Goal: Task Accomplishment & Management: Manage account settings

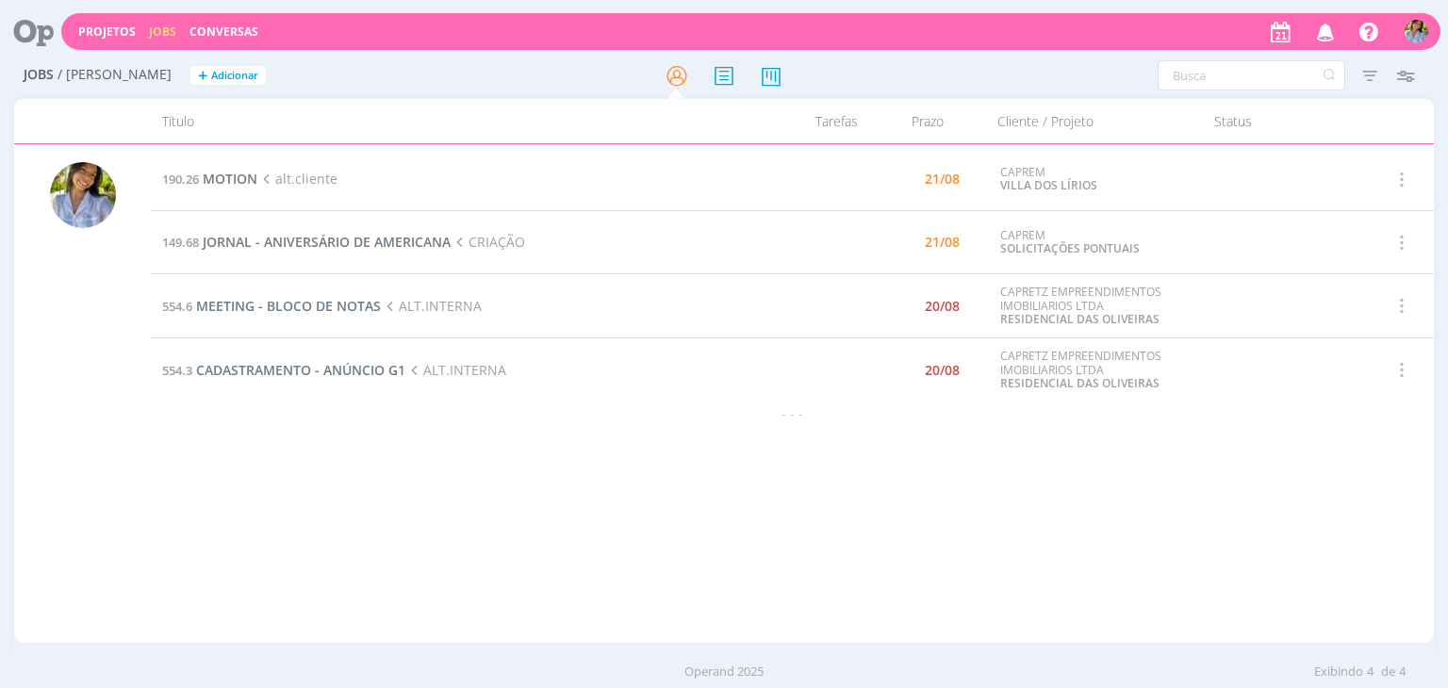
click at [383, 516] on div "190.26 MOTION alt.cliente 21/08 CAPREM VILLA DOS LÍRIOS Selecionar Concluir Can…" at bounding box center [792, 393] width 1282 height 491
click at [232, 182] on span "MOTION" at bounding box center [230, 179] width 55 height 18
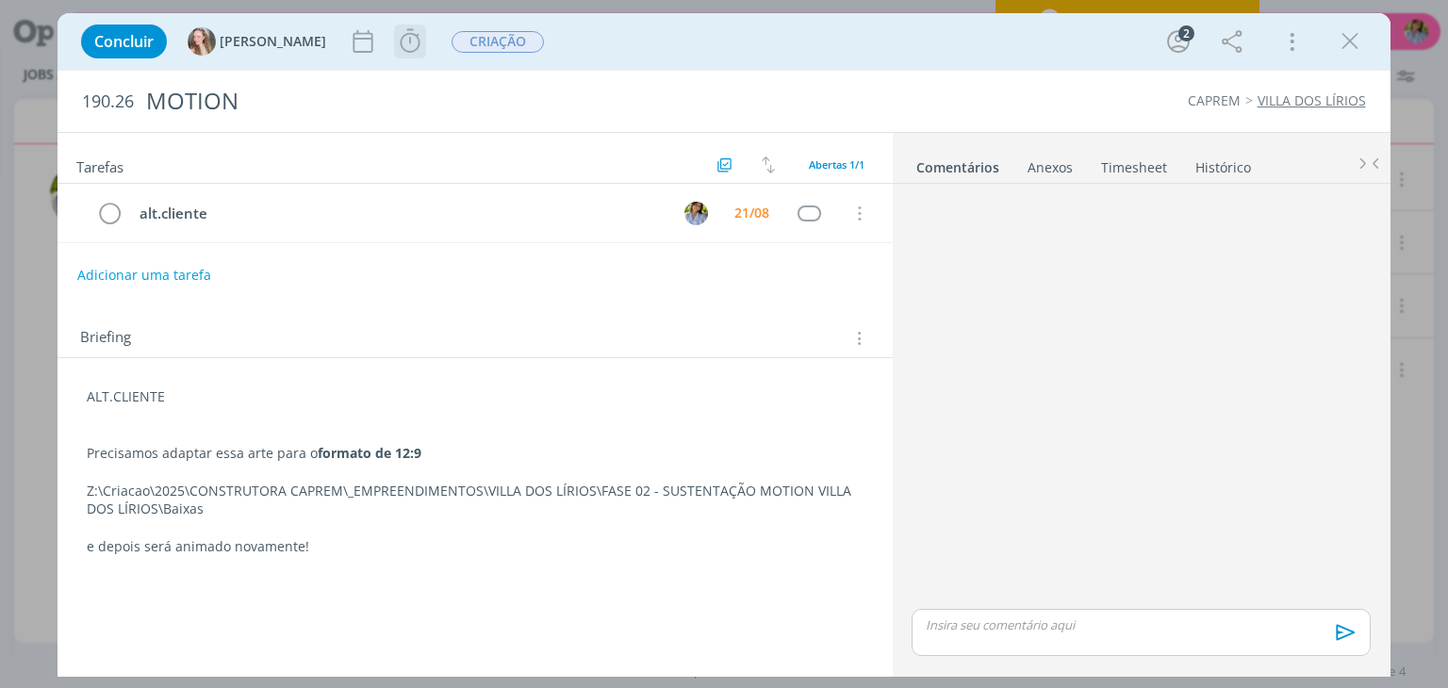
click at [396, 44] on icon "dialog" at bounding box center [410, 41] width 28 height 28
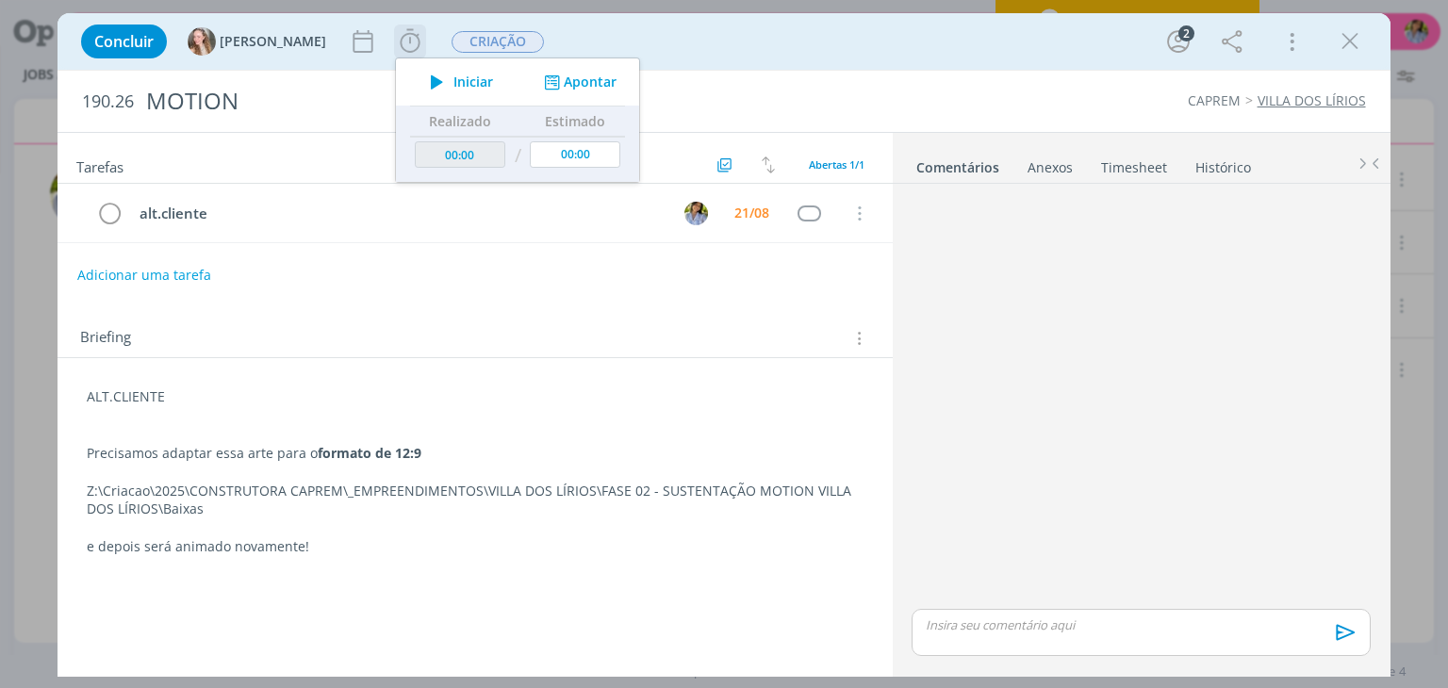
click at [453, 87] on span "Iniciar" at bounding box center [473, 81] width 40 height 13
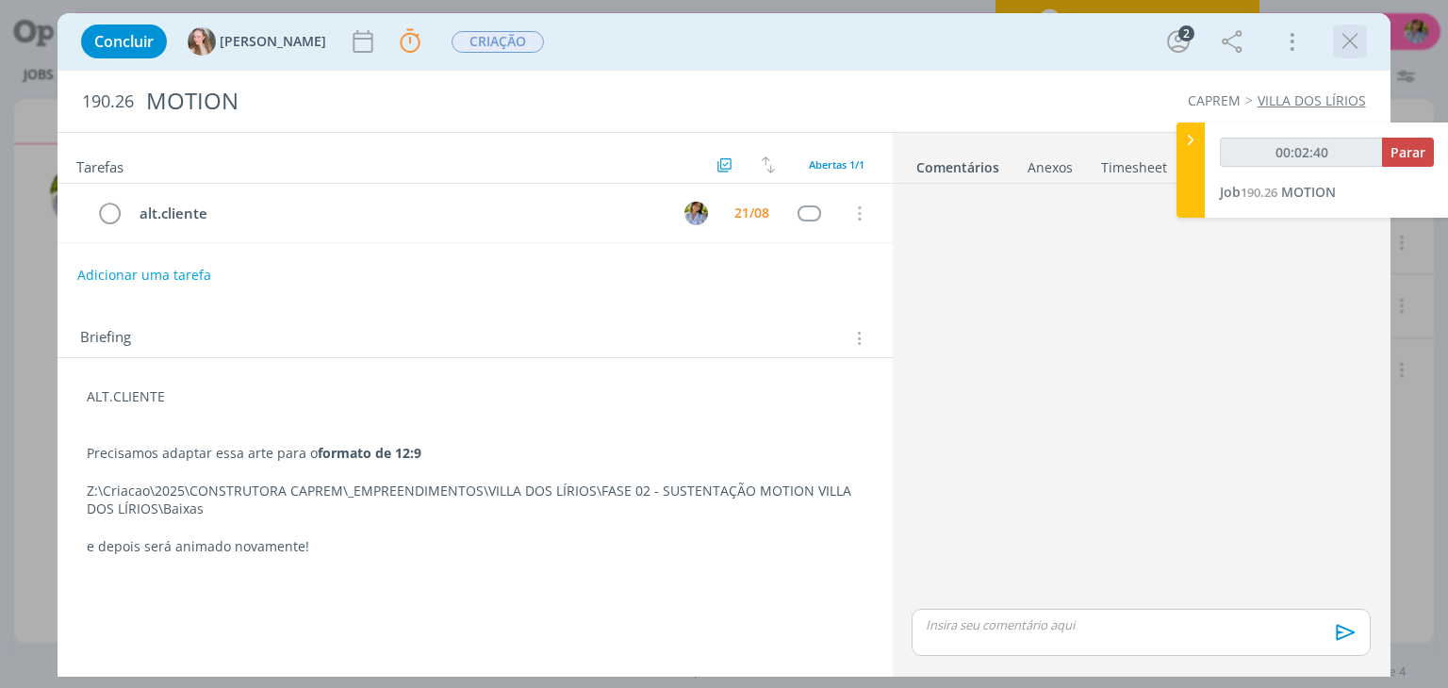
click at [1339, 46] on icon "dialog" at bounding box center [1350, 41] width 28 height 28
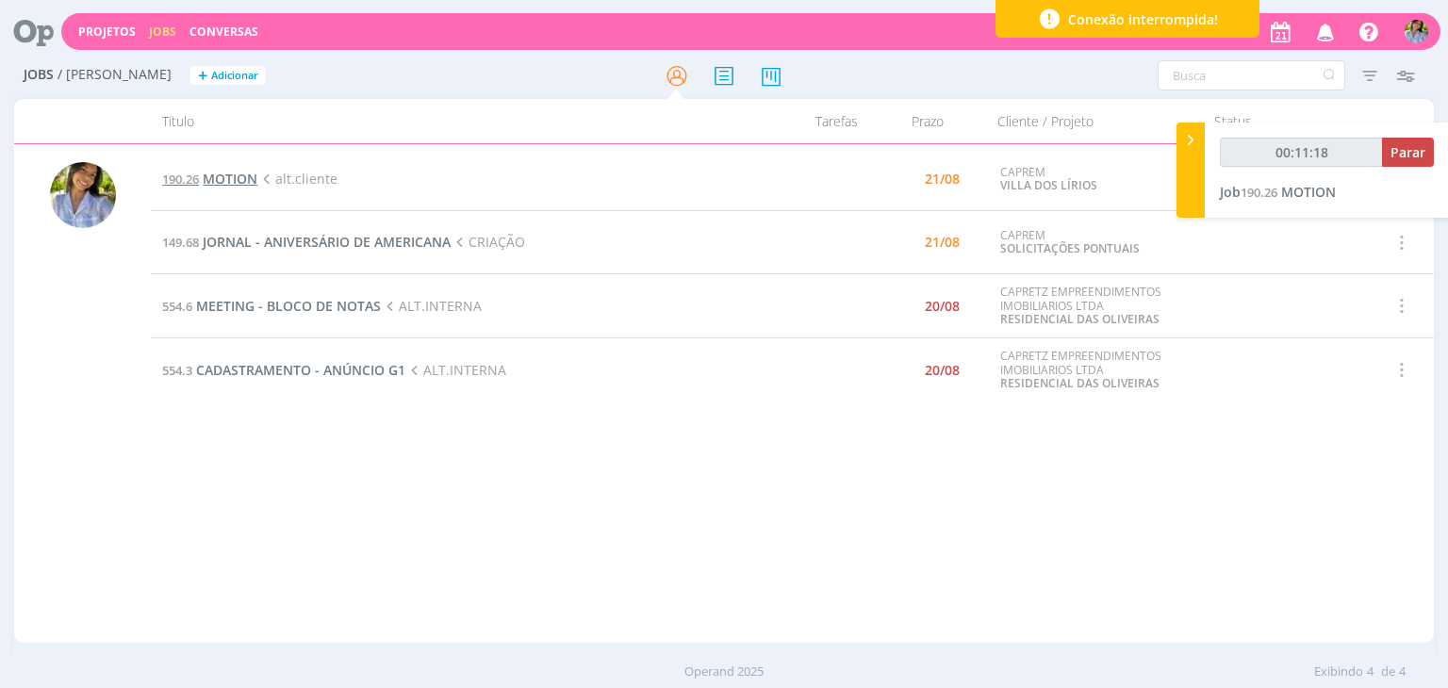
click at [238, 185] on span "MOTION" at bounding box center [230, 179] width 55 height 18
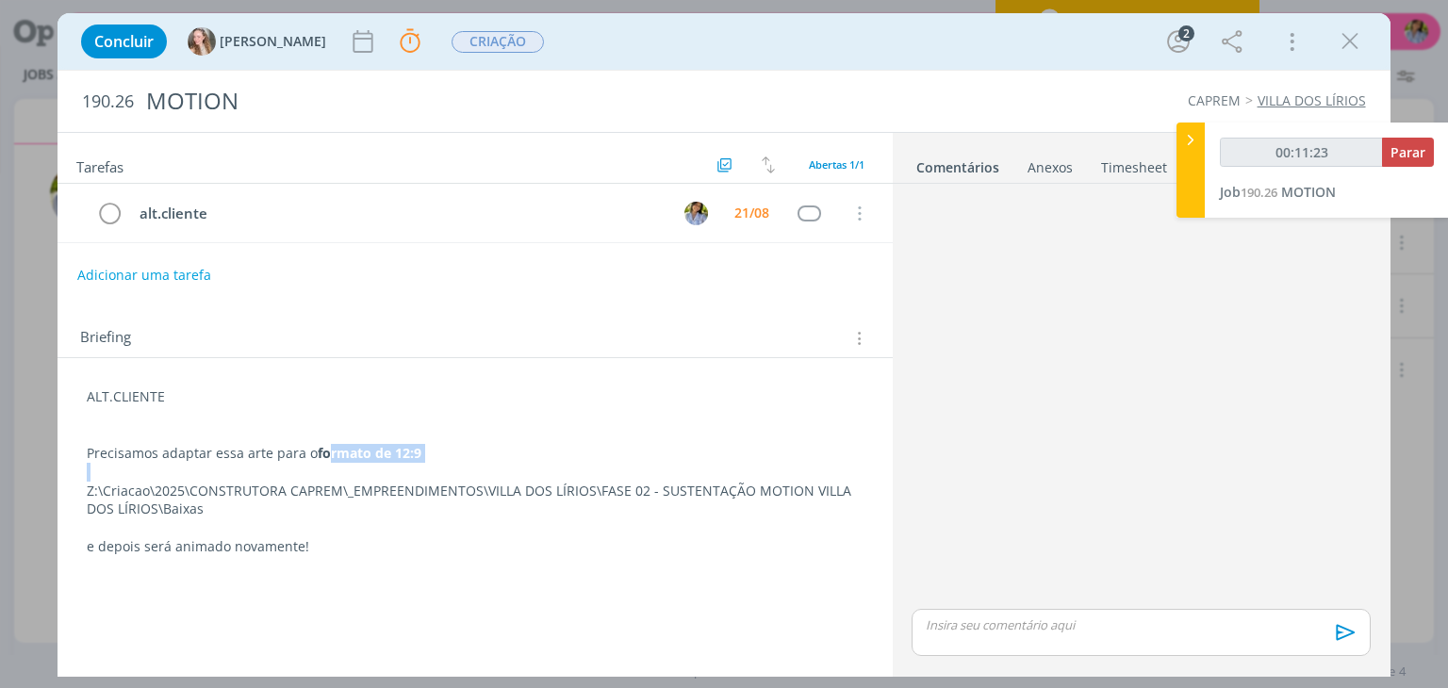
drag, startPoint x: 319, startPoint y: 454, endPoint x: 429, endPoint y: 460, distance: 110.4
click at [430, 460] on div "ALT.CLIENTE Precisamos adaptar essa arte para o formato de 12:9 Z:\Criacao\2025…" at bounding box center [475, 472] width 804 height 182
copy strong "formato de 12:9"
type input "00:34:45"
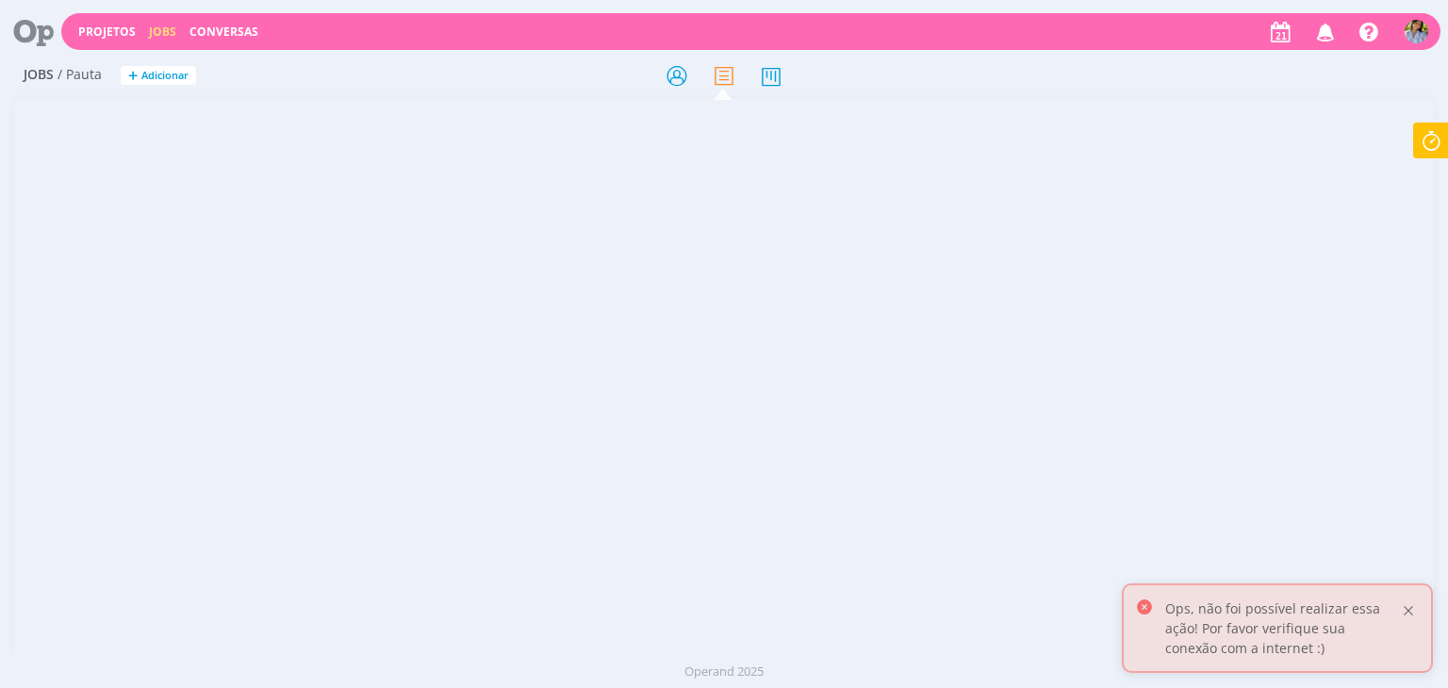
click at [1415, 614] on div at bounding box center [1408, 610] width 17 height 17
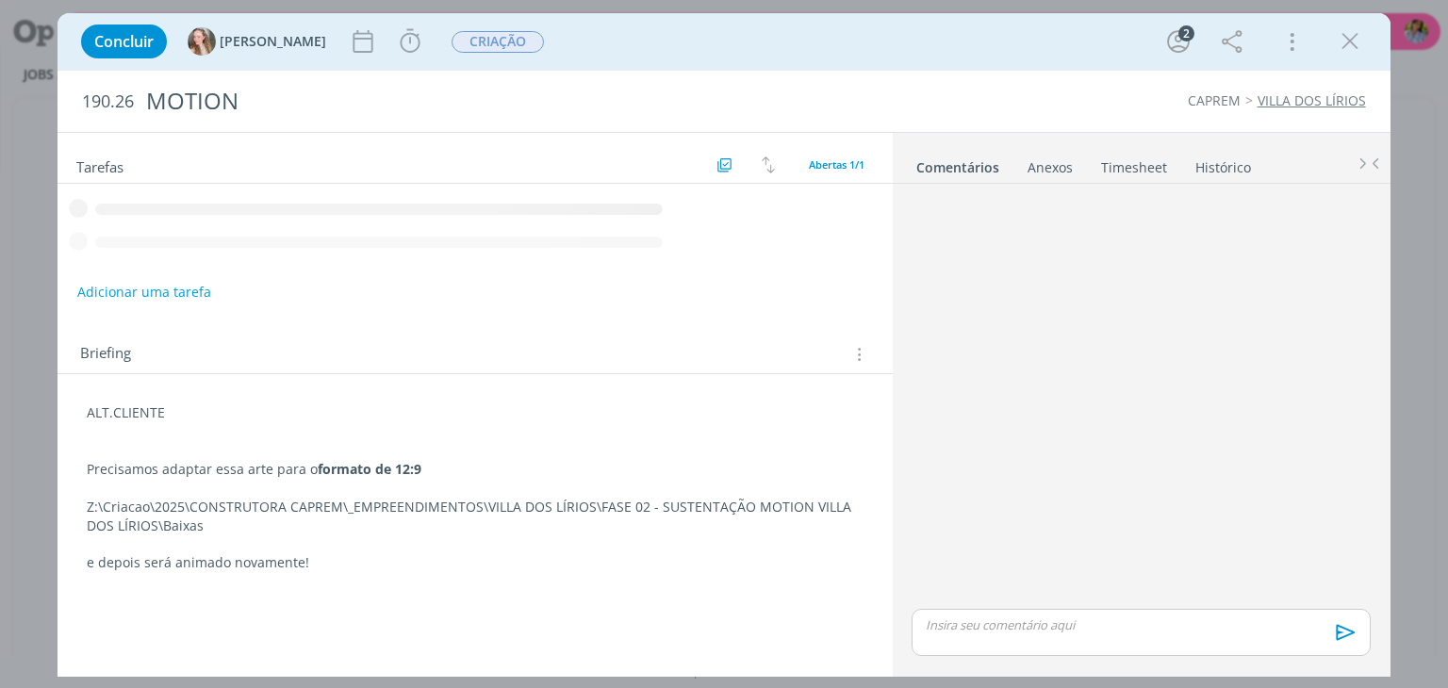
click at [977, 562] on div "dialog" at bounding box center [1140, 398] width 473 height 414
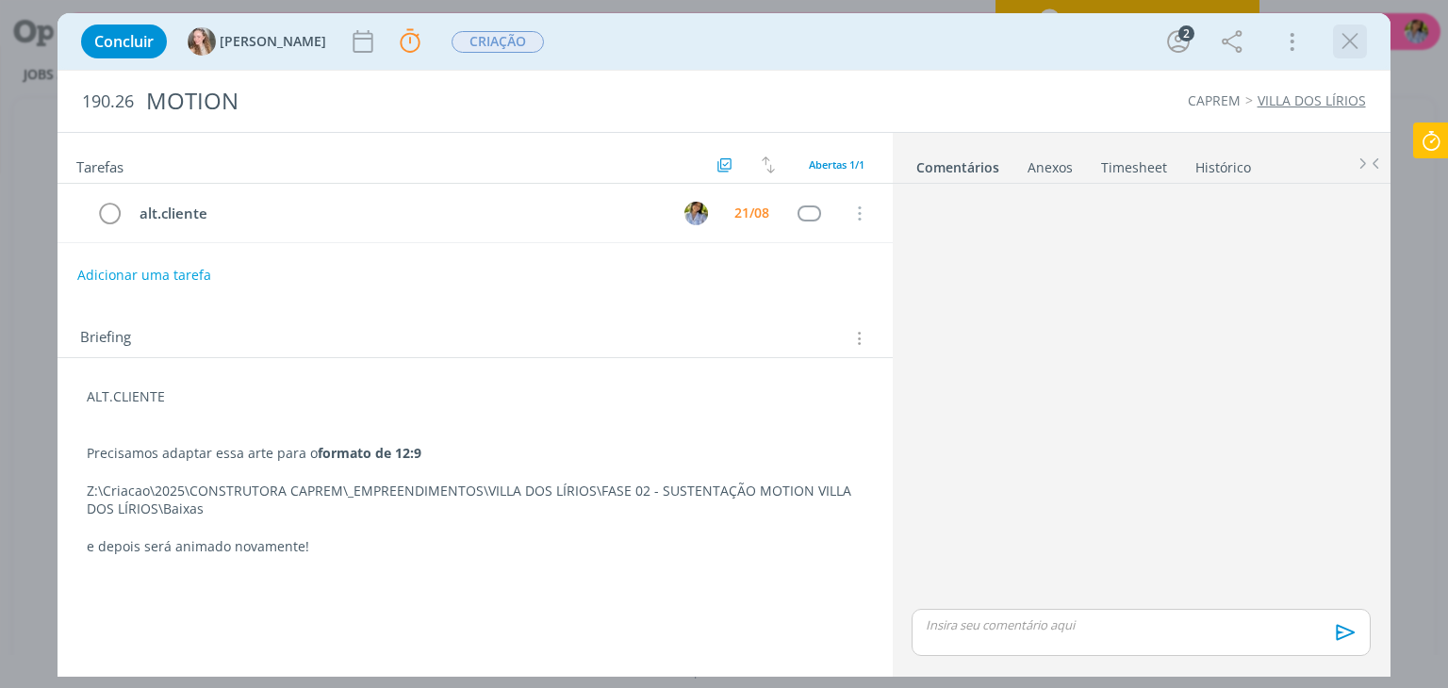
click at [1351, 45] on icon "dialog" at bounding box center [1350, 41] width 28 height 28
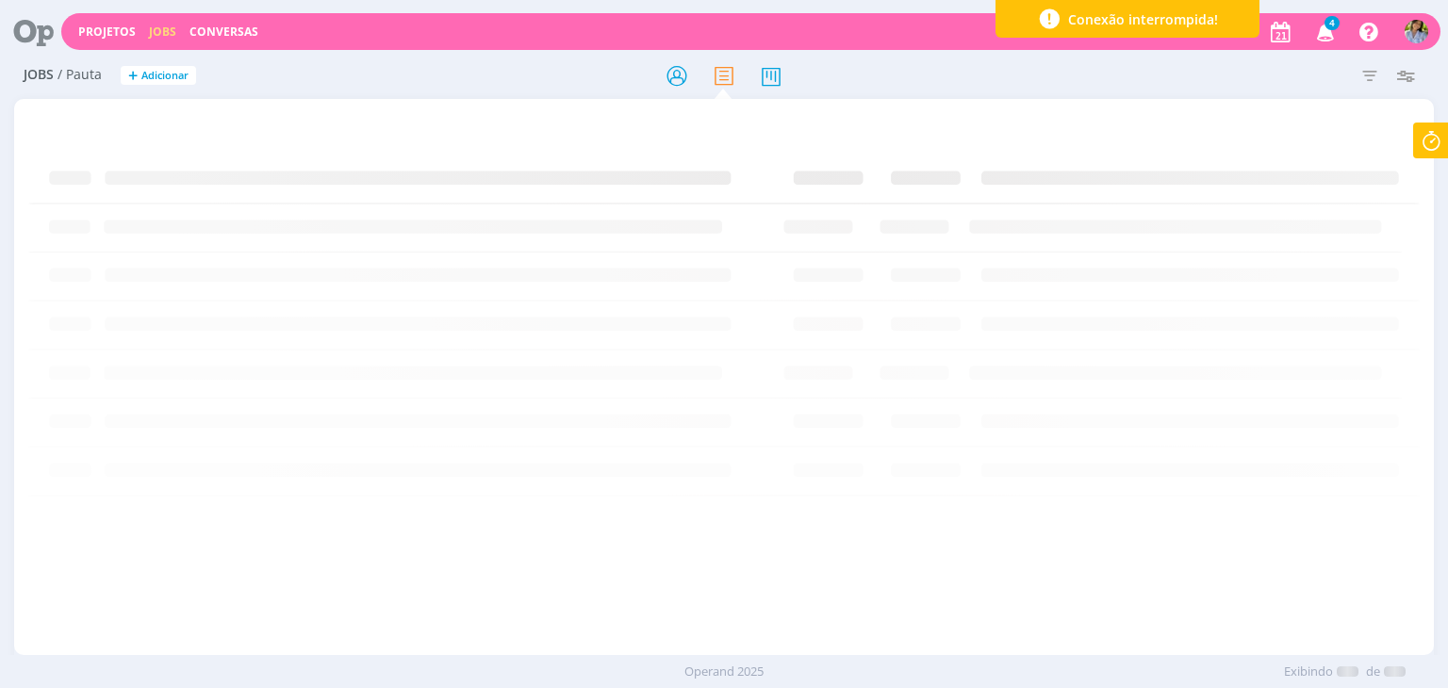
click at [1437, 141] on div at bounding box center [724, 344] width 1448 height 688
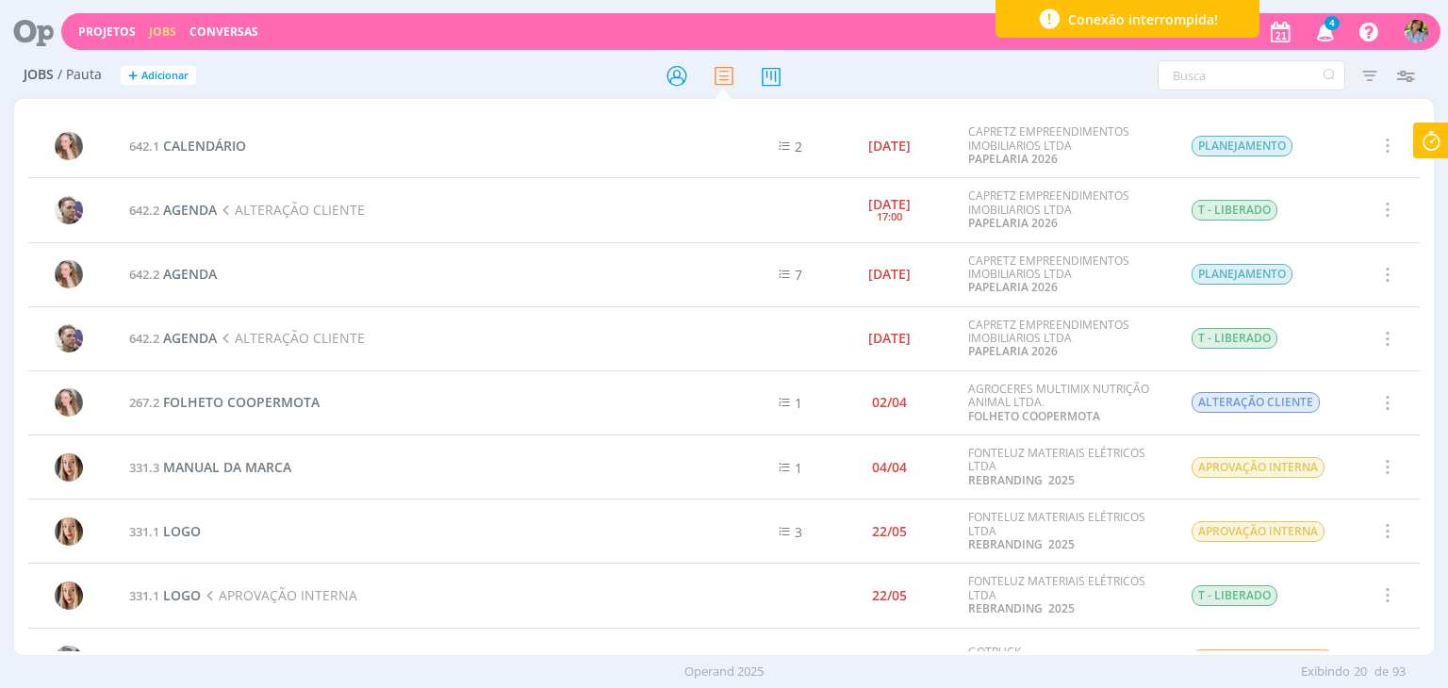
click at [1433, 148] on icon at bounding box center [1431, 141] width 34 height 37
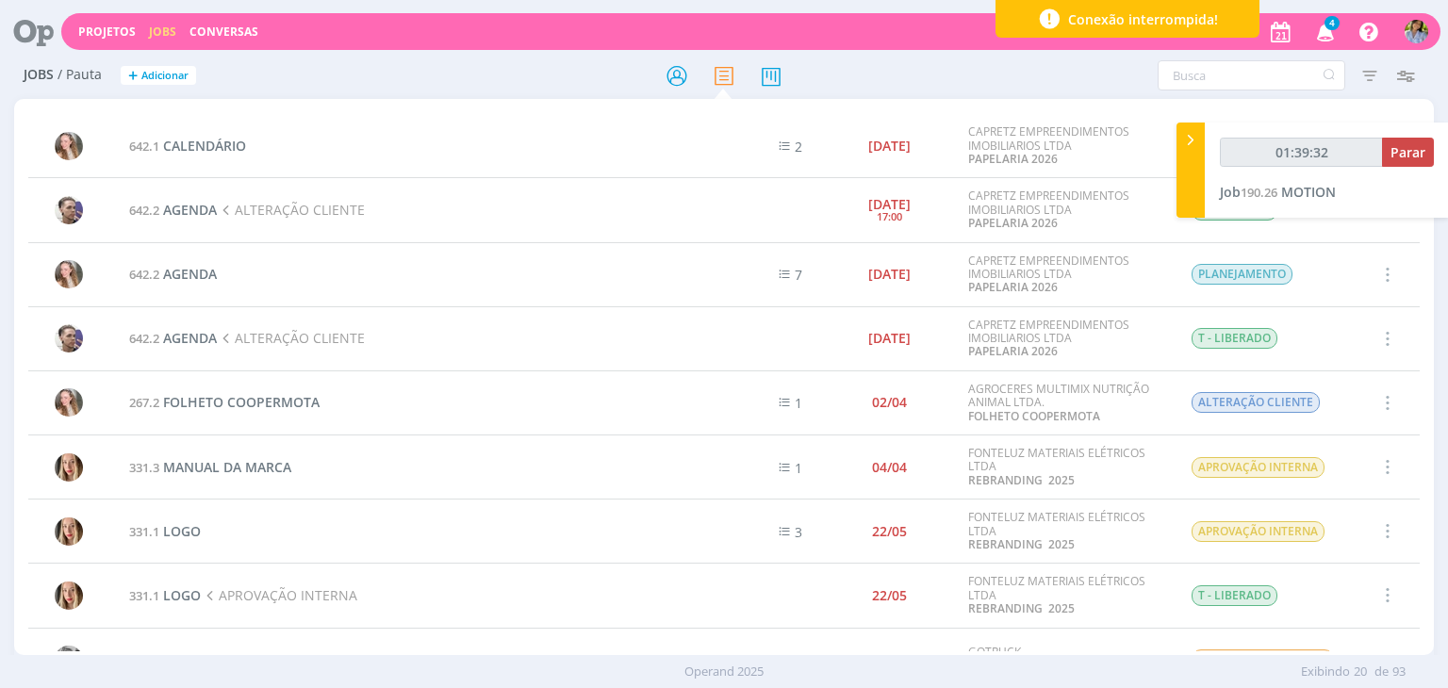
type input "01:39:33"
click at [1410, 151] on span "Parar" at bounding box center [1407, 152] width 35 height 18
click at [1206, 140] on div "01:39:33 Job 190.26 MOTION" at bounding box center [1327, 170] width 244 height 95
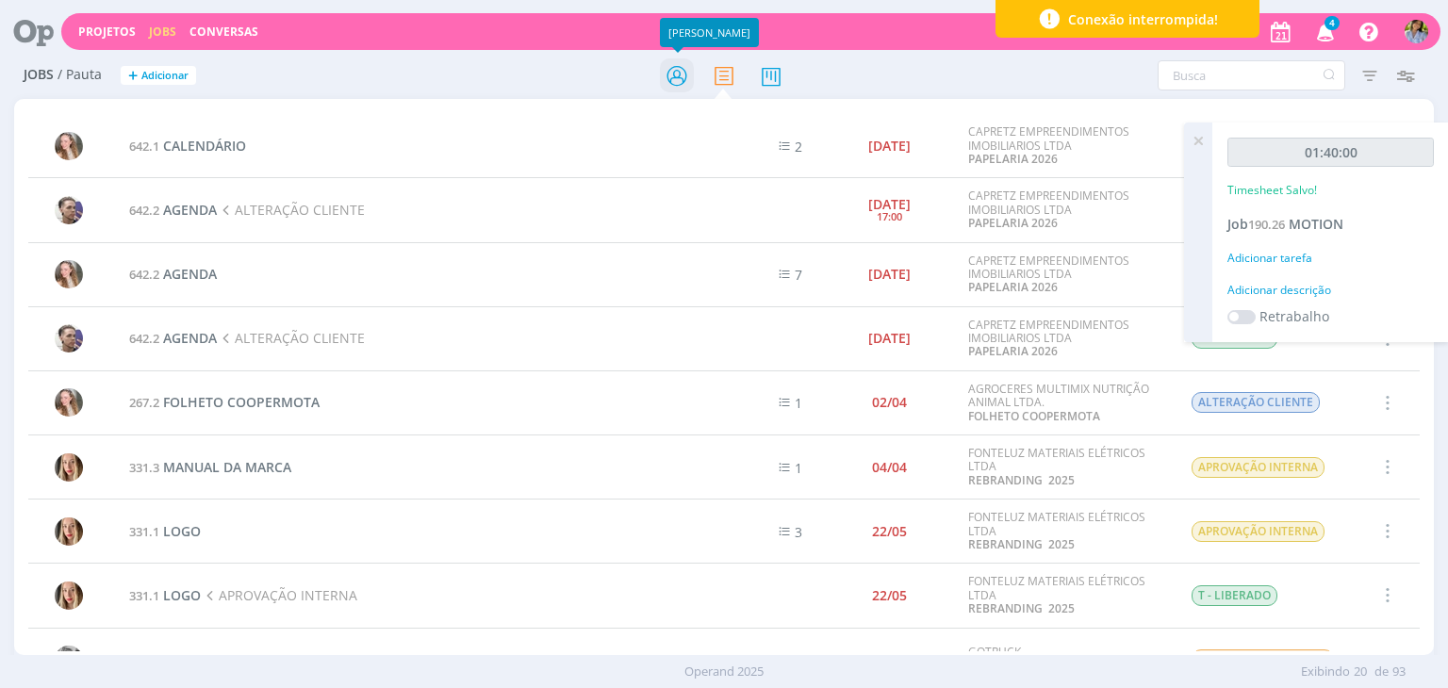
click at [676, 76] on icon at bounding box center [677, 75] width 34 height 37
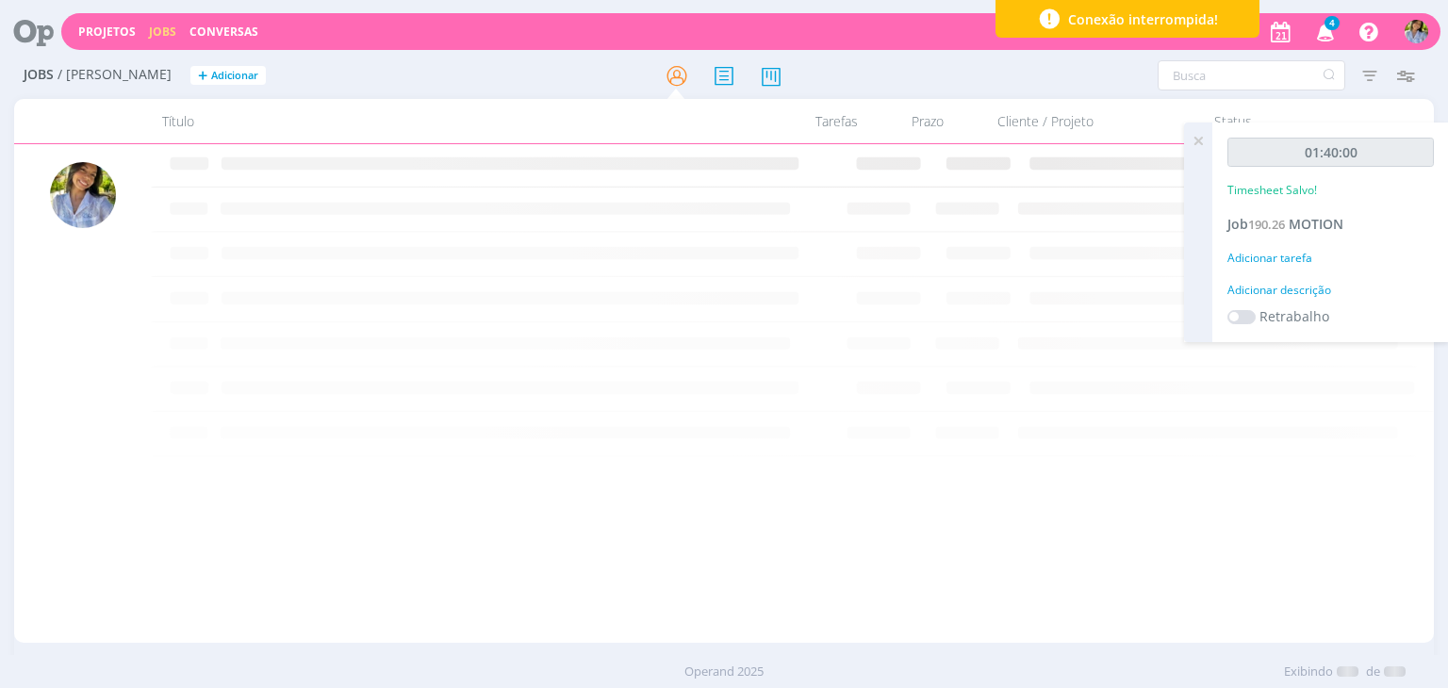
click at [1326, 31] on icon "button" at bounding box center [1325, 31] width 33 height 32
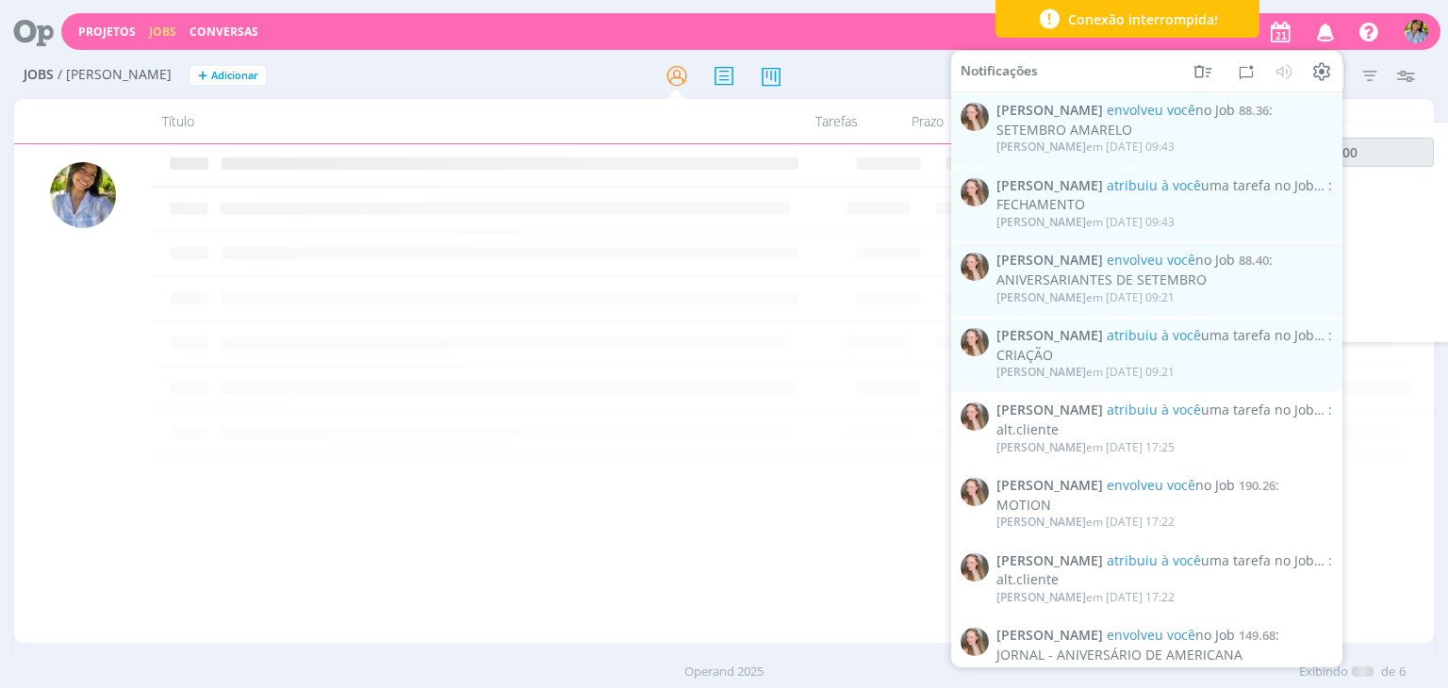
click at [1323, 35] on icon "button" at bounding box center [1325, 31] width 33 height 32
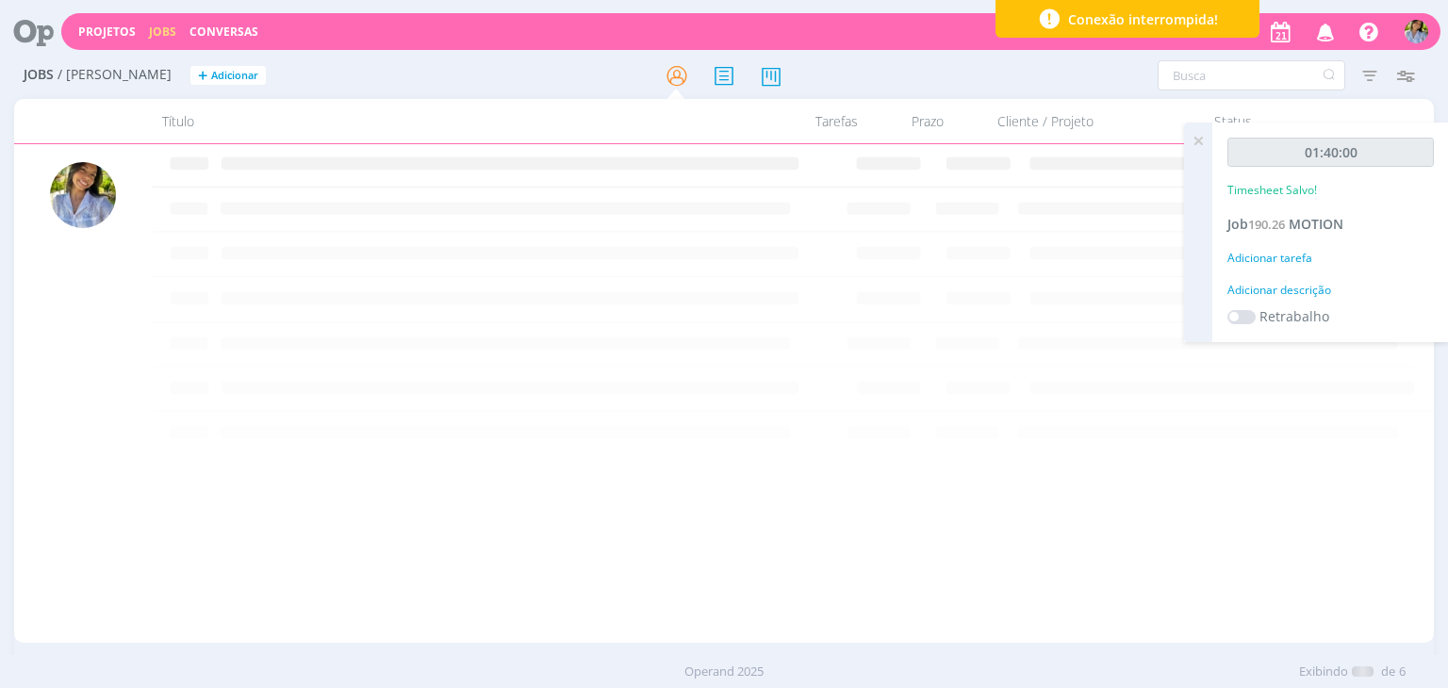
click at [1196, 144] on icon at bounding box center [1198, 141] width 34 height 37
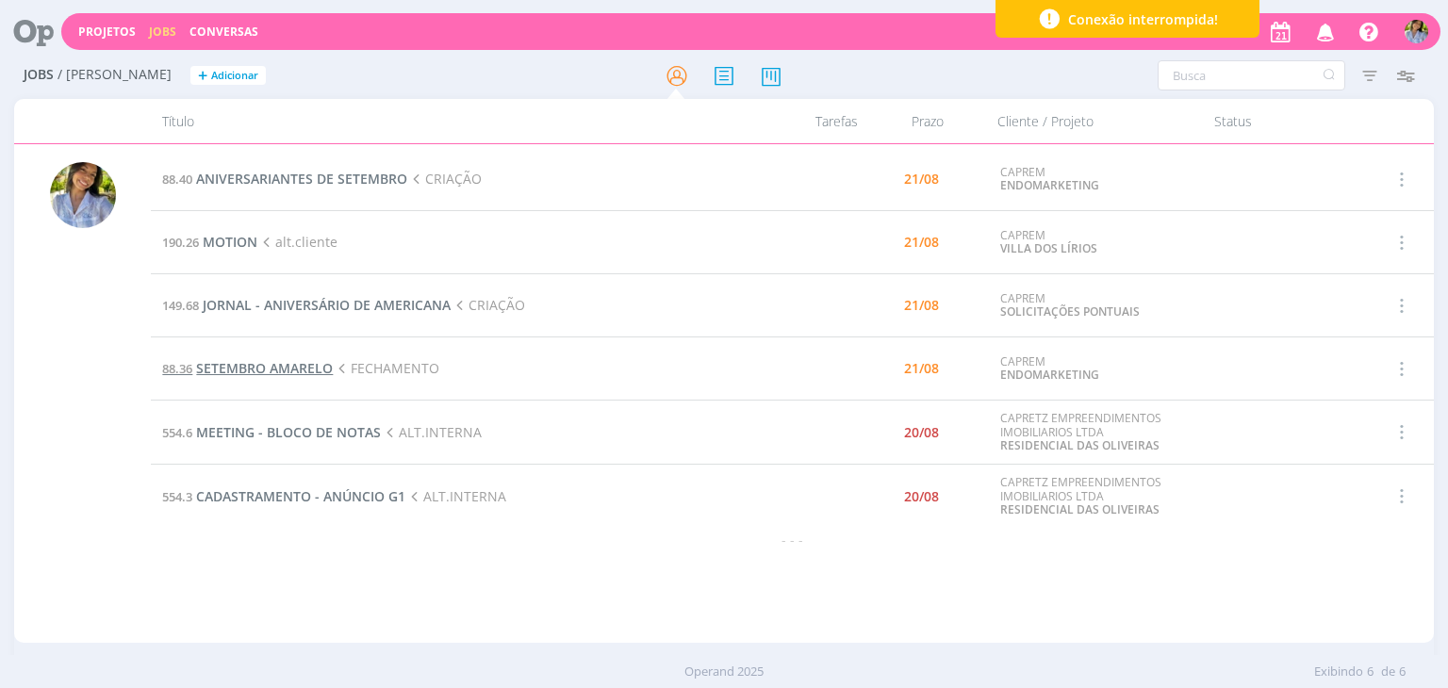
click at [271, 371] on span "SETEMBRO AMARELO" at bounding box center [264, 368] width 137 height 18
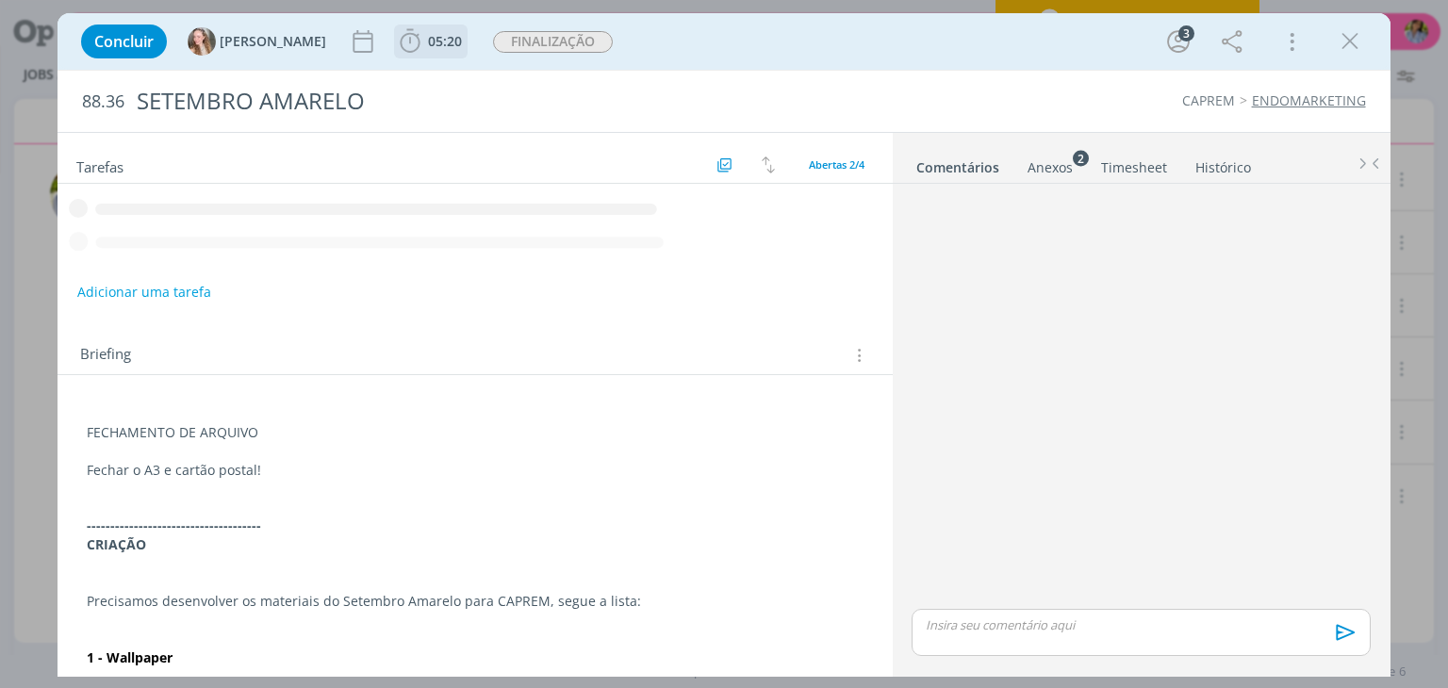
click at [428, 41] on span "05:20" at bounding box center [445, 41] width 34 height 18
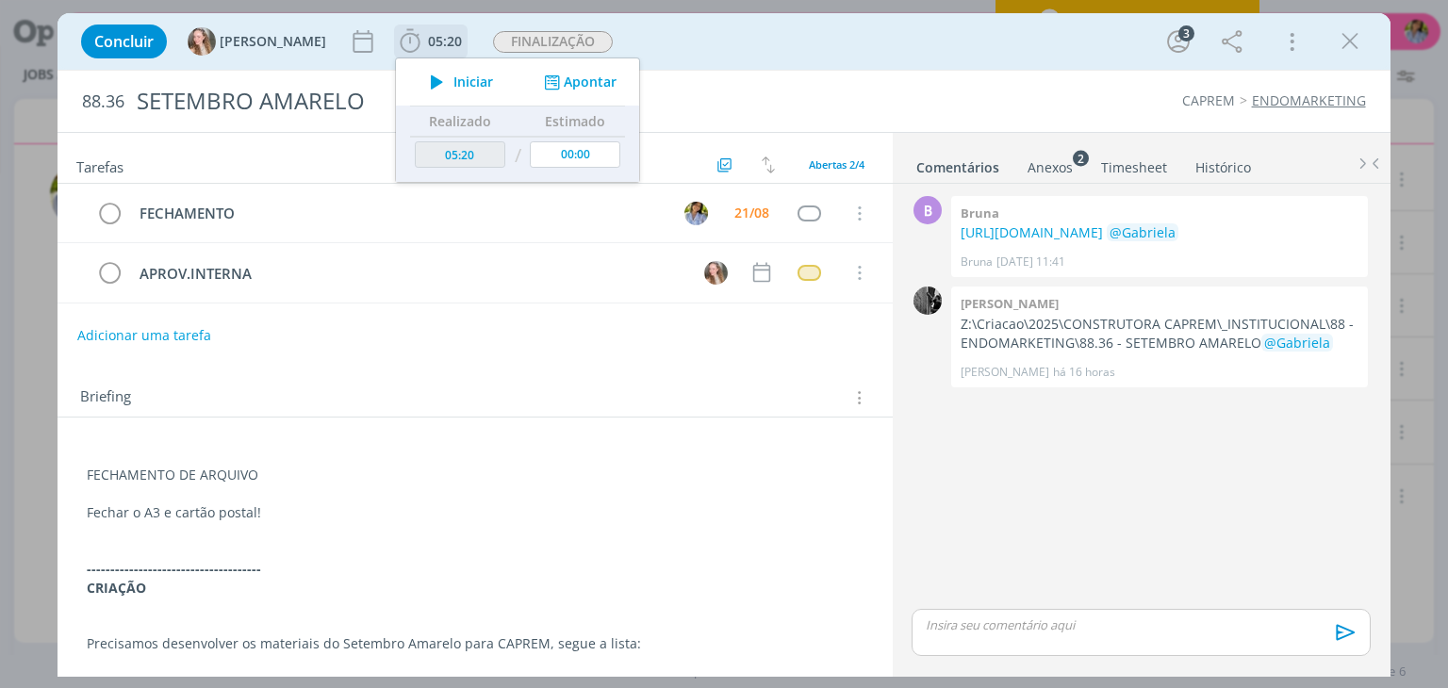
click at [453, 84] on span "Iniciar" at bounding box center [473, 81] width 40 height 13
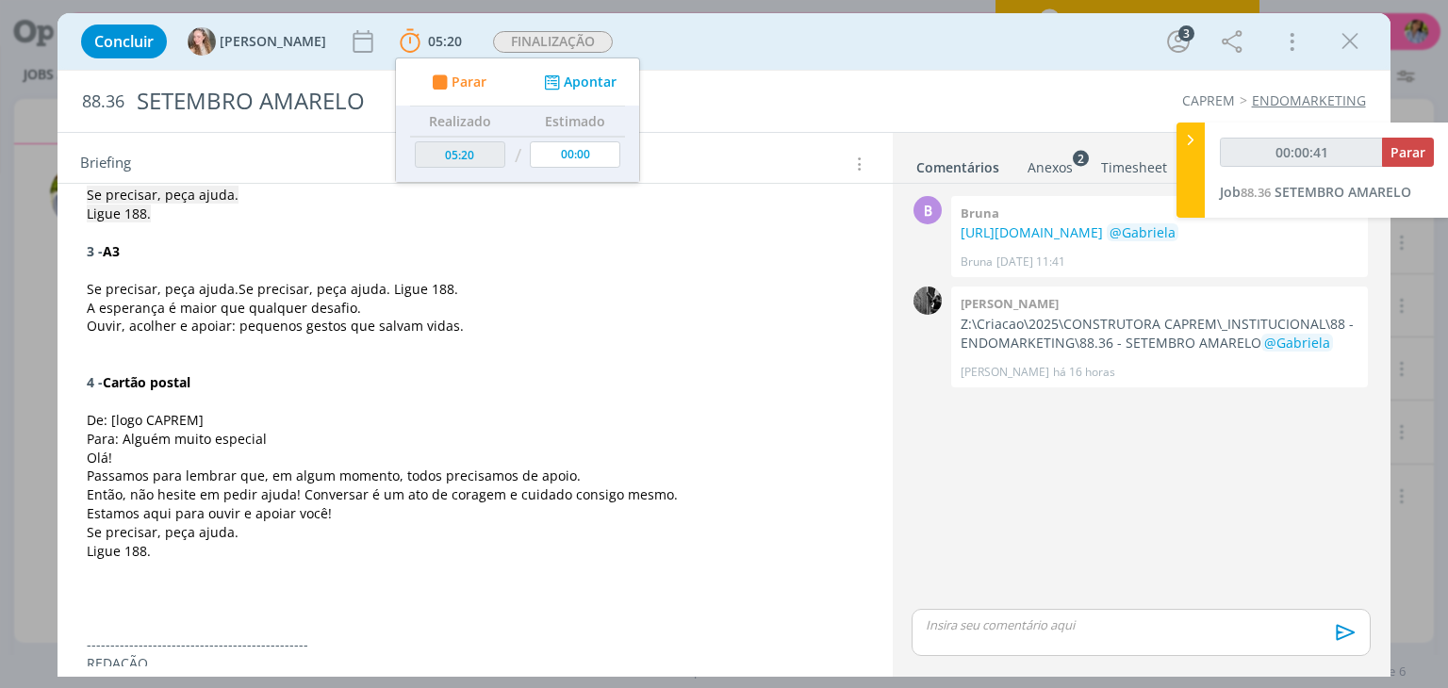
scroll to position [780, 0]
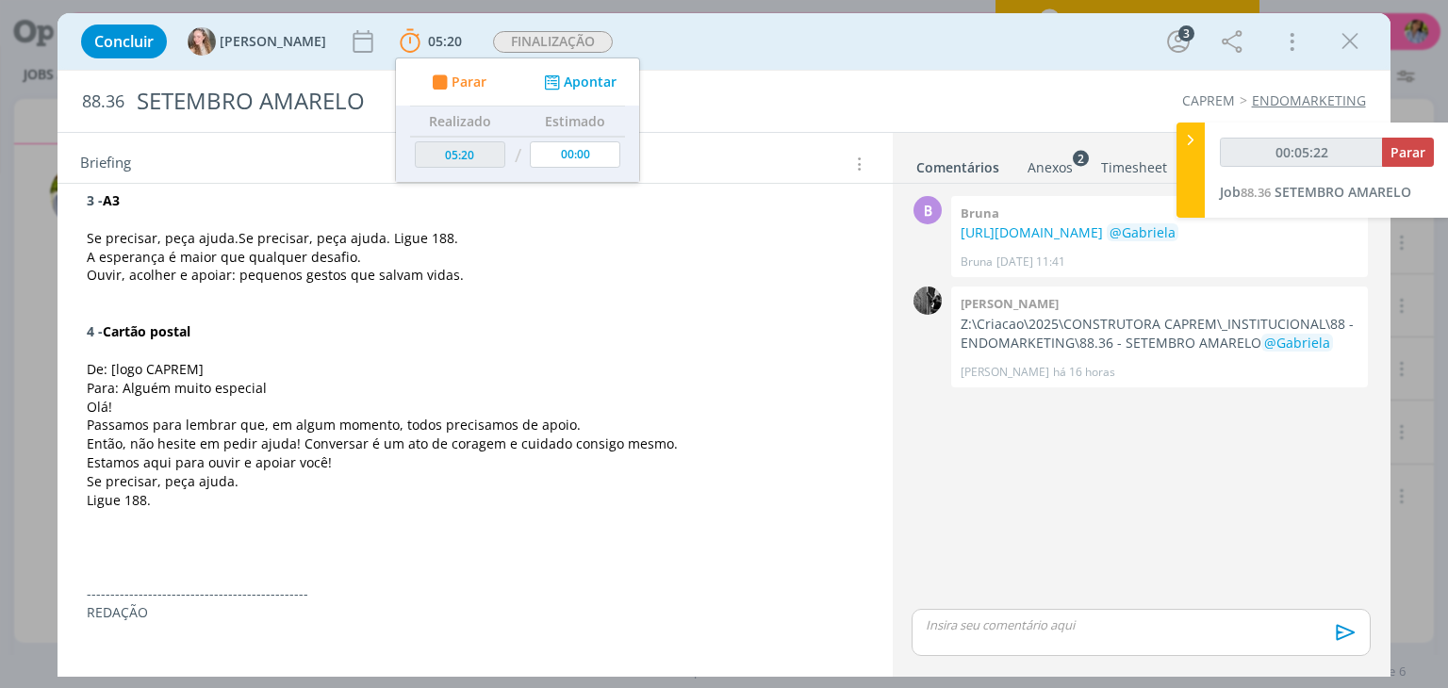
click at [474, 360] on p "De: [logo CAPREM]" at bounding box center [475, 369] width 776 height 19
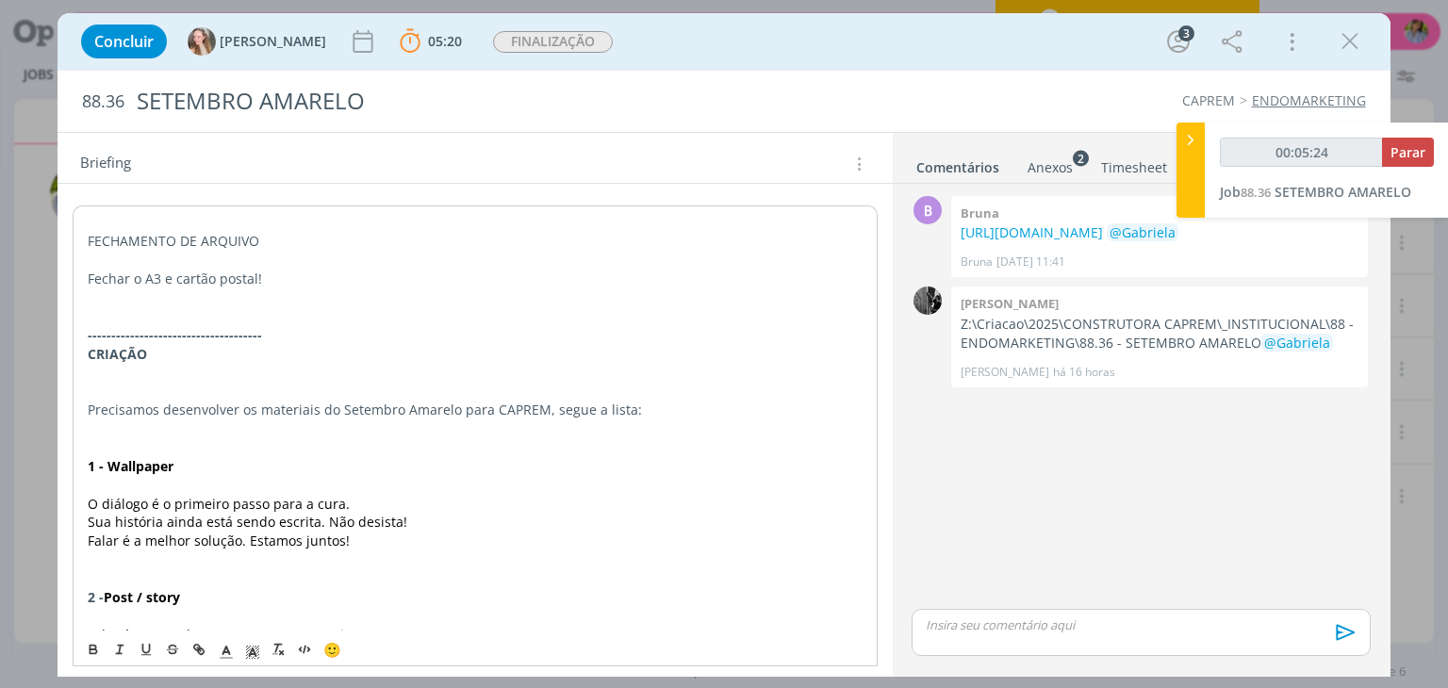
scroll to position [0, 0]
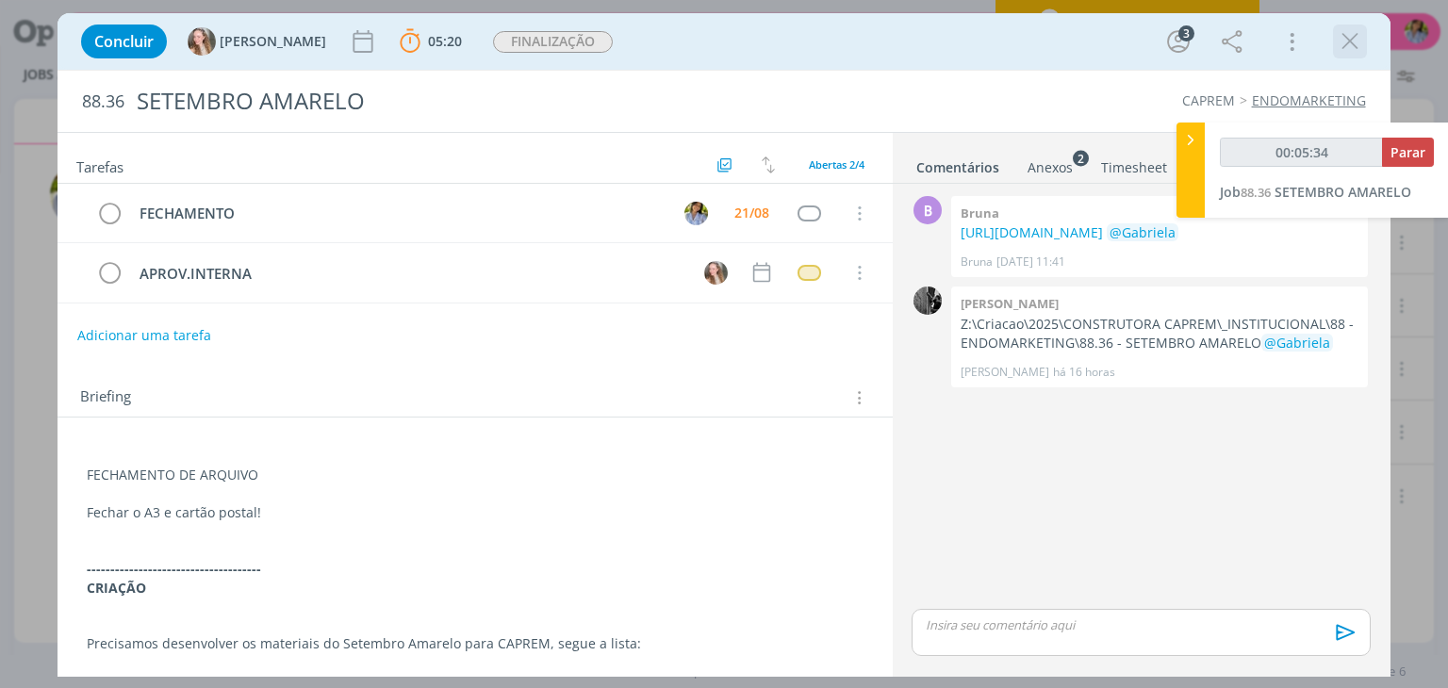
click at [1354, 54] on icon "dialog" at bounding box center [1350, 41] width 28 height 28
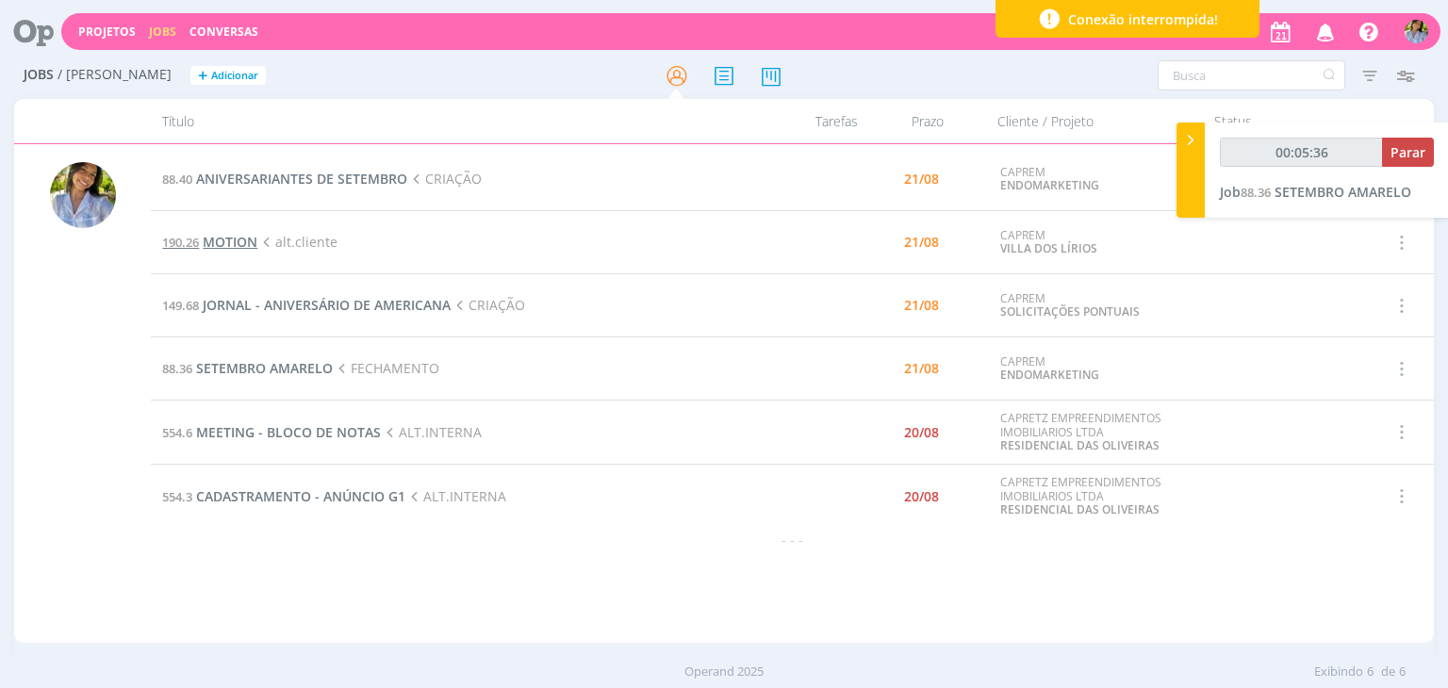
click at [228, 242] on span "MOTION" at bounding box center [230, 242] width 55 height 18
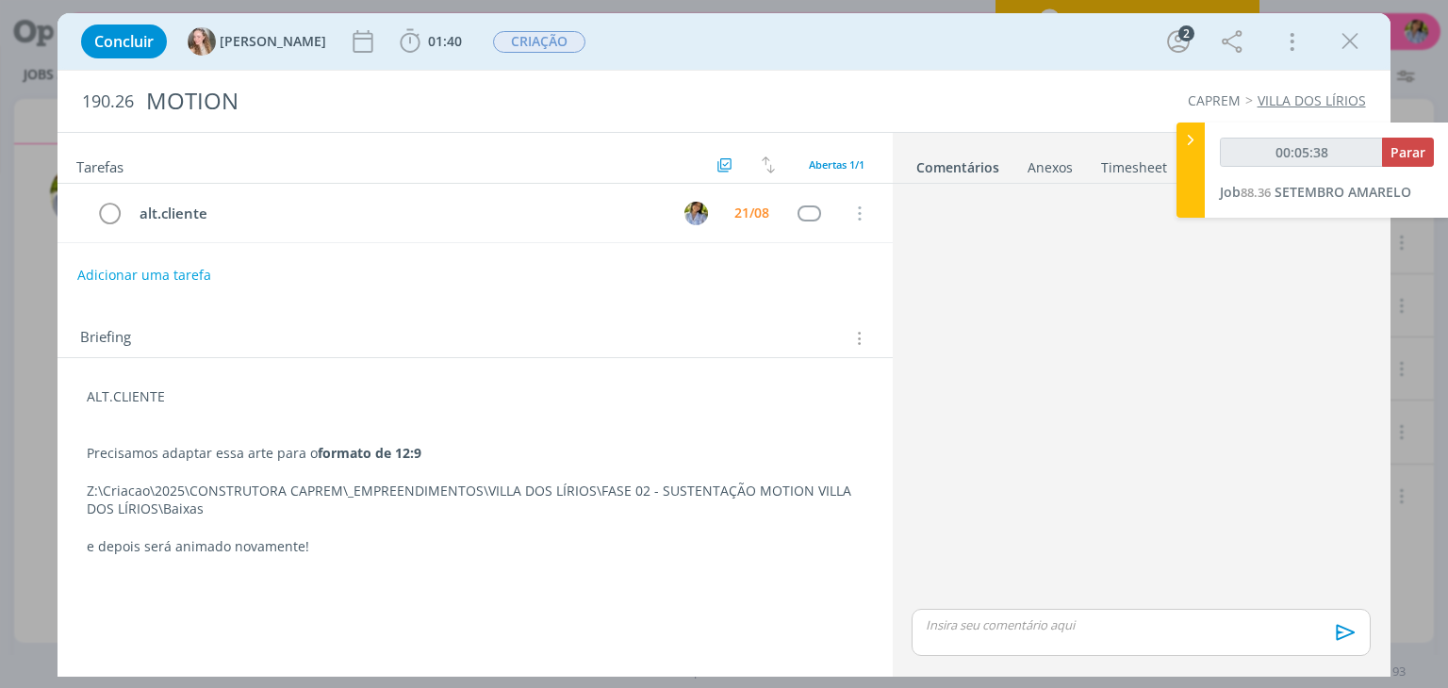
click at [960, 632] on p "dialog" at bounding box center [1141, 624] width 428 height 17
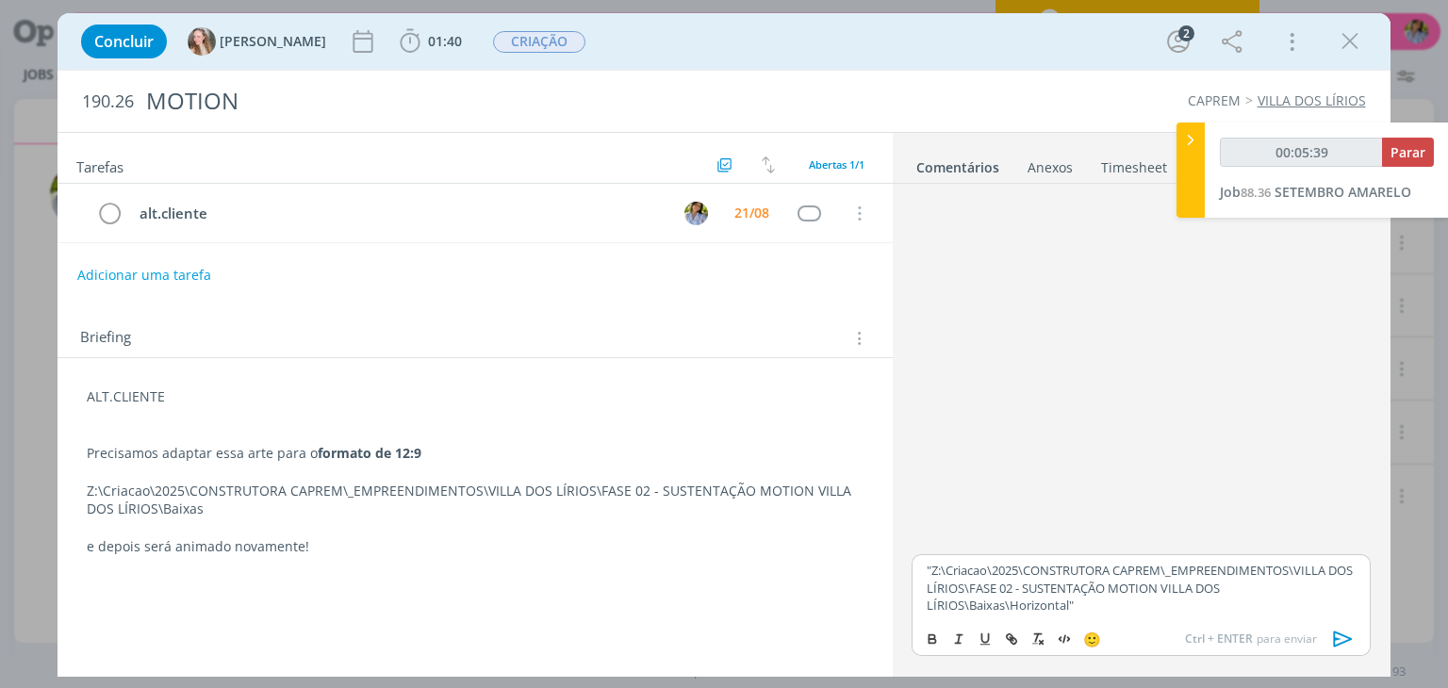
type input "00:05:40"
click at [930, 566] on p ""Z:\Criacao\2025\CONSTRUTORA CAPREM\_EMPREENDIMENTOS\VILLA DOS LÍRIOS\FASE 02 -…" at bounding box center [1141, 588] width 428 height 52
click at [987, 602] on span "[PERSON_NAME]" at bounding box center [1028, 596] width 117 height 21
click at [1346, 36] on icon "dialog" at bounding box center [1350, 41] width 28 height 28
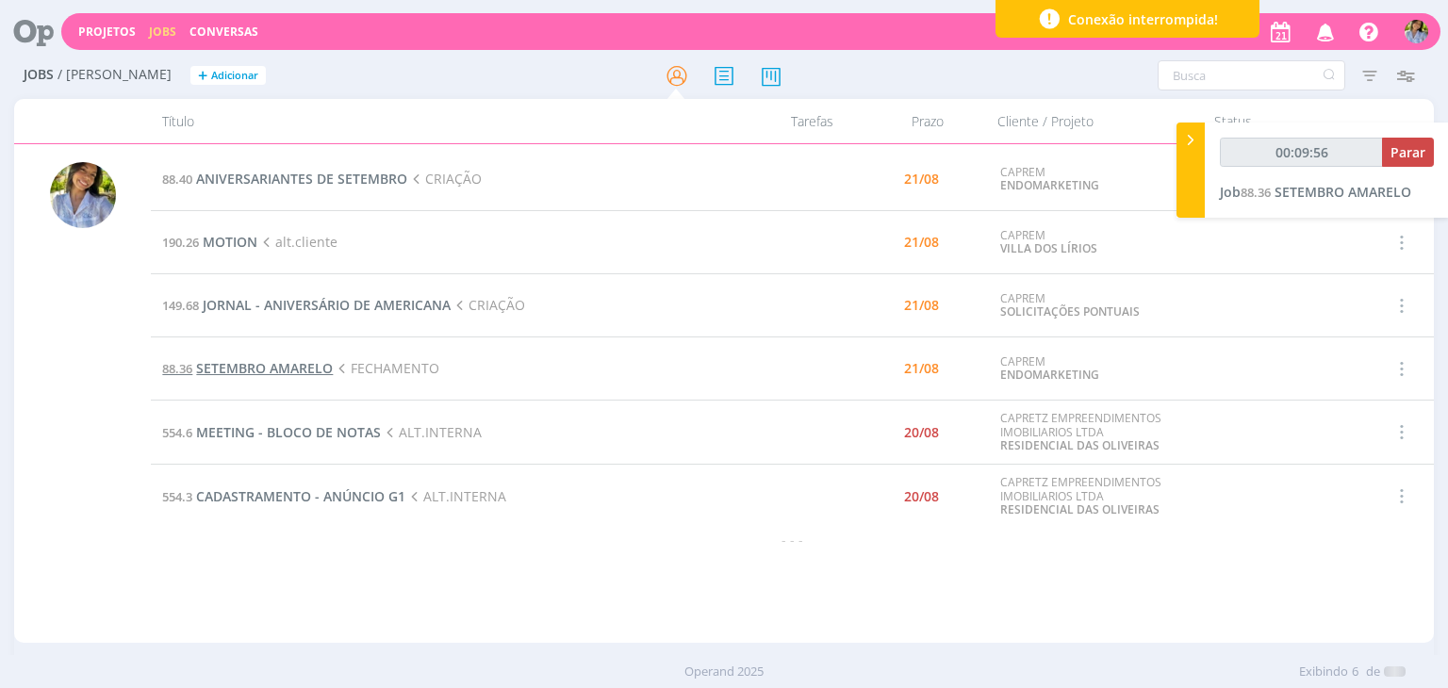
click at [271, 374] on span "SETEMBRO AMARELO" at bounding box center [264, 368] width 137 height 18
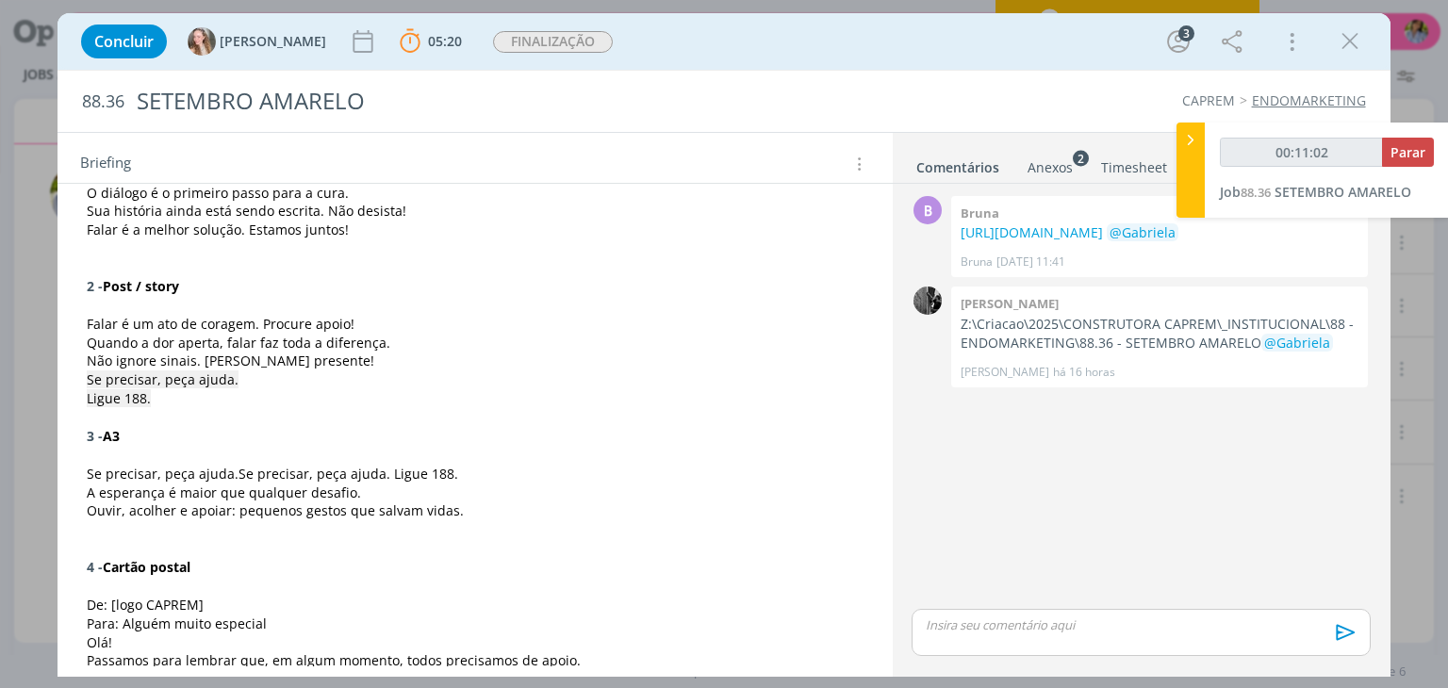
scroll to position [525, 0]
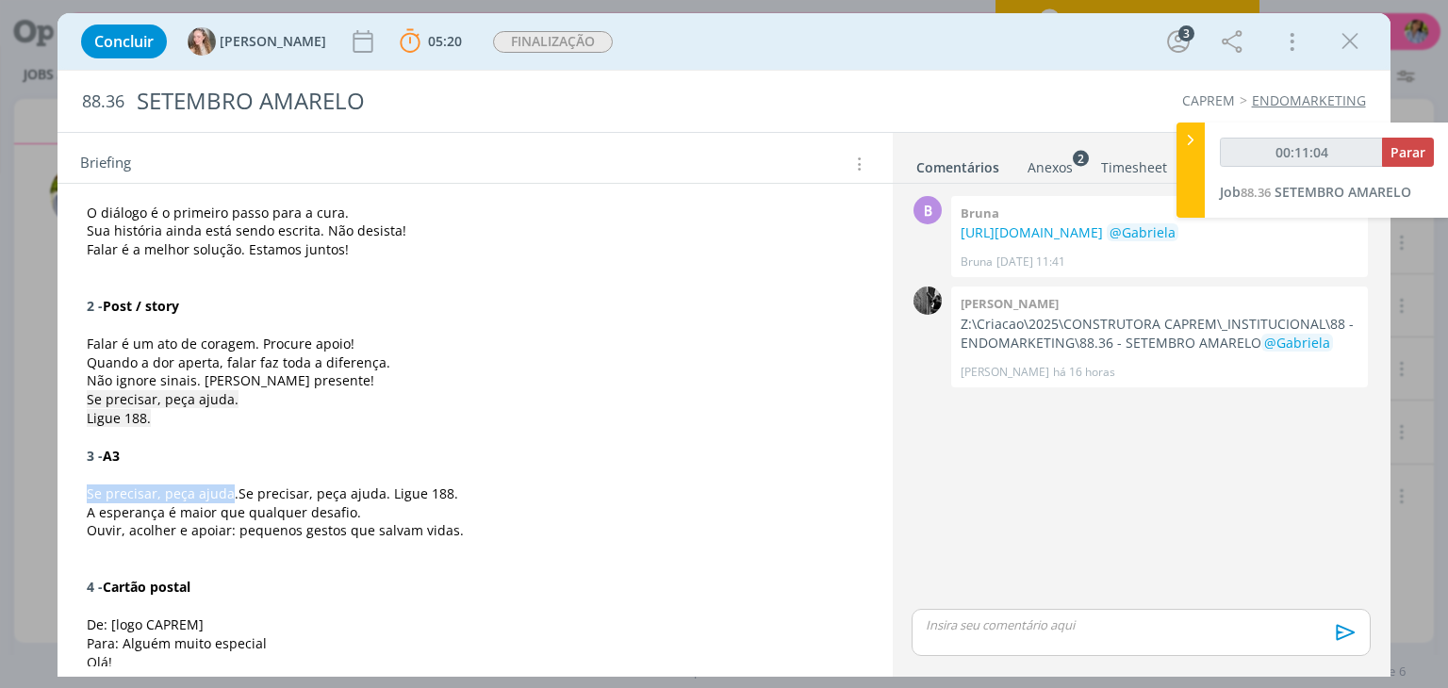
drag, startPoint x: 87, startPoint y: 487, endPoint x: 227, endPoint y: 496, distance: 140.7
click at [227, 496] on span "Se precisar, peça ajuda." at bounding box center [163, 494] width 152 height 18
copy span "Se precisar, peça ajuda"
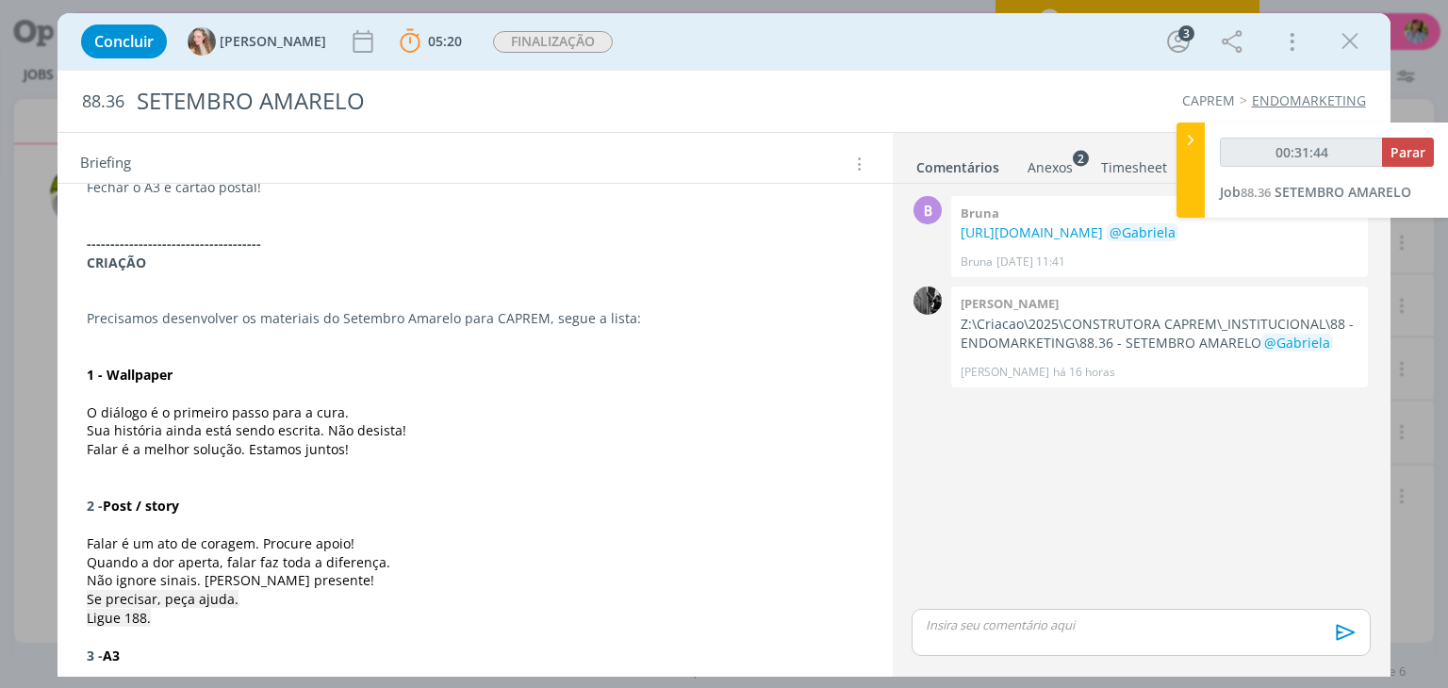
scroll to position [198, 0]
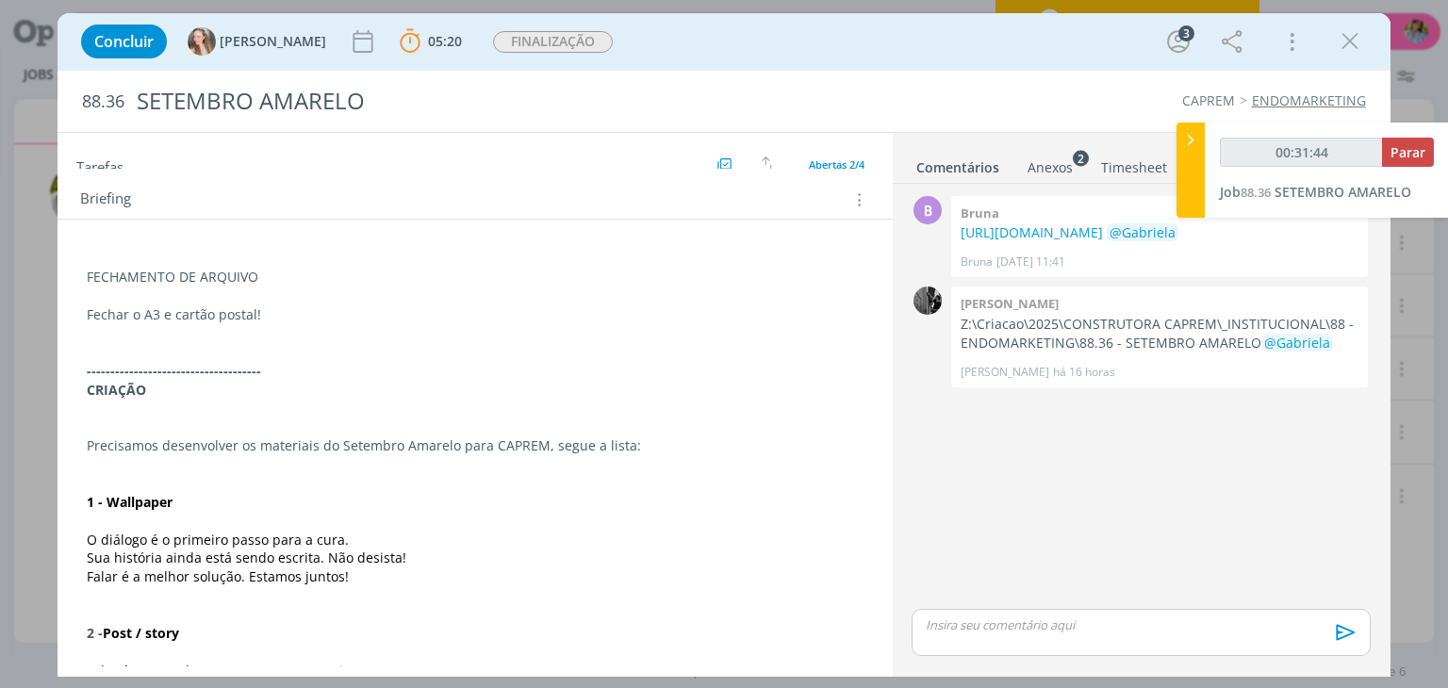
click at [1027, 169] on div "Anexos 2" at bounding box center [1049, 167] width 45 height 19
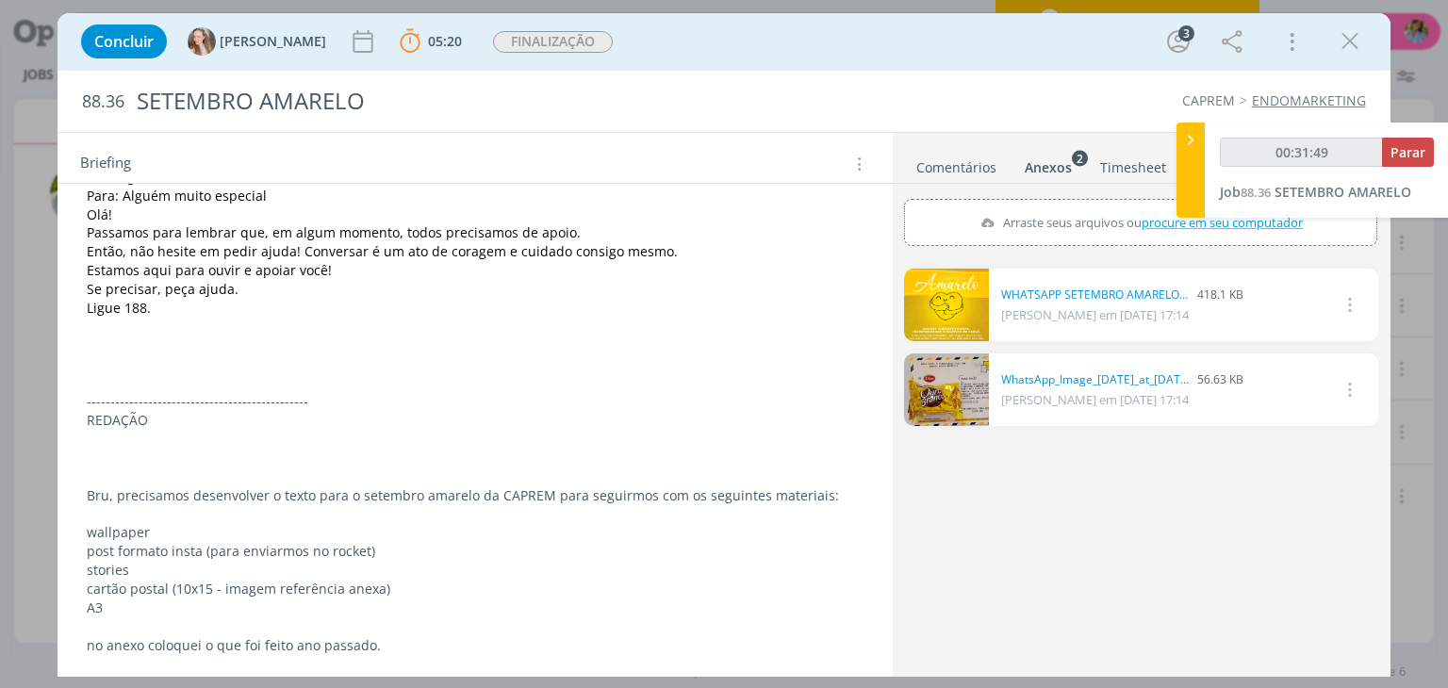
scroll to position [0, 0]
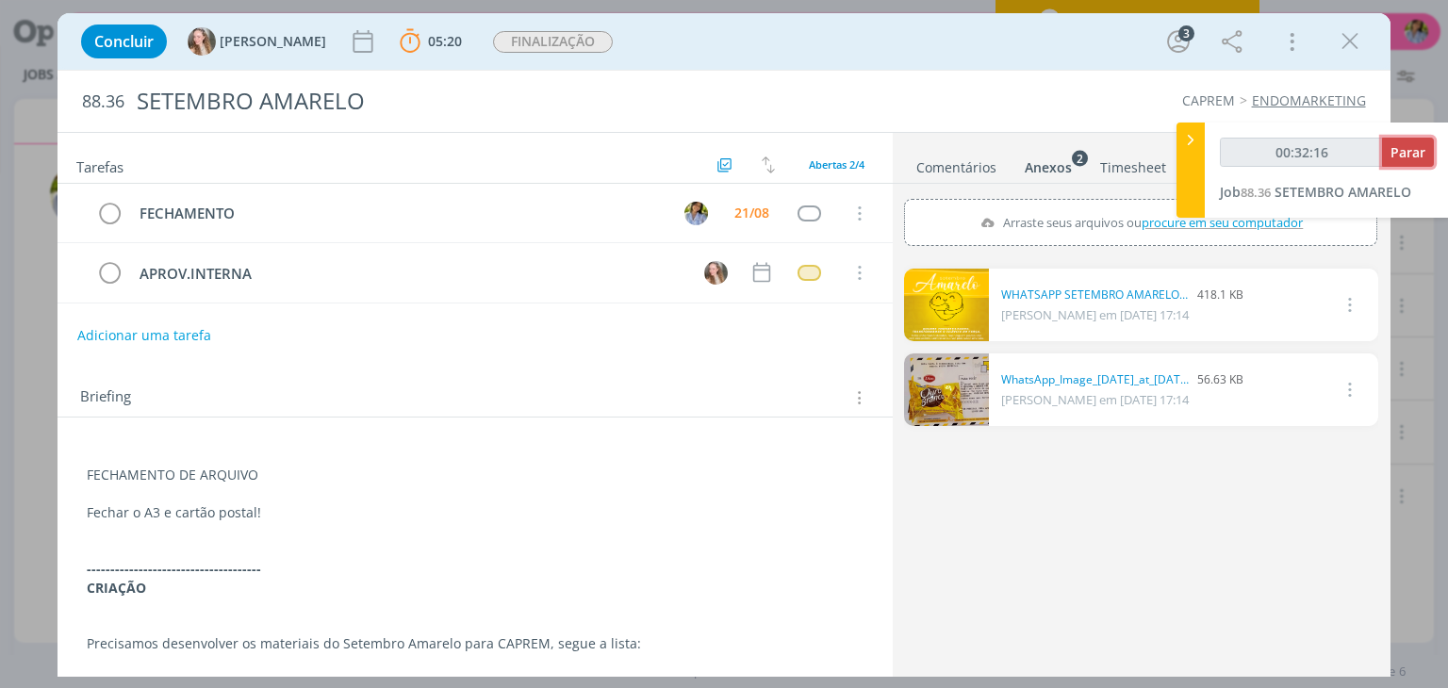
type input "00:32:17"
click at [1394, 156] on span "Parar" at bounding box center [1407, 152] width 35 height 18
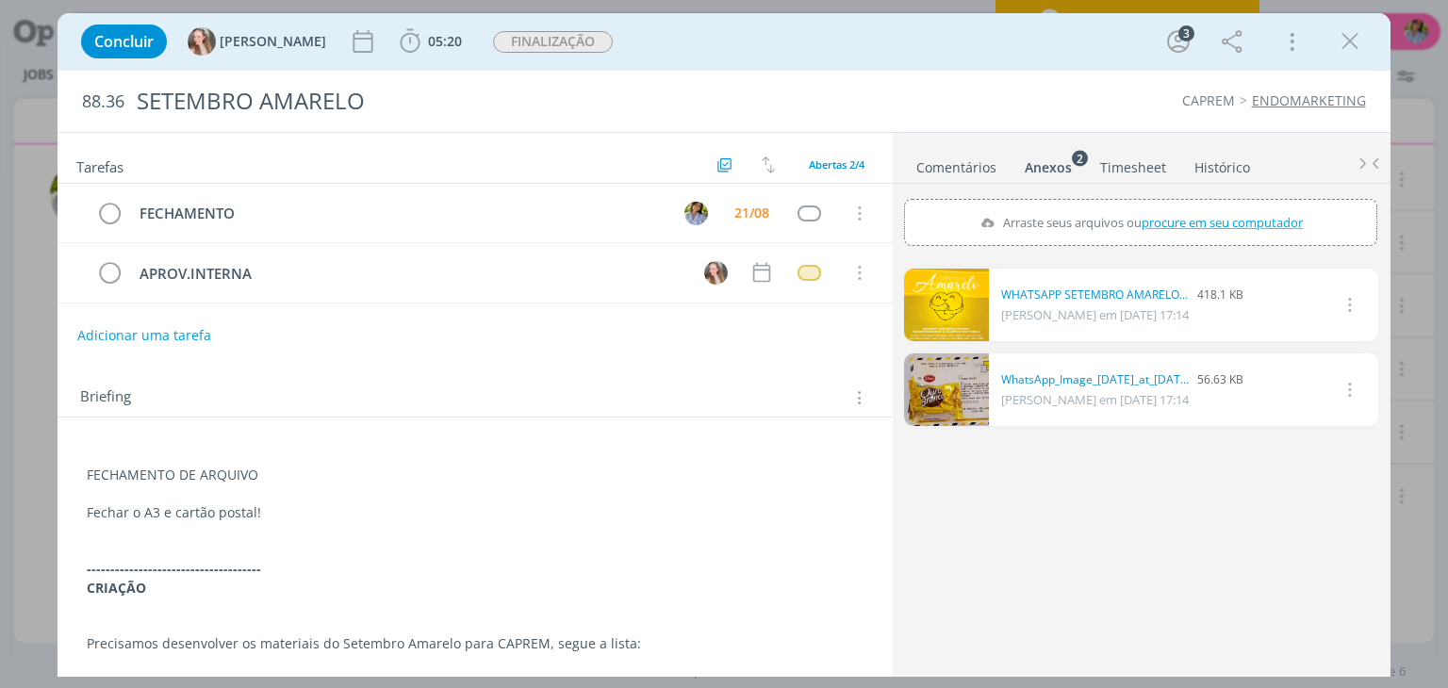
click at [1197, 140] on ul "Comentários Anexos 2 Timesheet Histórico" at bounding box center [1142, 158] width 498 height 51
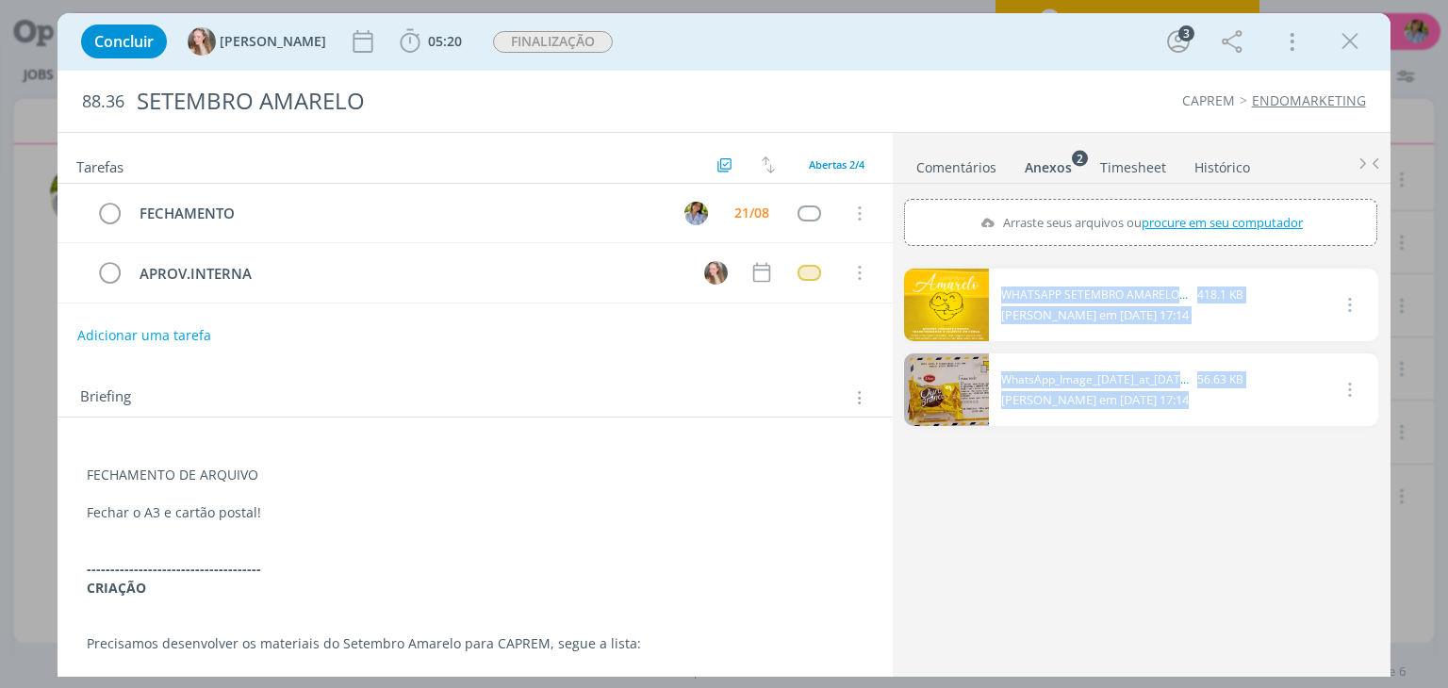
drag, startPoint x: 1447, startPoint y: 293, endPoint x: 1437, endPoint y: 424, distance: 131.4
click at [1447, 431] on div "Concluir Gabriela 05:20 Iniciar Apontar Data * 21/08/2025 Horas * 00:00 Tarefa …" at bounding box center [724, 344] width 1448 height 688
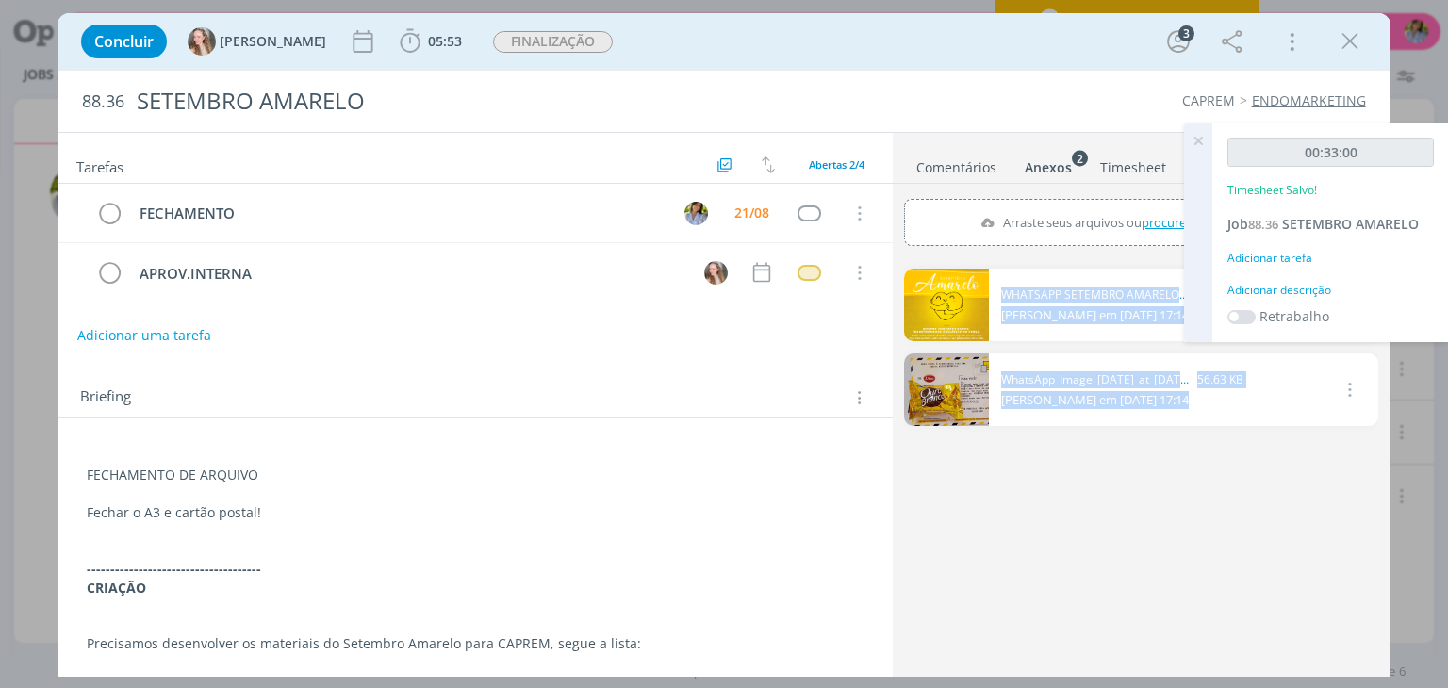
click at [945, 165] on link "Comentários" at bounding box center [956, 163] width 82 height 27
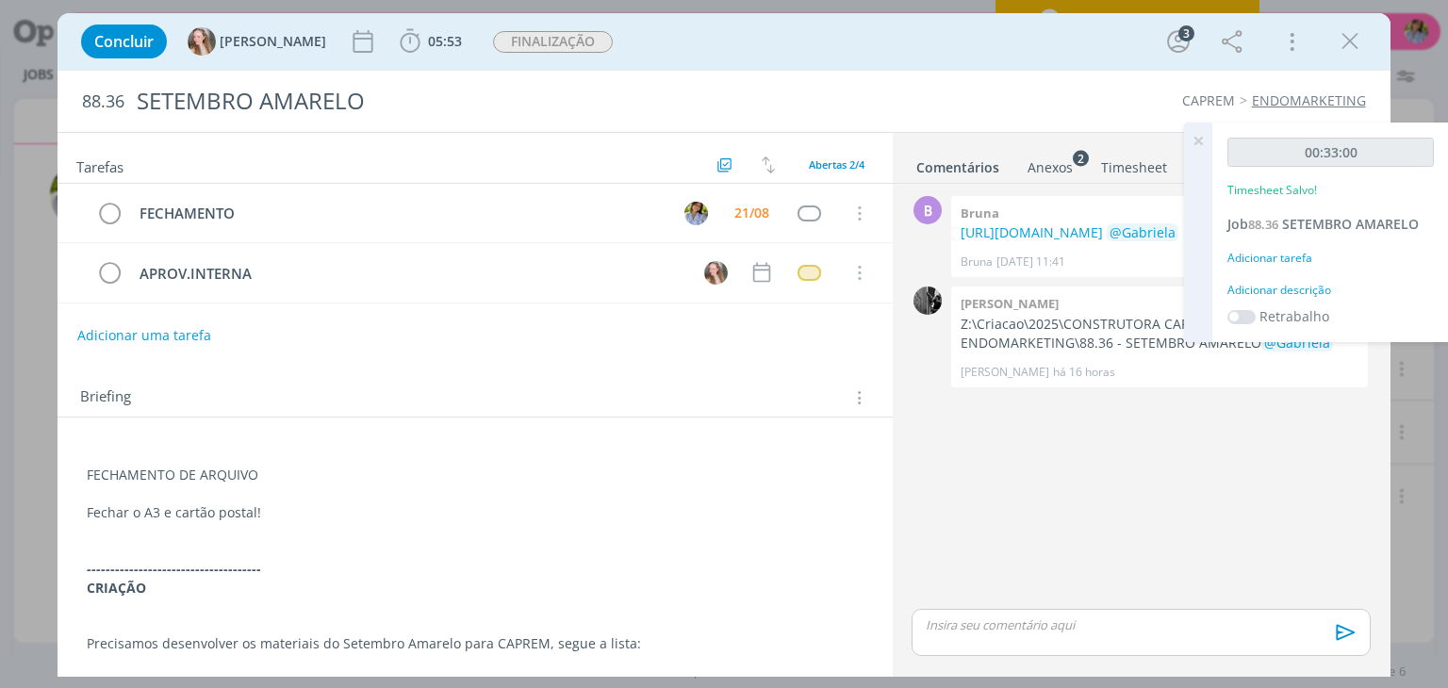
click at [1191, 139] on icon at bounding box center [1198, 141] width 34 height 37
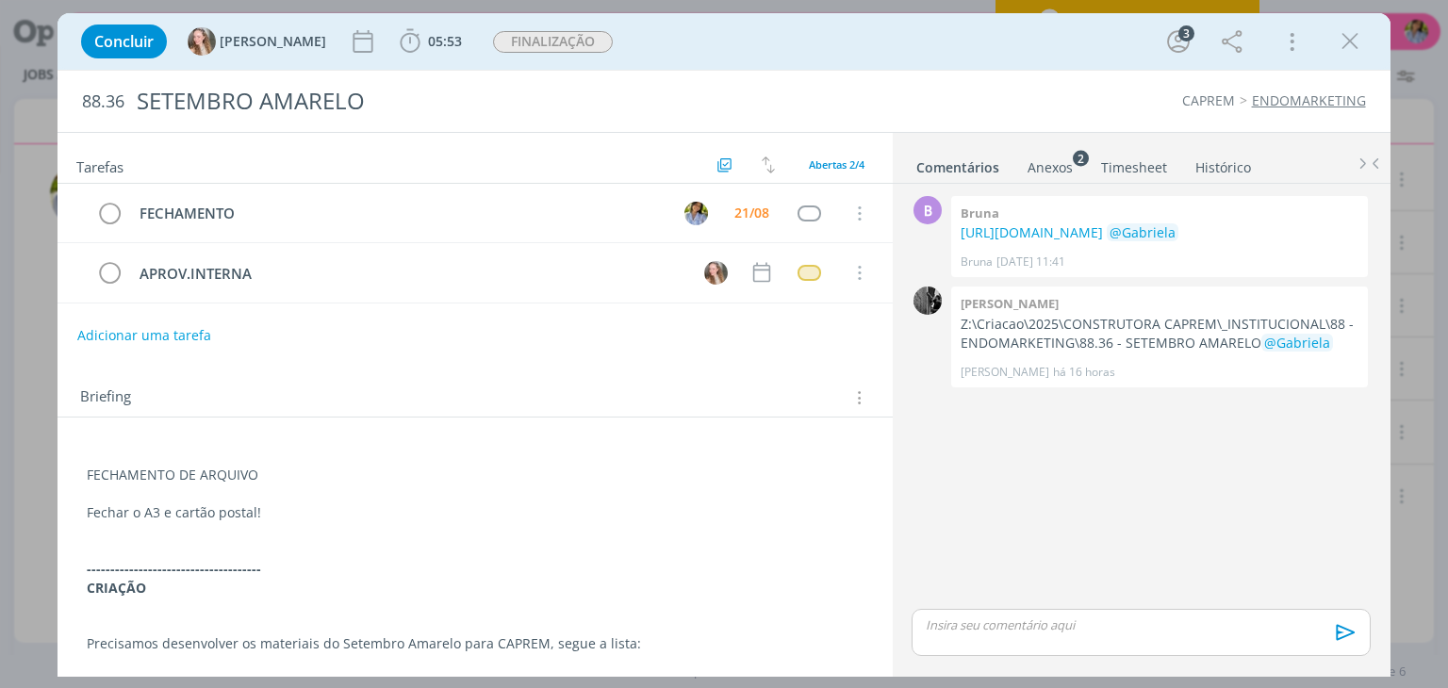
click at [1021, 609] on div "dialog" at bounding box center [1141, 632] width 458 height 47
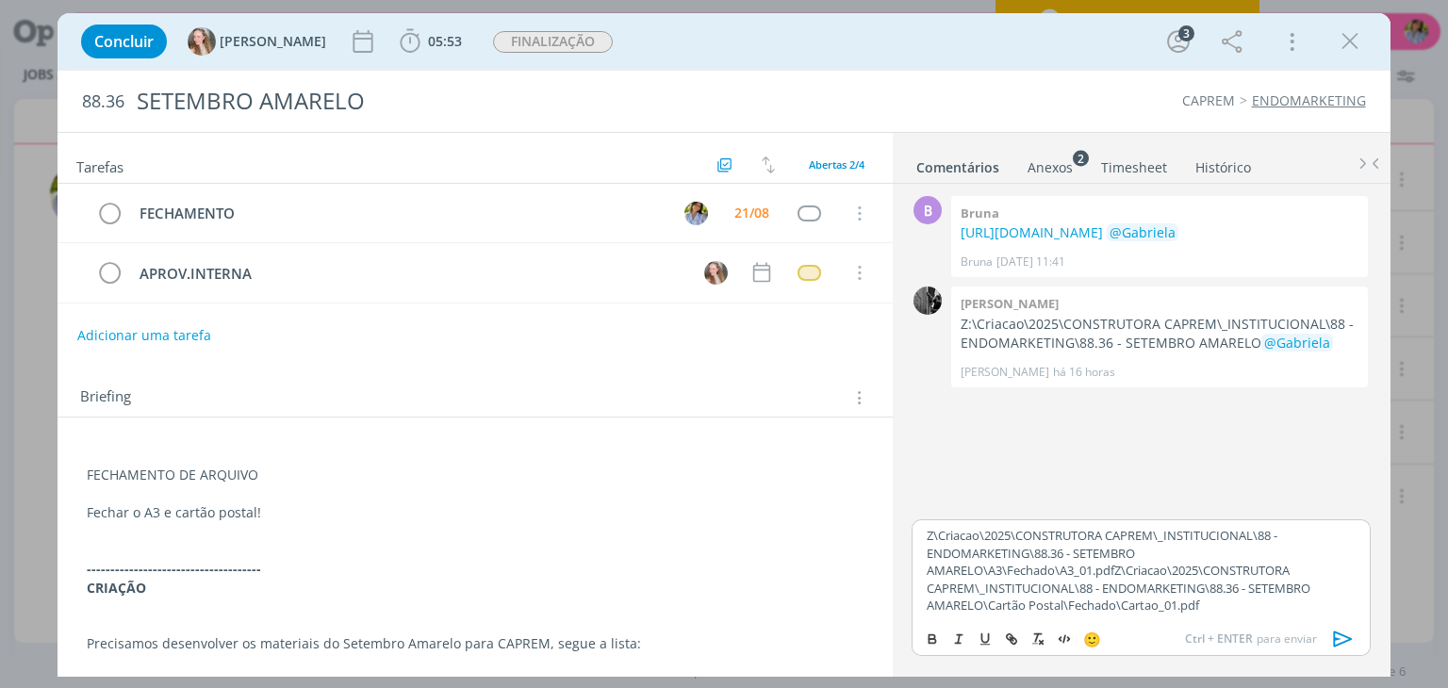
click at [927, 534] on p "Z\Criacao\2025\CONSTRUTORA CAPREM\_INSTITUCIONAL\88 - ENDOMARKETING\88.36 - SET…" at bounding box center [1141, 570] width 428 height 87
click at [989, 567] on span "[PERSON_NAME]" at bounding box center [1028, 561] width 117 height 21
click at [1146, 555] on p "﻿ @ Gabriela ﻿ Z\Criacao\2025\CONSTRUTORA CAPREM\_INSTITUCIONAL\88 - ENDOMARKET…" at bounding box center [1141, 570] width 428 height 87
click at [1300, 568] on p "﻿ @ Gabriela ﻿ Z\Criacao\2025\CONSTRUTORA CAPREM\_INSTITUCIONAL\88 - ENDOMARKET…" at bounding box center [1141, 570] width 428 height 87
click at [1271, 610] on p "﻿ @ Gabriela ﻿ Z\Criacao\2025\CONSTRUTORA CAPREM\_INSTITUCIONAL\88 - ENDOMARKET…" at bounding box center [1141, 570] width 428 height 87
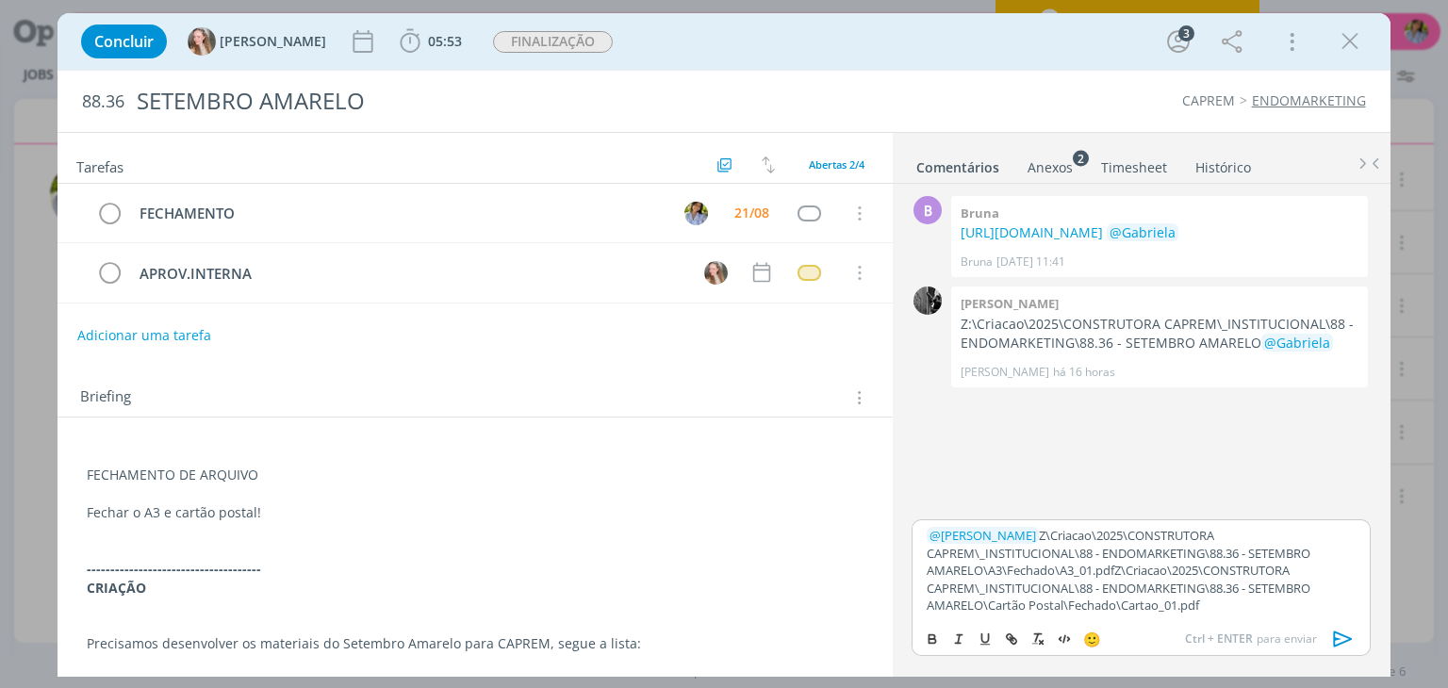
click at [1116, 570] on p "﻿ @ Gabriela ﻿ Z\Criacao\2025\CONSTRUTORA CAPREM\_INSTITUCIONAL\88 - ENDOMARKET…" at bounding box center [1141, 570] width 428 height 87
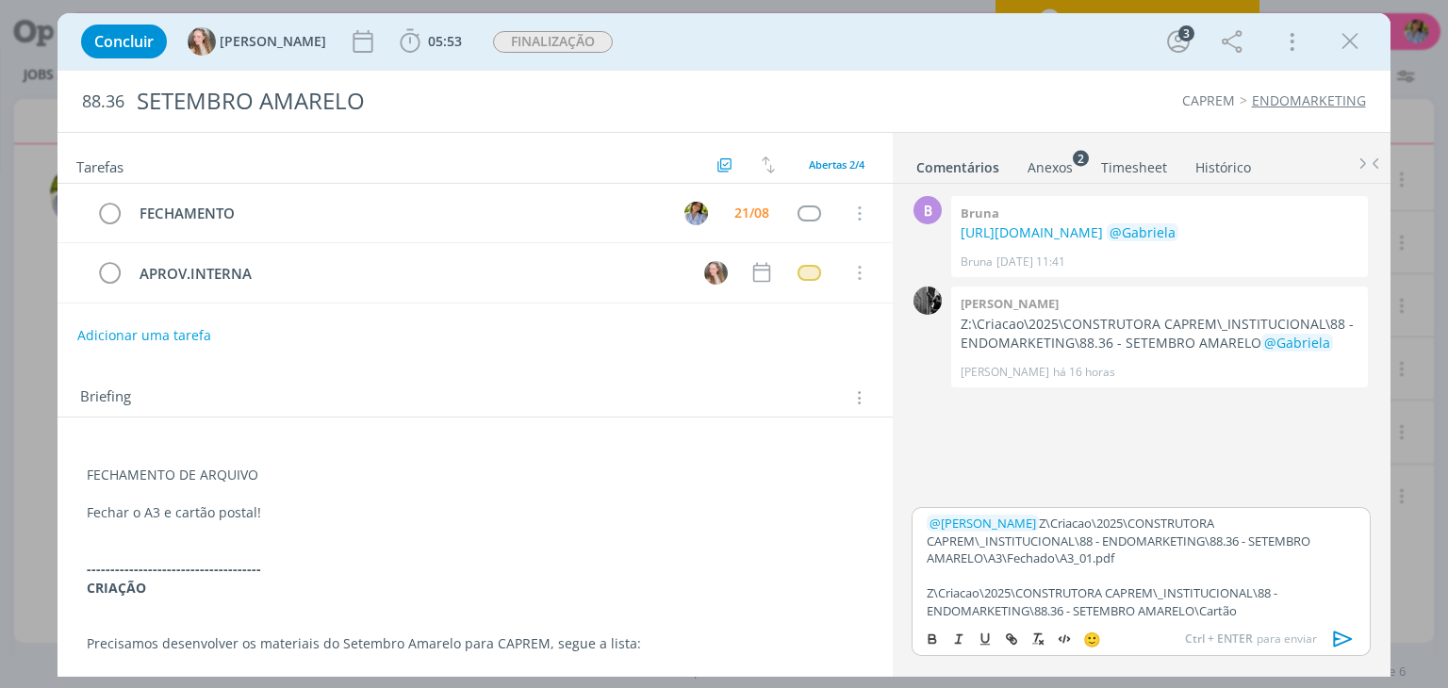
scroll to position [4, 0]
click at [1340, 642] on icon "dialog" at bounding box center [1342, 640] width 19 height 16
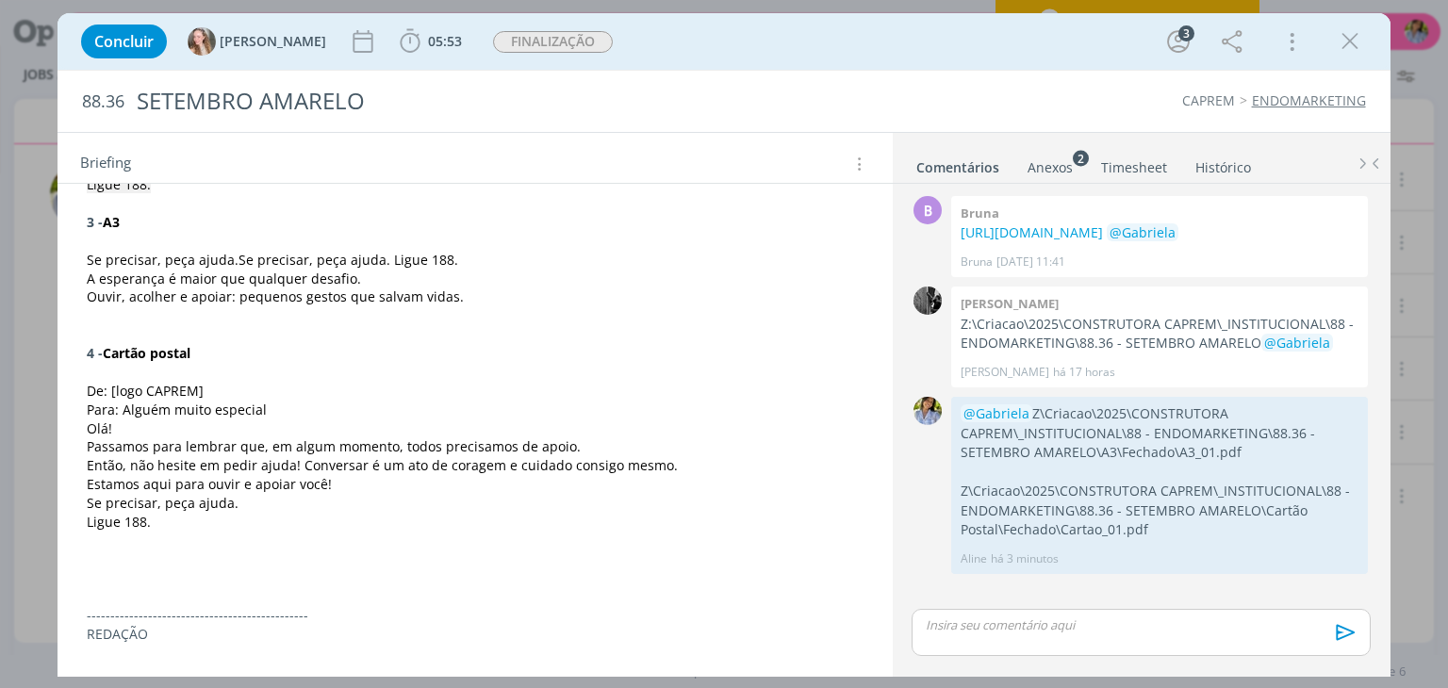
scroll to position [0, 0]
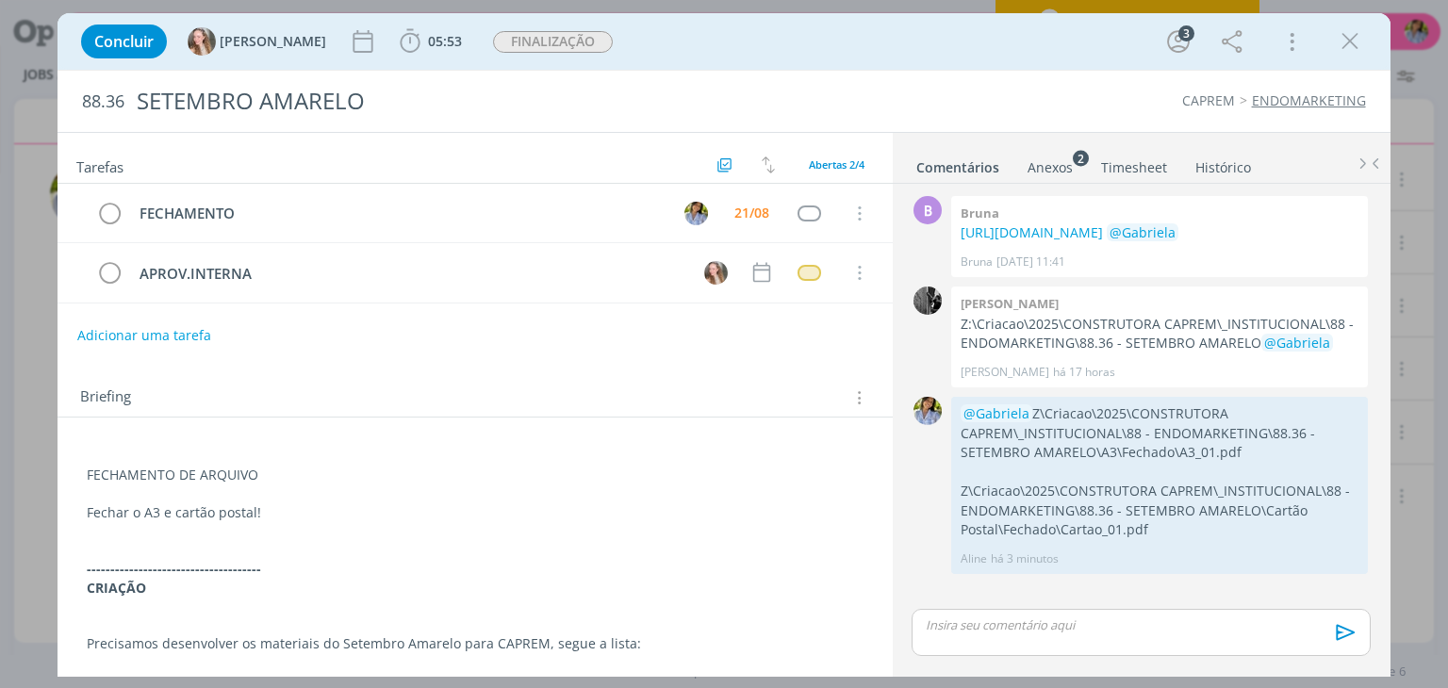
drag, startPoint x: 1342, startPoint y: 43, endPoint x: 1278, endPoint y: 19, distance: 68.6
click at [1343, 43] on icon "dialog" at bounding box center [1350, 41] width 28 height 28
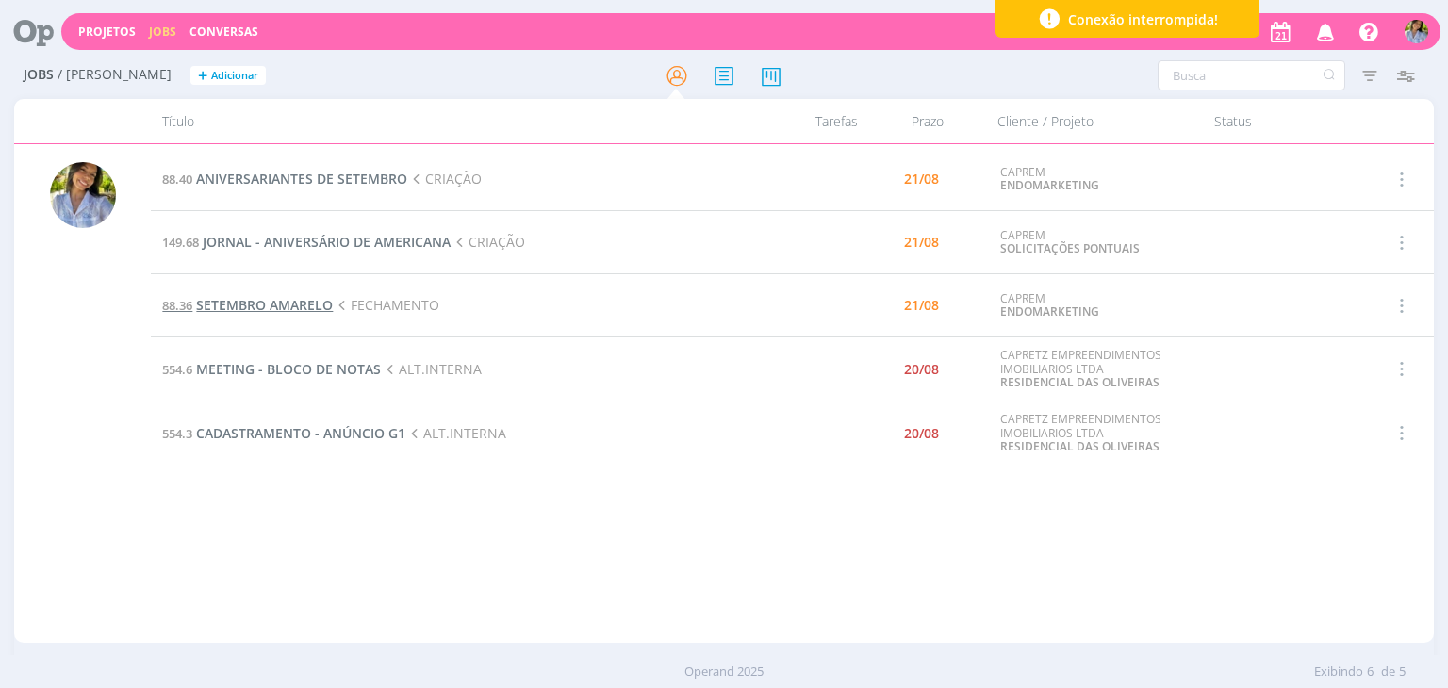
click at [302, 306] on span "SETEMBRO AMARELO" at bounding box center [264, 305] width 137 height 18
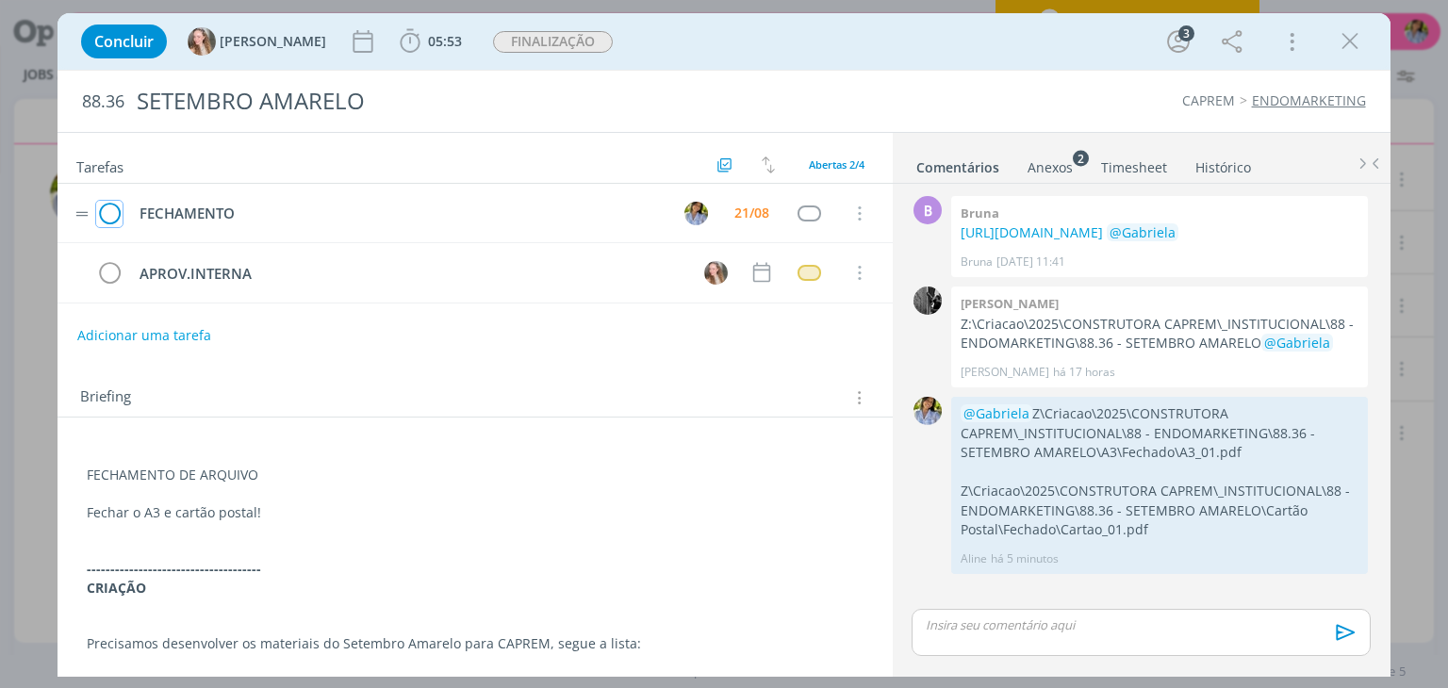
click at [111, 217] on icon "dialog" at bounding box center [109, 214] width 26 height 28
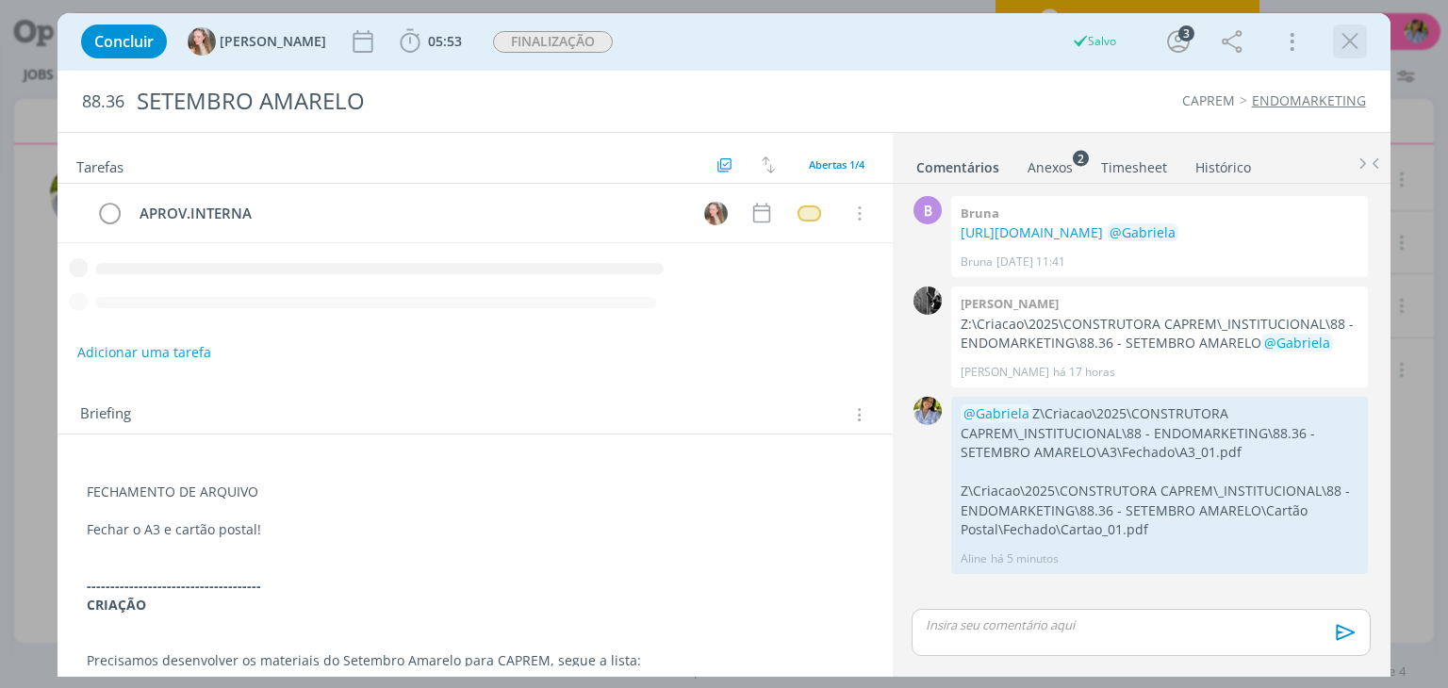
click at [1350, 39] on icon "dialog" at bounding box center [1350, 41] width 28 height 28
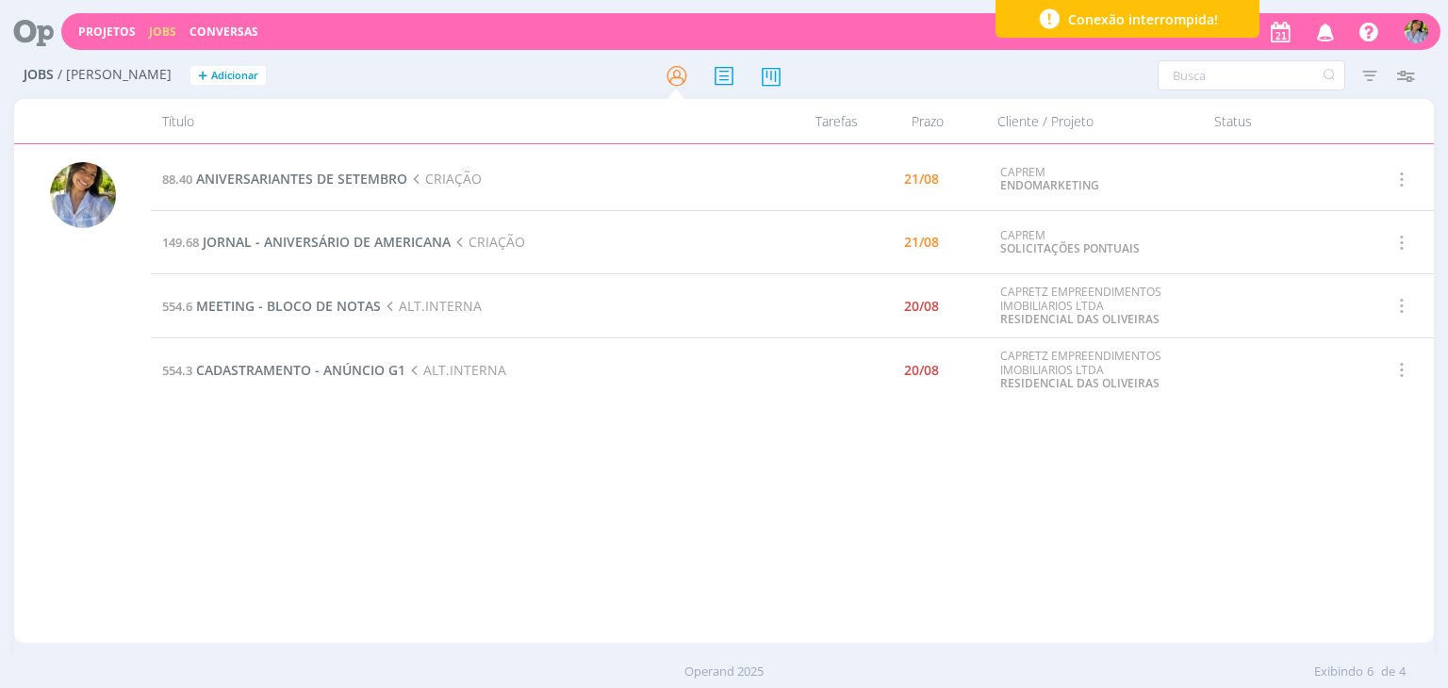
click at [418, 482] on div "88.40 ANIVERSARIANTES DE SETEMBRO CRIAÇÃO 21/08 CAPREM ENDOMARKETING Selecionar…" at bounding box center [792, 393] width 1282 height 491
click at [436, 472] on div "88.40 ANIVERSARIANTES DE SETEMBRO CRIAÇÃO 21/08 CAPREM ENDOMARKETING Selecionar…" at bounding box center [792, 393] width 1282 height 491
click at [1237, 83] on input "text" at bounding box center [1252, 75] width 188 height 30
type input "motion"
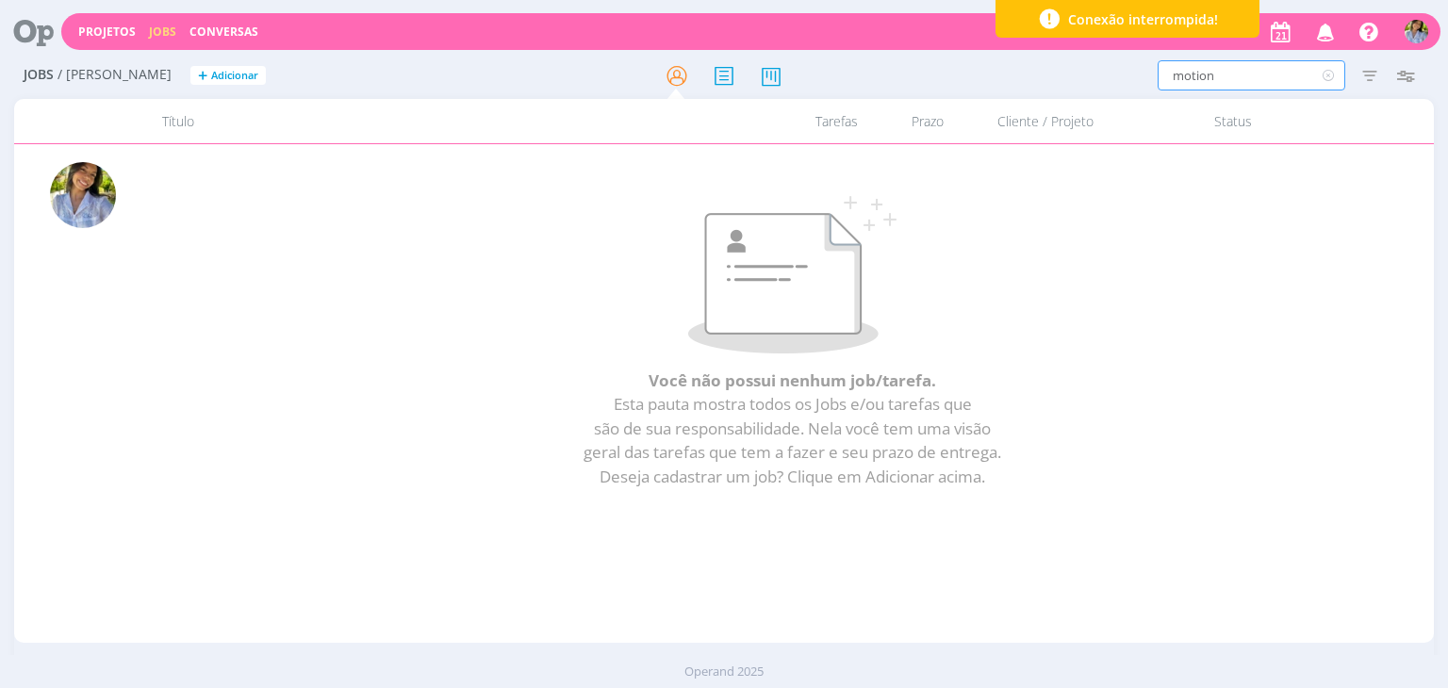
click at [1330, 75] on icon at bounding box center [1329, 75] width 24 height 30
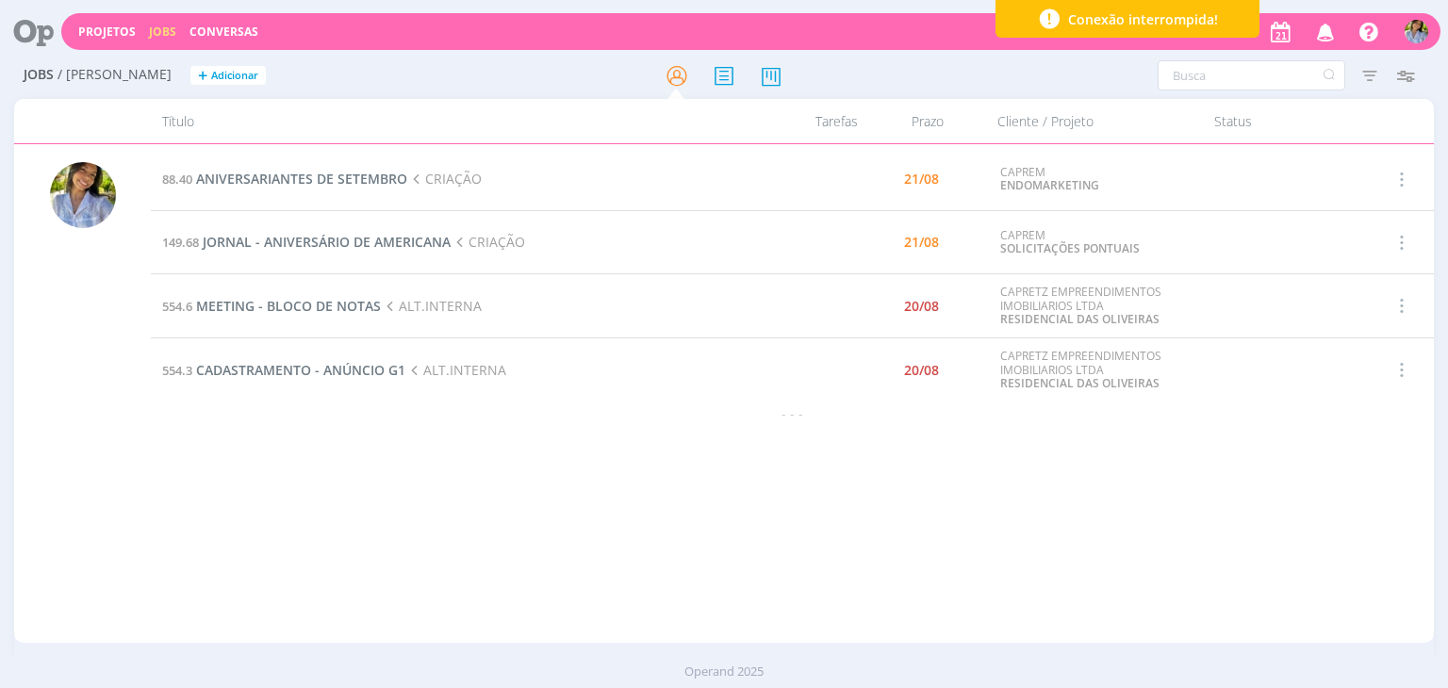
click at [569, 585] on div "88.40 ANIVERSARIANTES DE SETEMBRO CRIAÇÃO 21/08 CAPREM ENDOMARKETING Selecionar…" at bounding box center [792, 393] width 1282 height 491
click at [382, 178] on span "ANIVERSARIANTES DE SETEMBRO" at bounding box center [301, 179] width 211 height 18
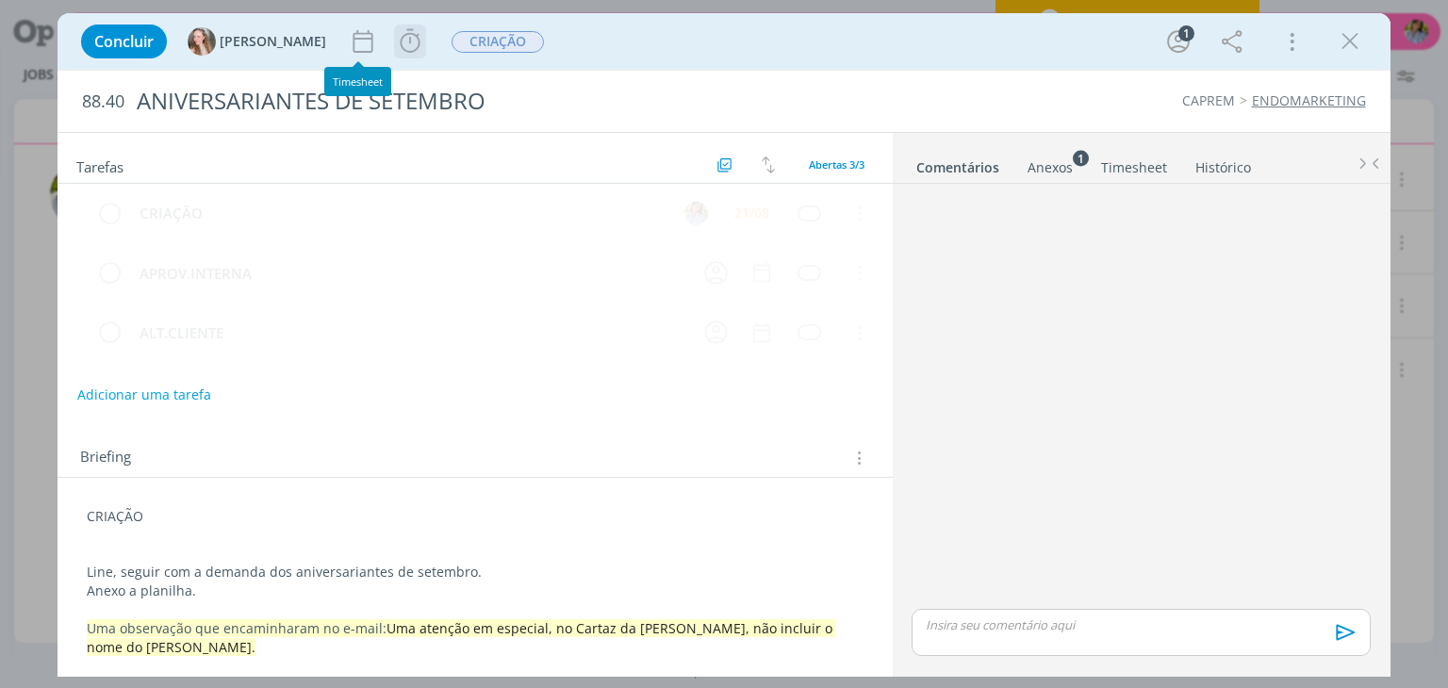
click at [396, 53] on icon "dialog" at bounding box center [410, 41] width 28 height 28
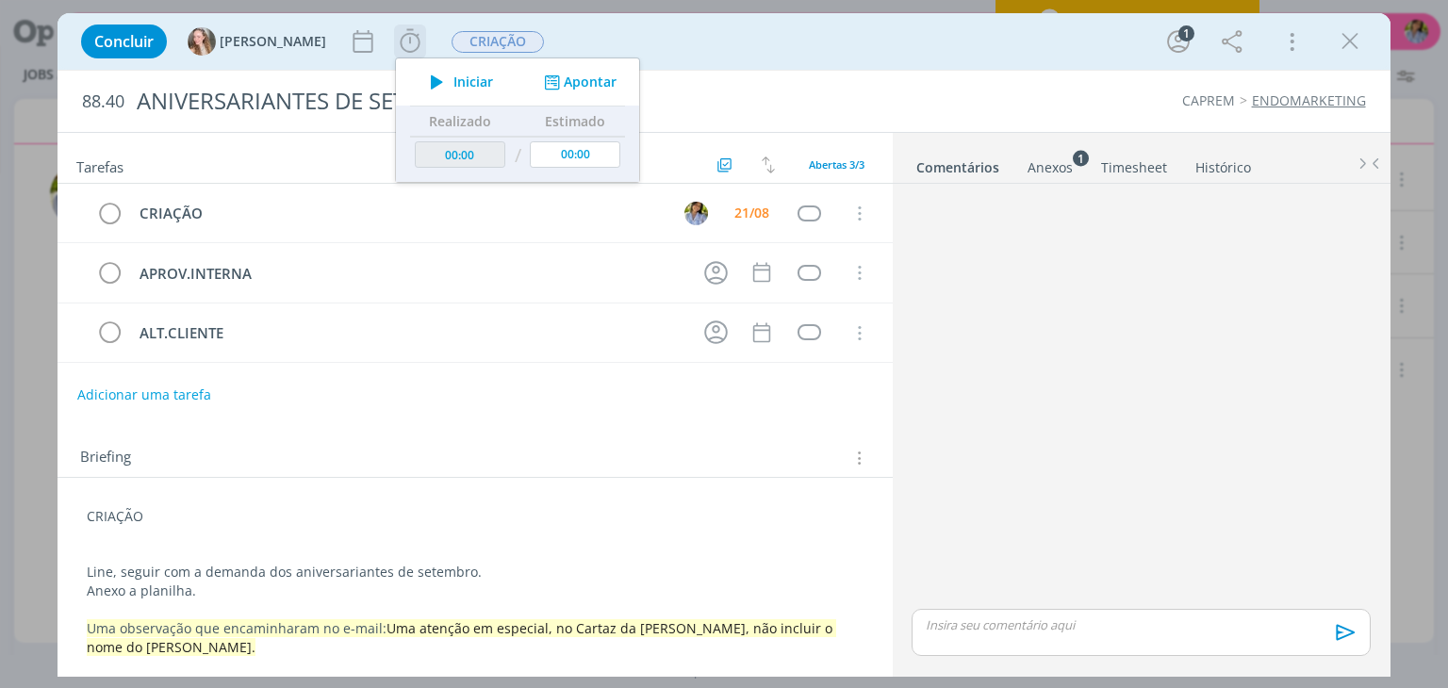
click at [453, 88] on span "Iniciar" at bounding box center [473, 81] width 40 height 13
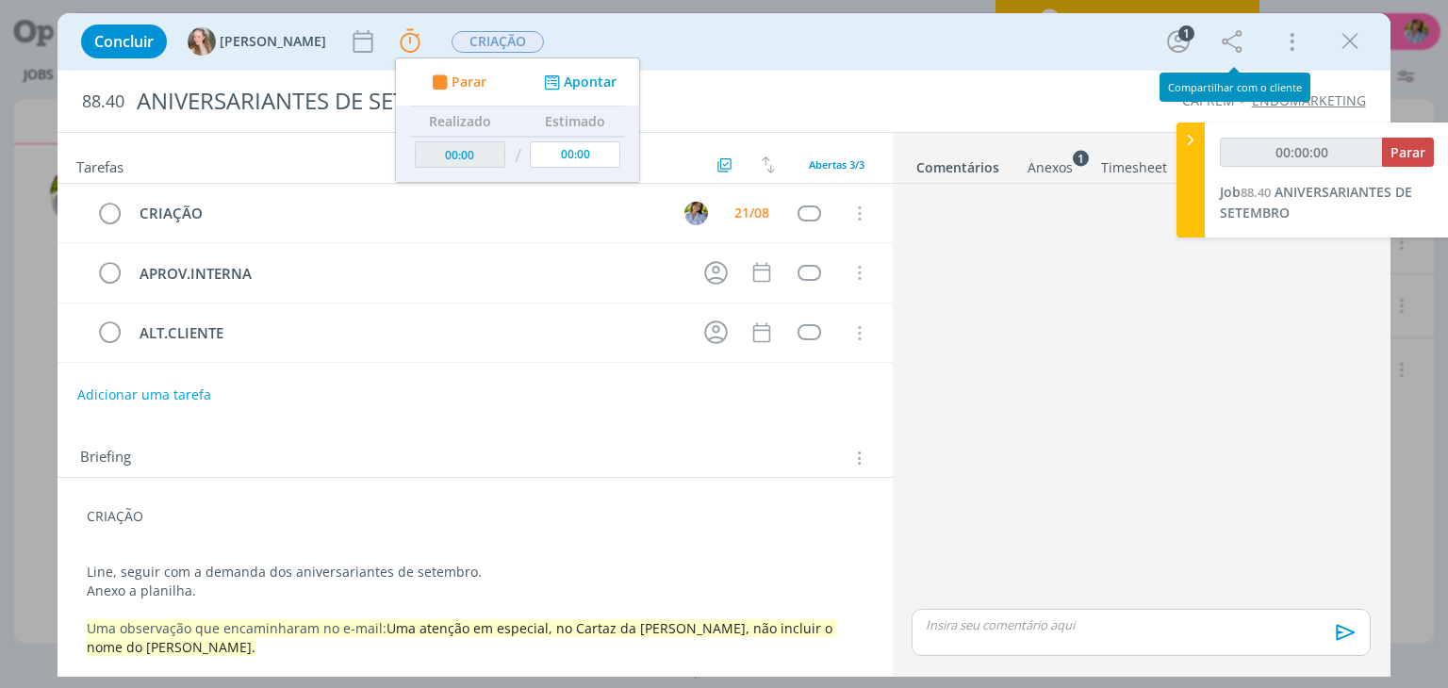
type input "00:00:01"
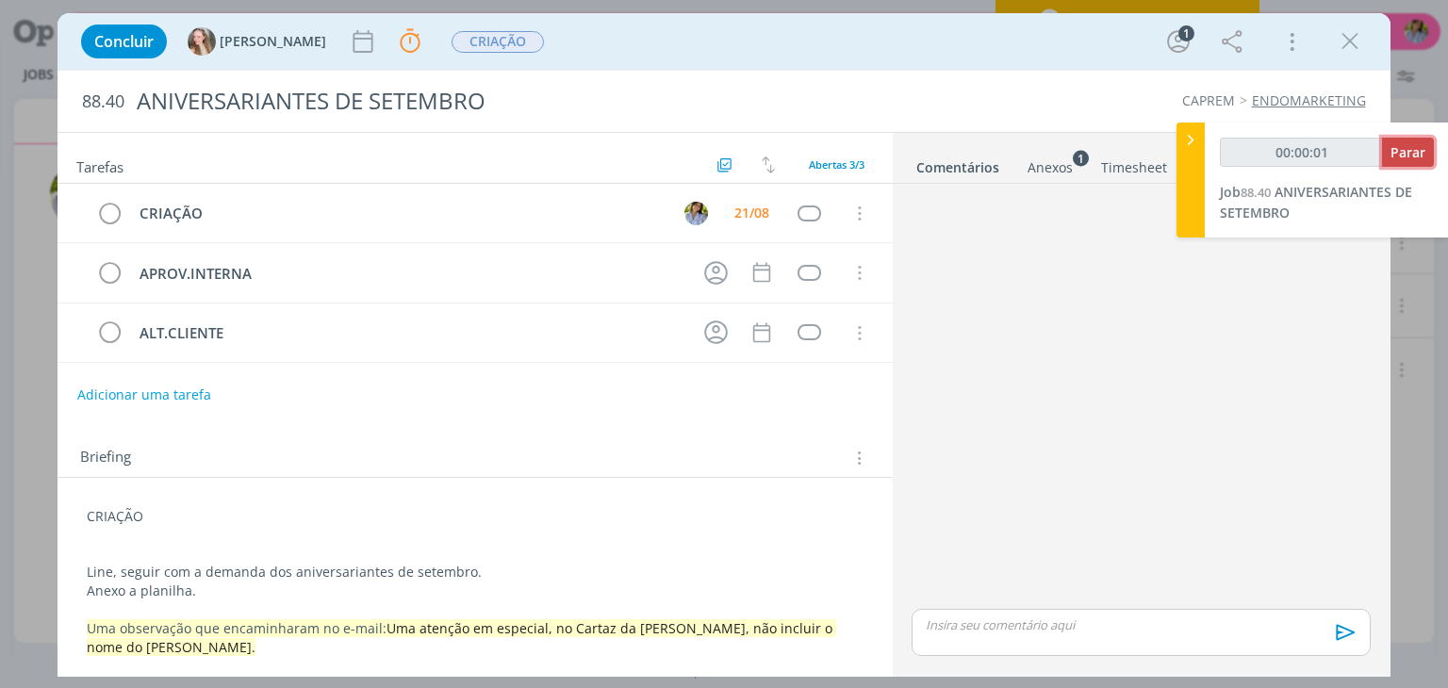
click at [1425, 154] on span "Parar" at bounding box center [1407, 152] width 35 height 18
drag, startPoint x: 1354, startPoint y: 43, endPoint x: 1070, endPoint y: 34, distance: 283.9
click at [1354, 42] on icon "dialog" at bounding box center [1350, 41] width 28 height 28
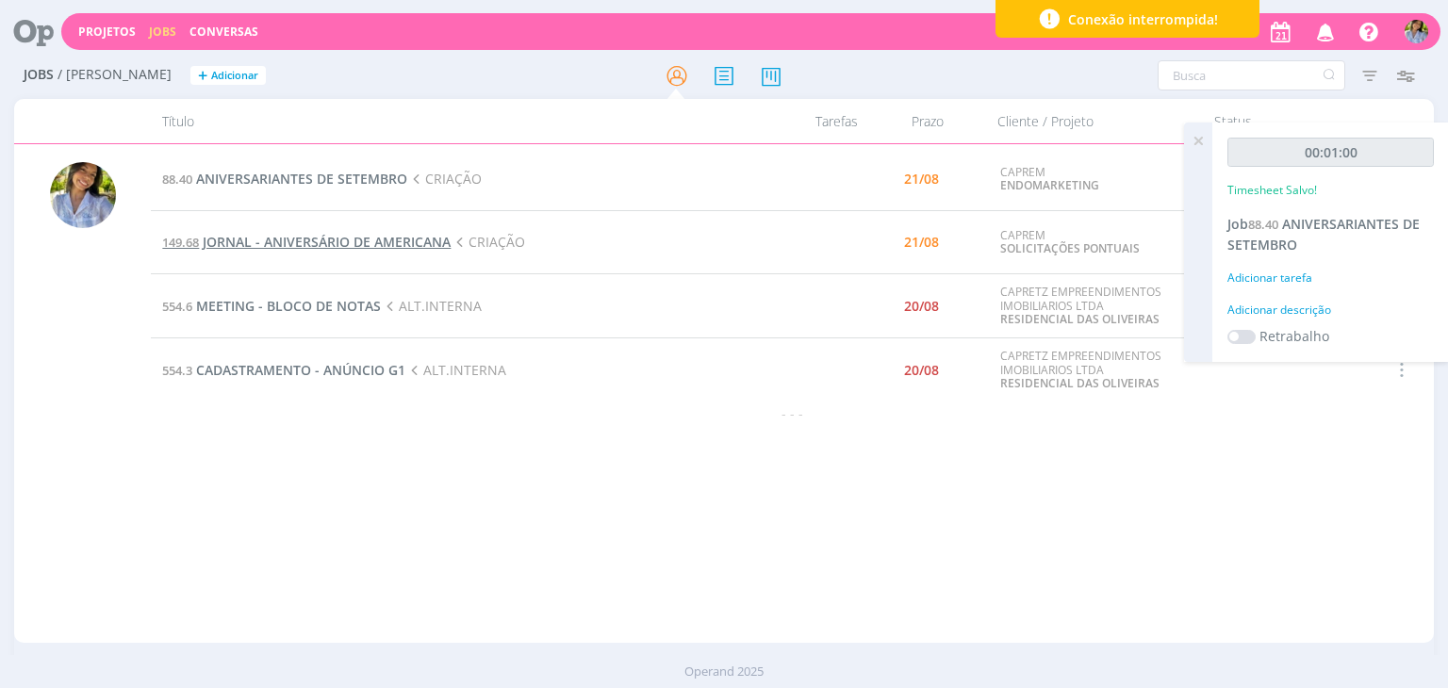
click at [320, 237] on span "JORNAL - ANIVERSÁRIO DE AMERICANA" at bounding box center [327, 242] width 248 height 18
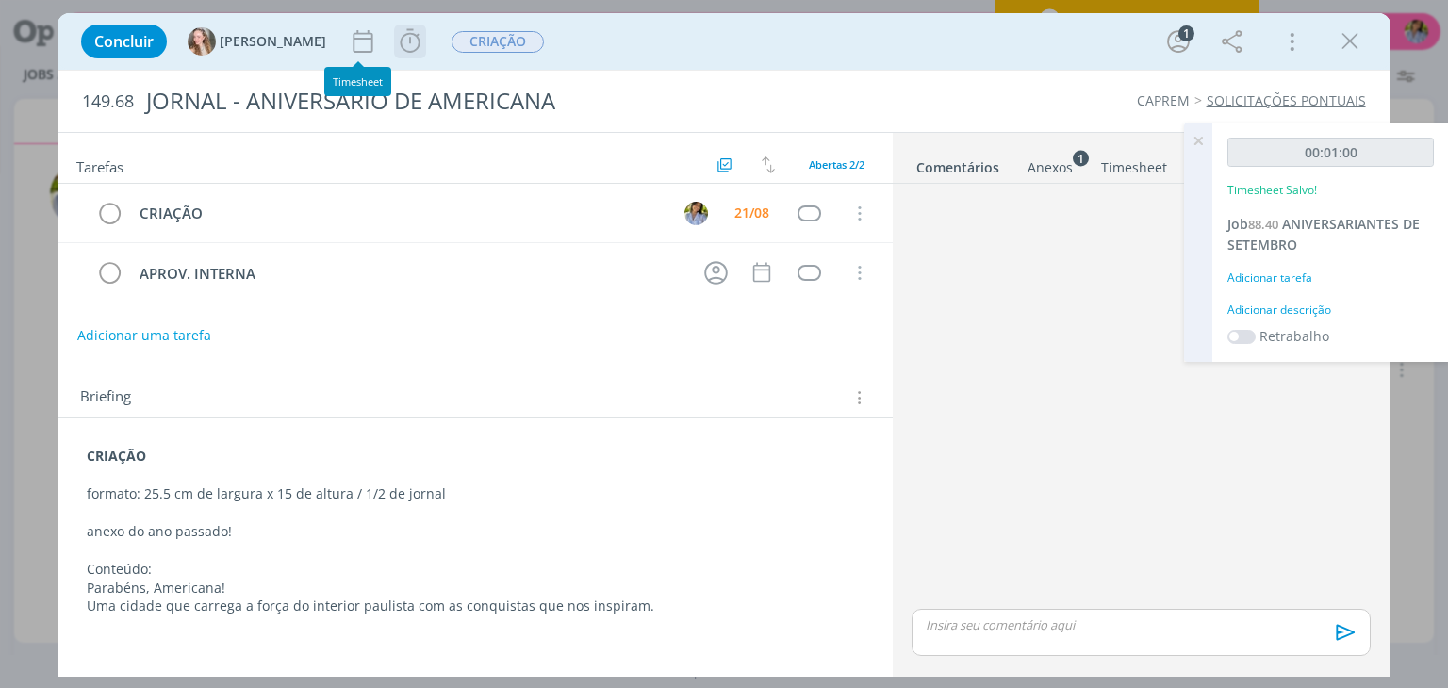
click at [396, 48] on icon "dialog" at bounding box center [410, 41] width 28 height 28
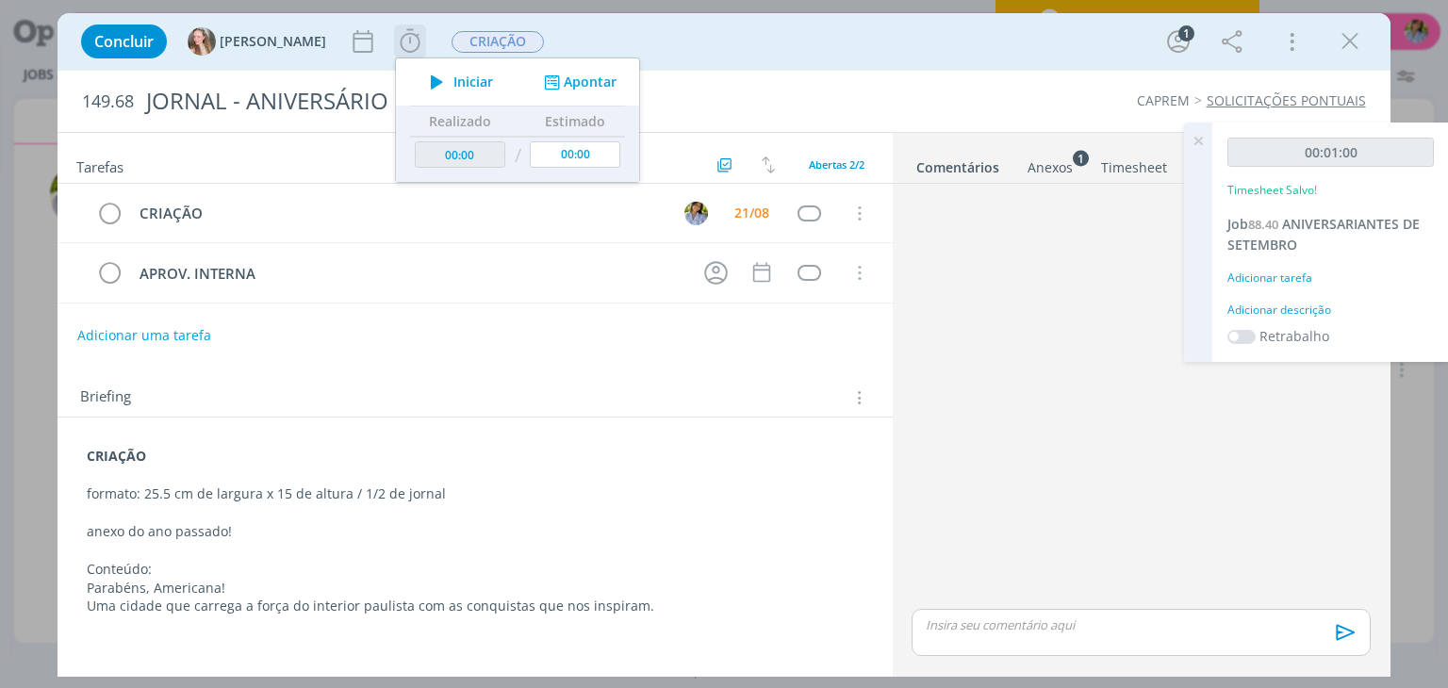
click at [453, 88] on span "Iniciar" at bounding box center [473, 81] width 40 height 13
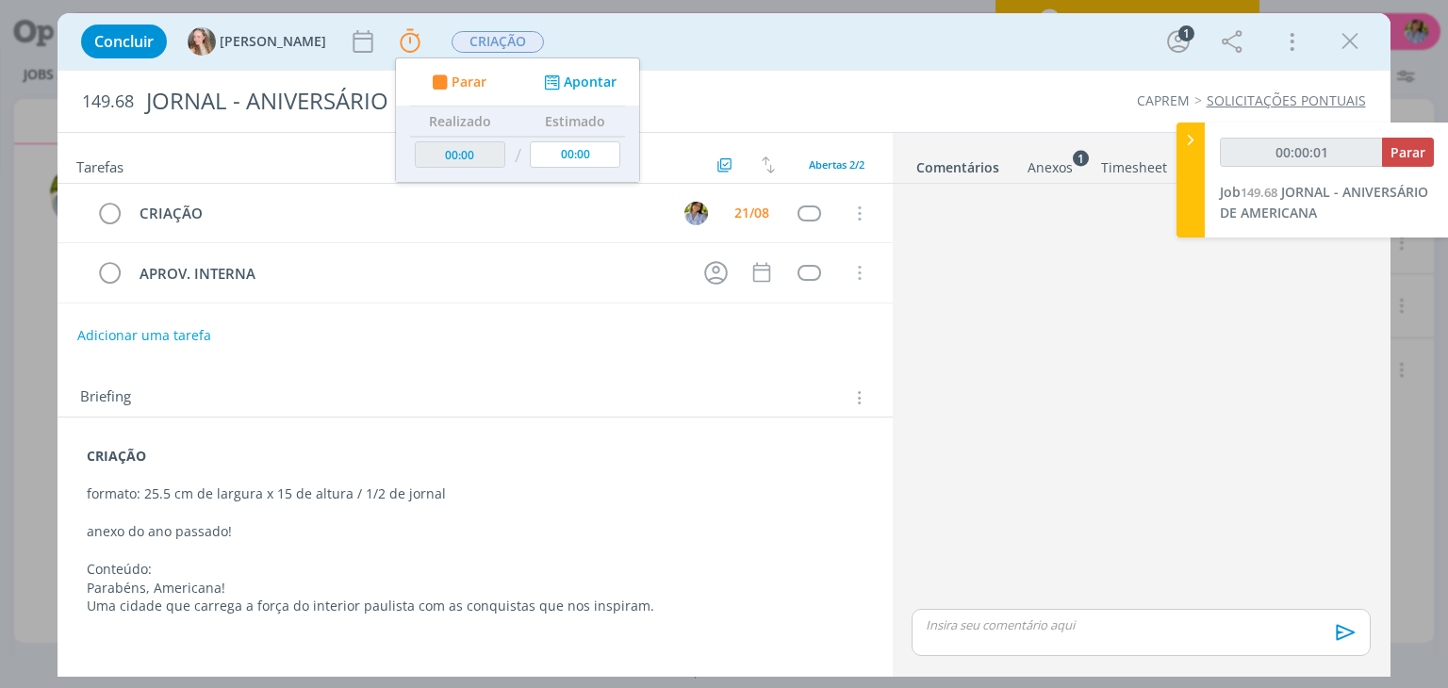
click at [945, 402] on div "dialog" at bounding box center [1140, 398] width 473 height 414
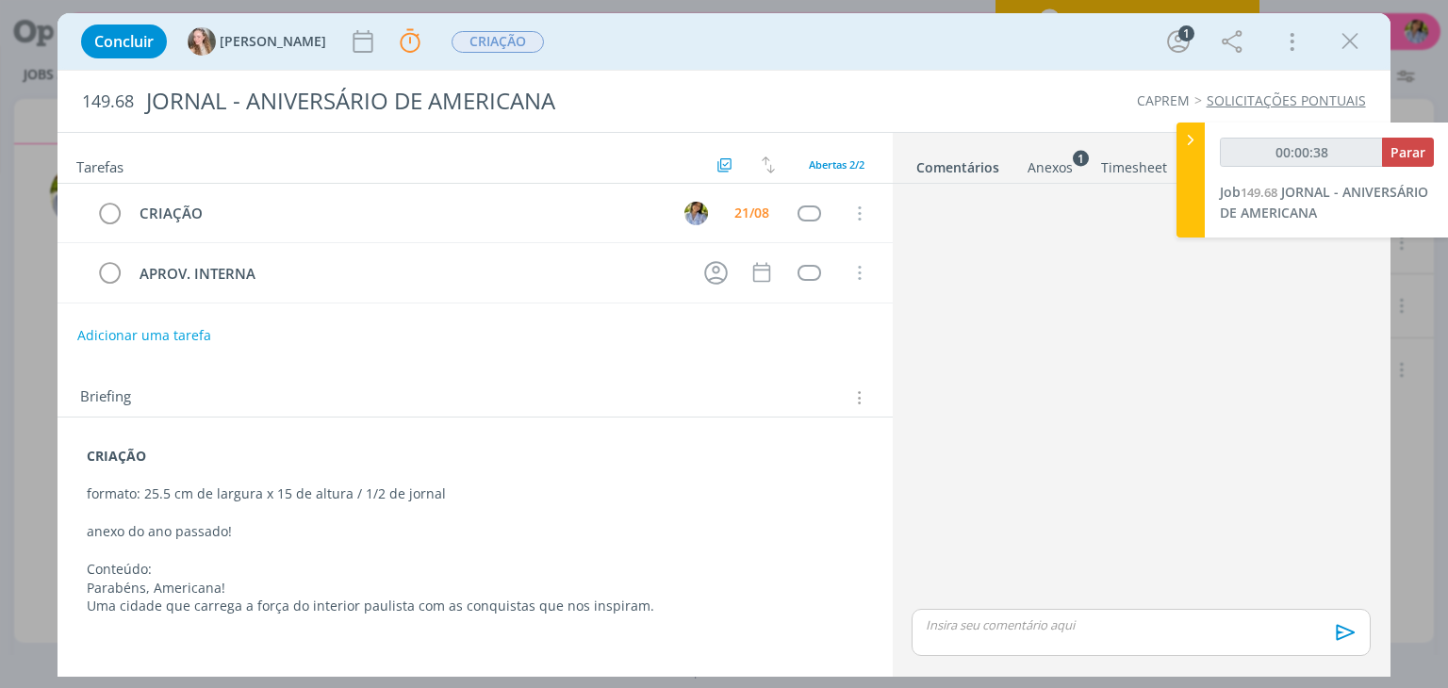
click at [1046, 166] on div "Anexos 1" at bounding box center [1049, 167] width 45 height 19
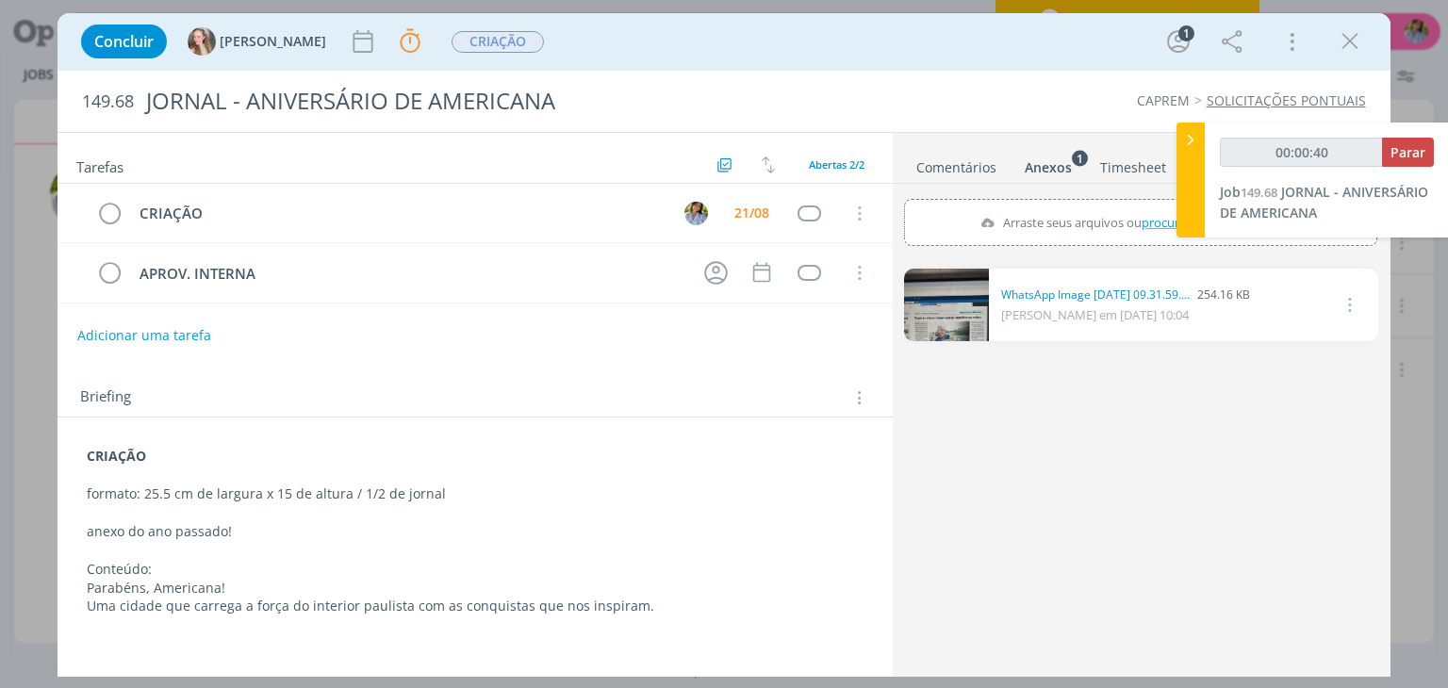
click at [940, 318] on link "dialog" at bounding box center [946, 305] width 85 height 73
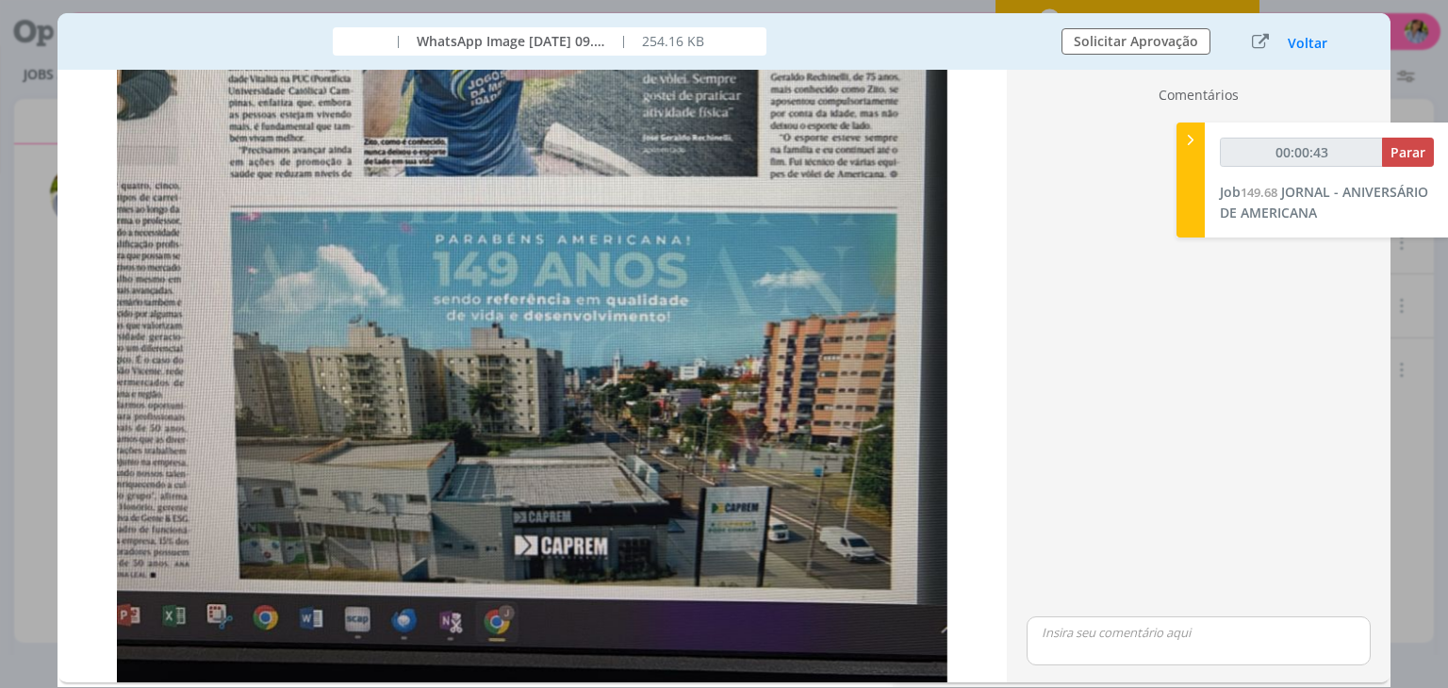
scroll to position [817, 0]
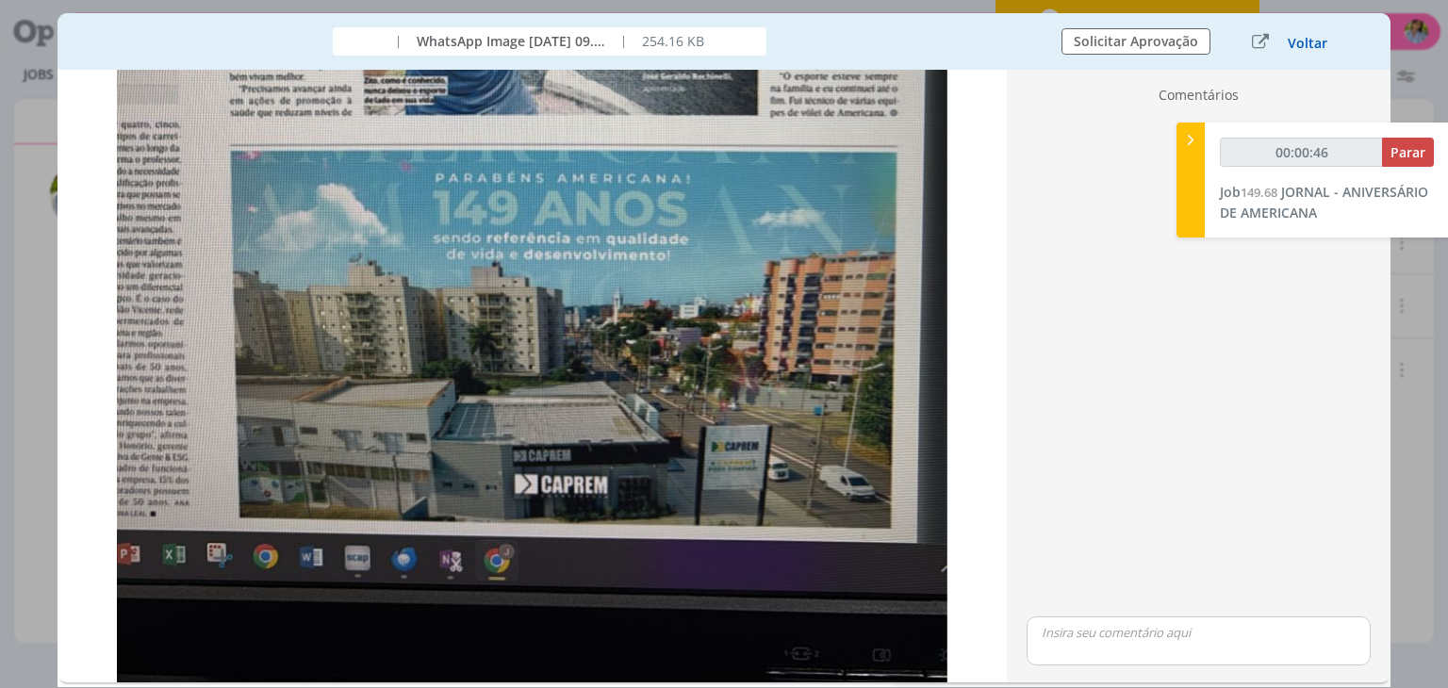
drag, startPoint x: 1299, startPoint y: 45, endPoint x: 1303, endPoint y: 78, distance: 33.2
click at [1299, 46] on button "Voltar" at bounding box center [1307, 43] width 41 height 15
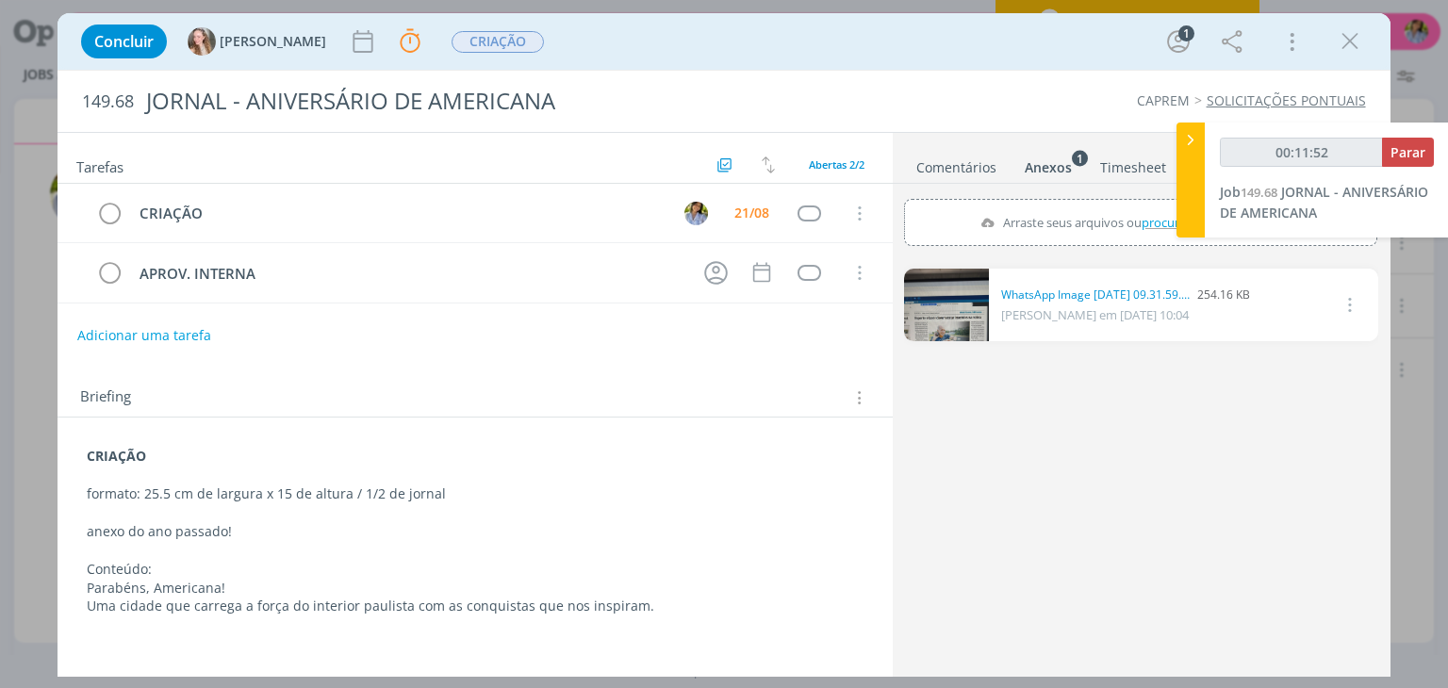
click at [1357, 45] on icon "dialog" at bounding box center [1350, 41] width 28 height 28
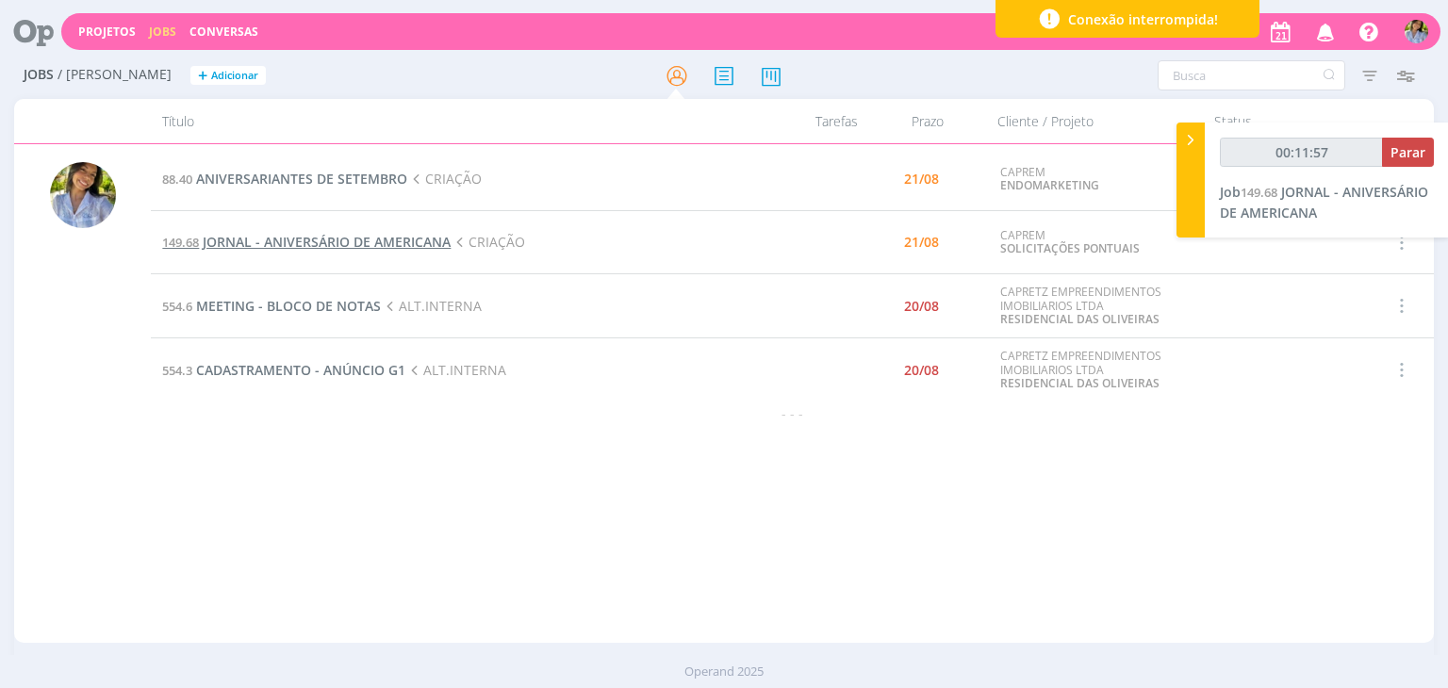
click at [355, 247] on span "JORNAL - ANIVERSÁRIO DE AMERICANA" at bounding box center [327, 242] width 248 height 18
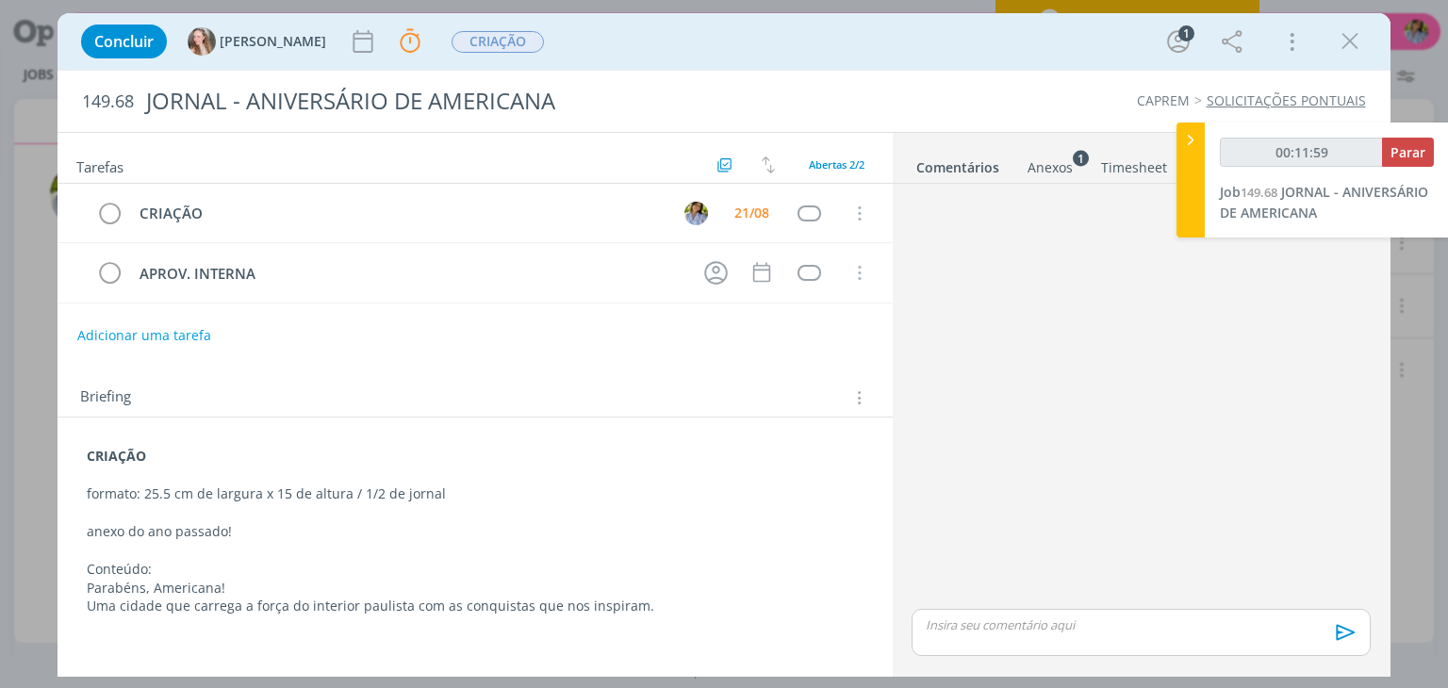
click at [1045, 169] on div "Anexos 1" at bounding box center [1049, 167] width 45 height 19
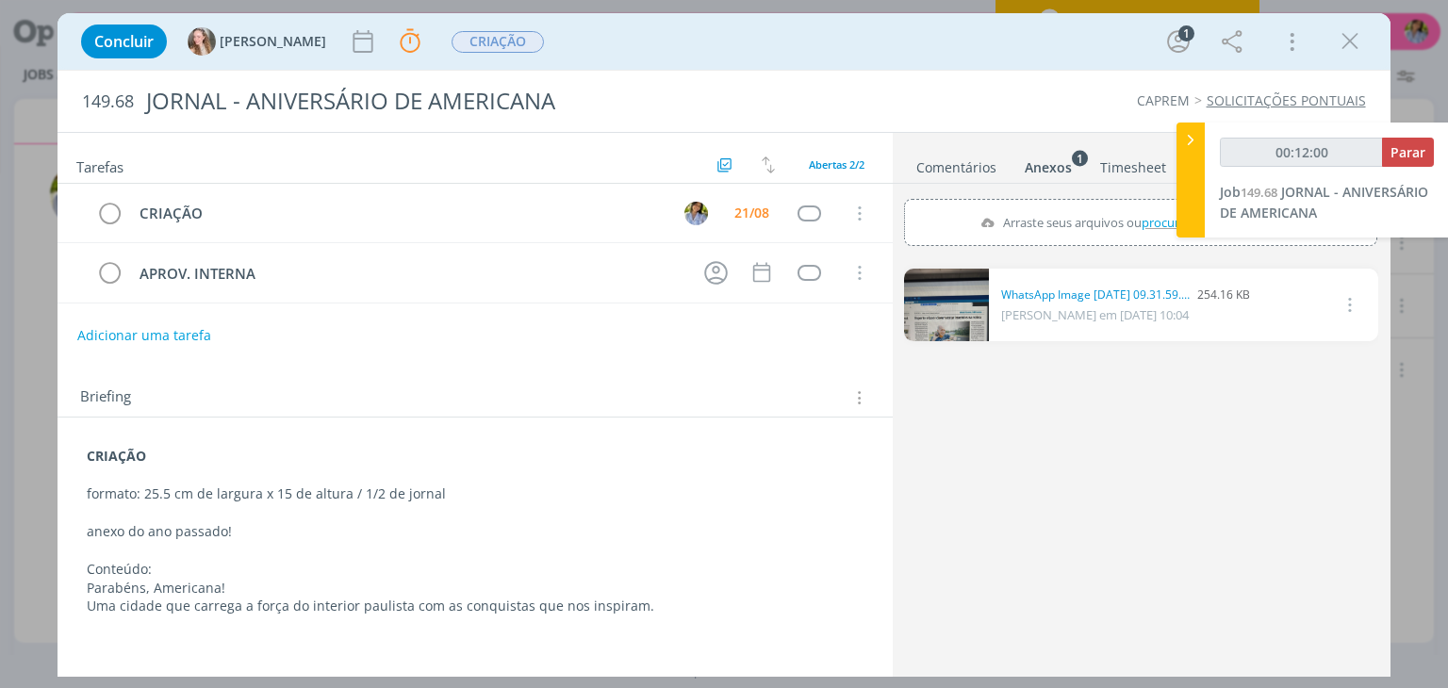
click at [962, 172] on link "Comentários" at bounding box center [956, 163] width 82 height 27
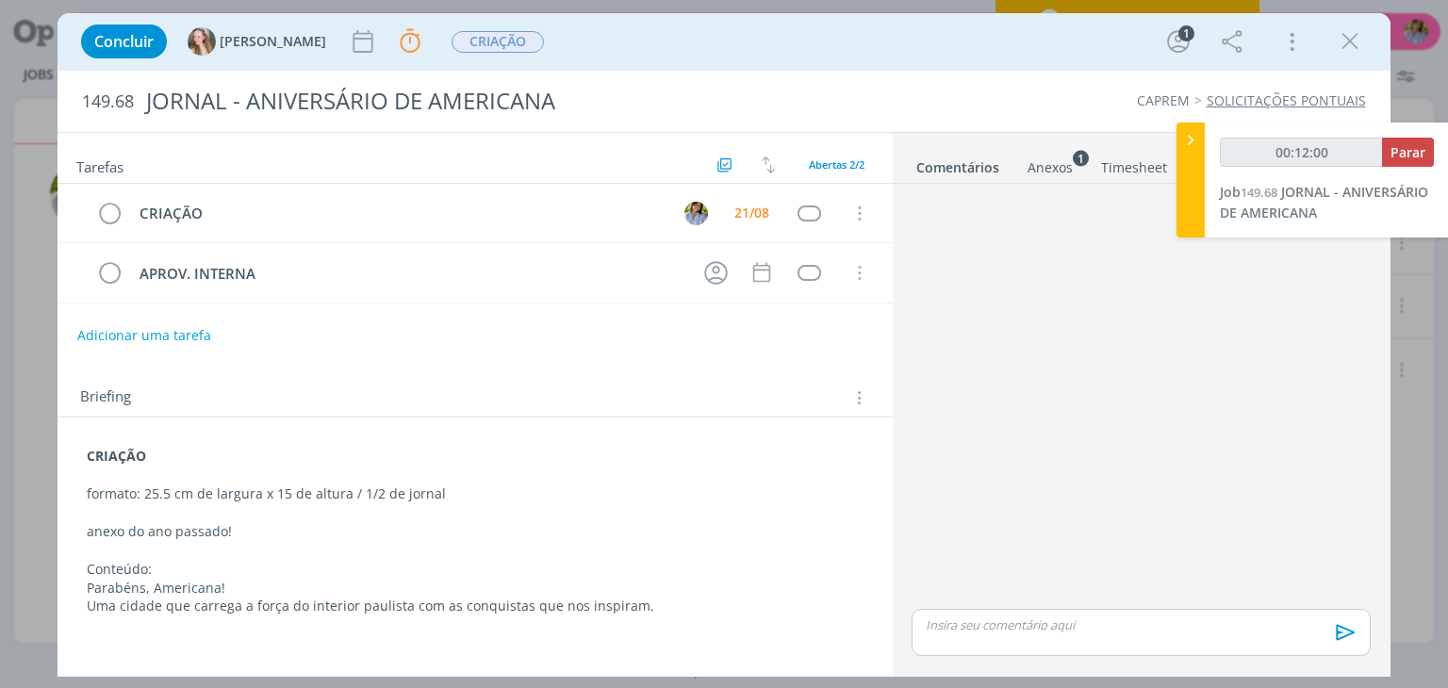
click at [1340, 42] on icon "dialog" at bounding box center [1350, 41] width 28 height 28
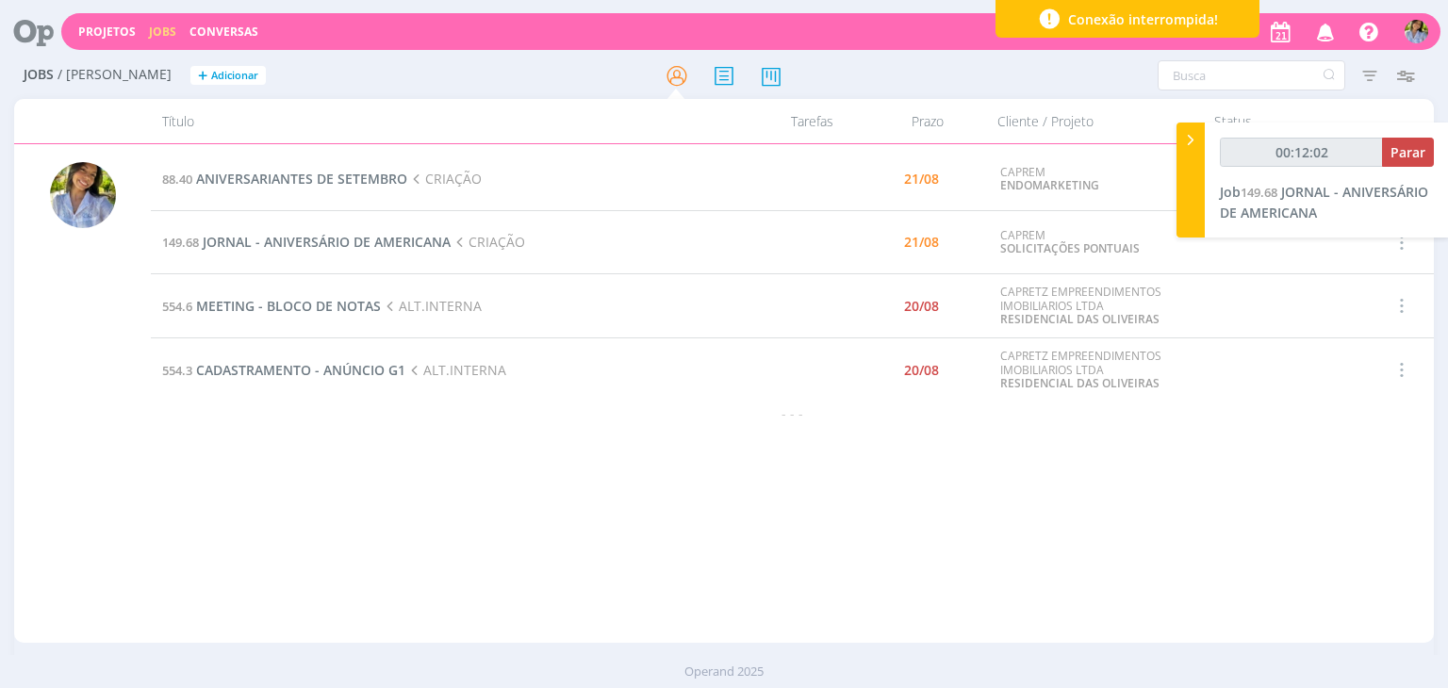
click at [1330, 33] on icon "button" at bounding box center [1325, 31] width 33 height 32
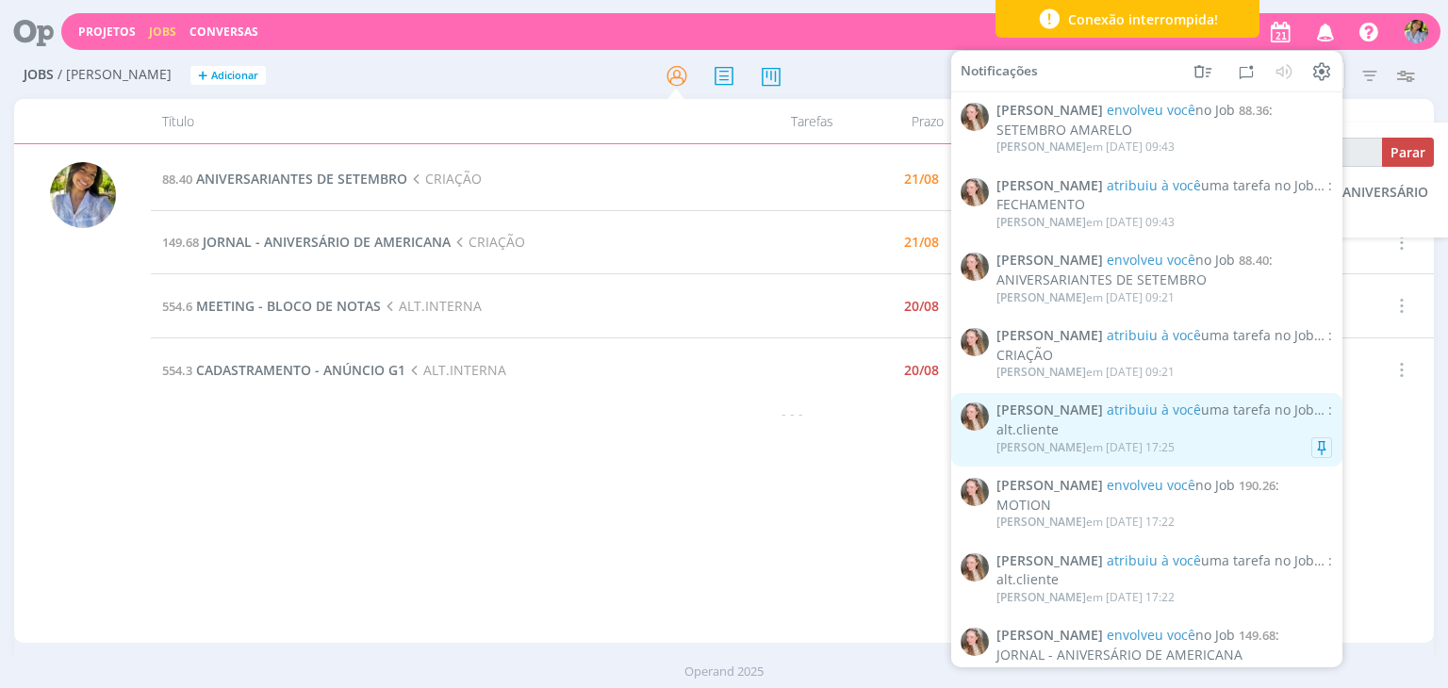
click at [1194, 447] on div "Gabriela em 20/08 às 17:25" at bounding box center [1164, 447] width 336 height 19
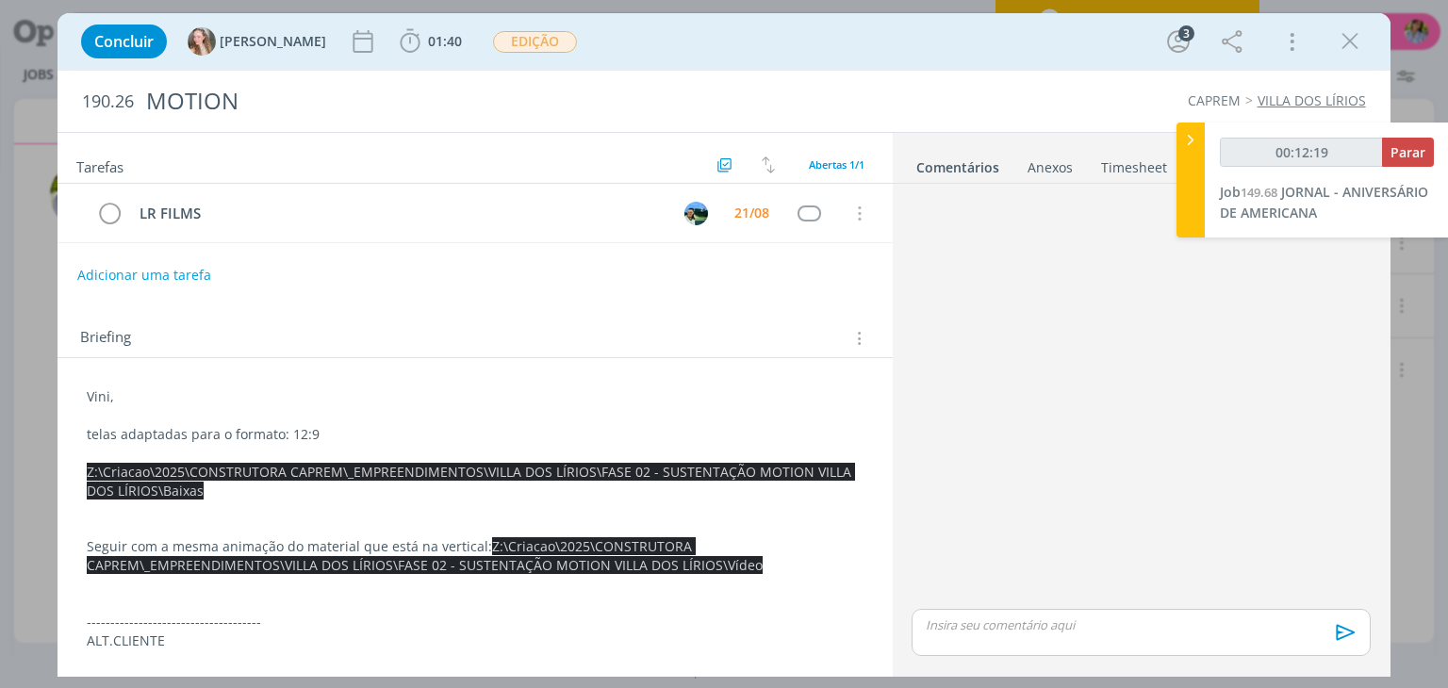
click at [1052, 159] on div "Anexos 0" at bounding box center [1049, 167] width 45 height 19
type input "00:12:20"
click at [1190, 144] on icon at bounding box center [1190, 140] width 19 height 20
click at [1139, 167] on link "Timesheet" at bounding box center [1133, 163] width 68 height 27
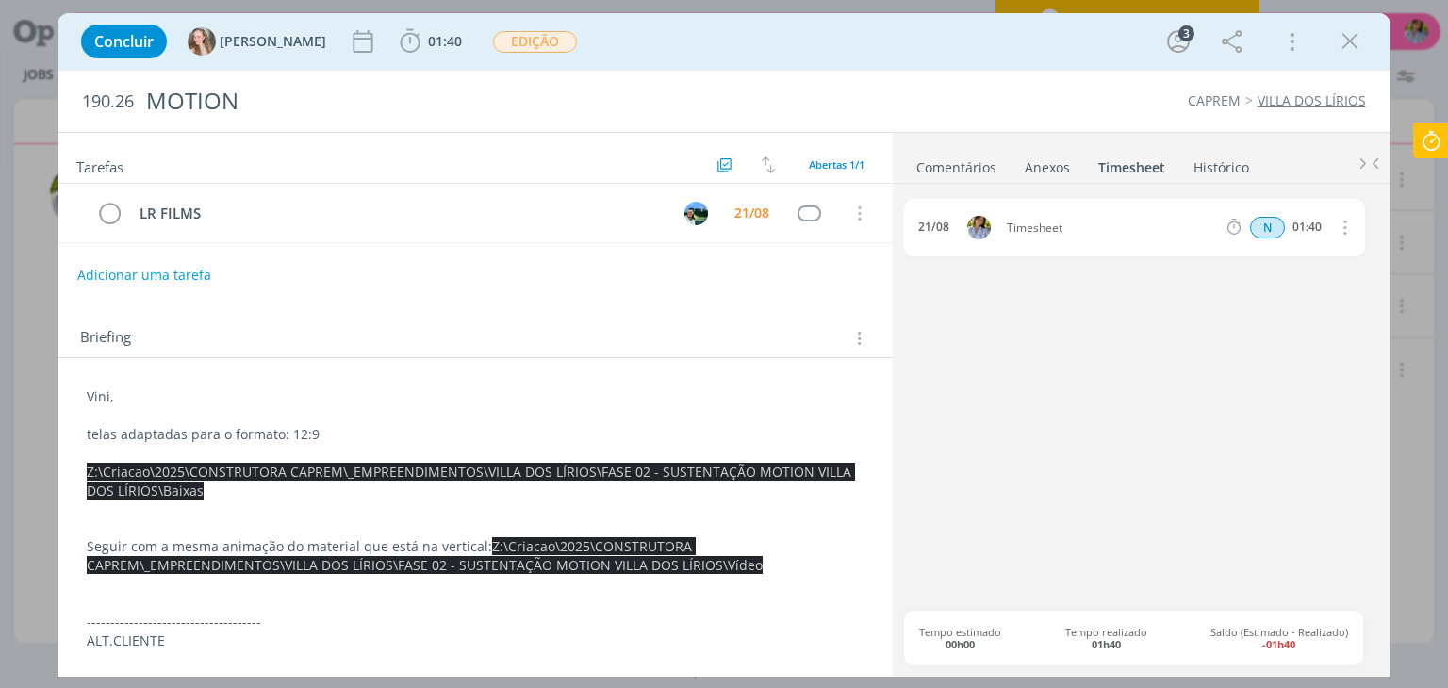
click at [1211, 165] on link "Histórico" at bounding box center [1220, 163] width 57 height 27
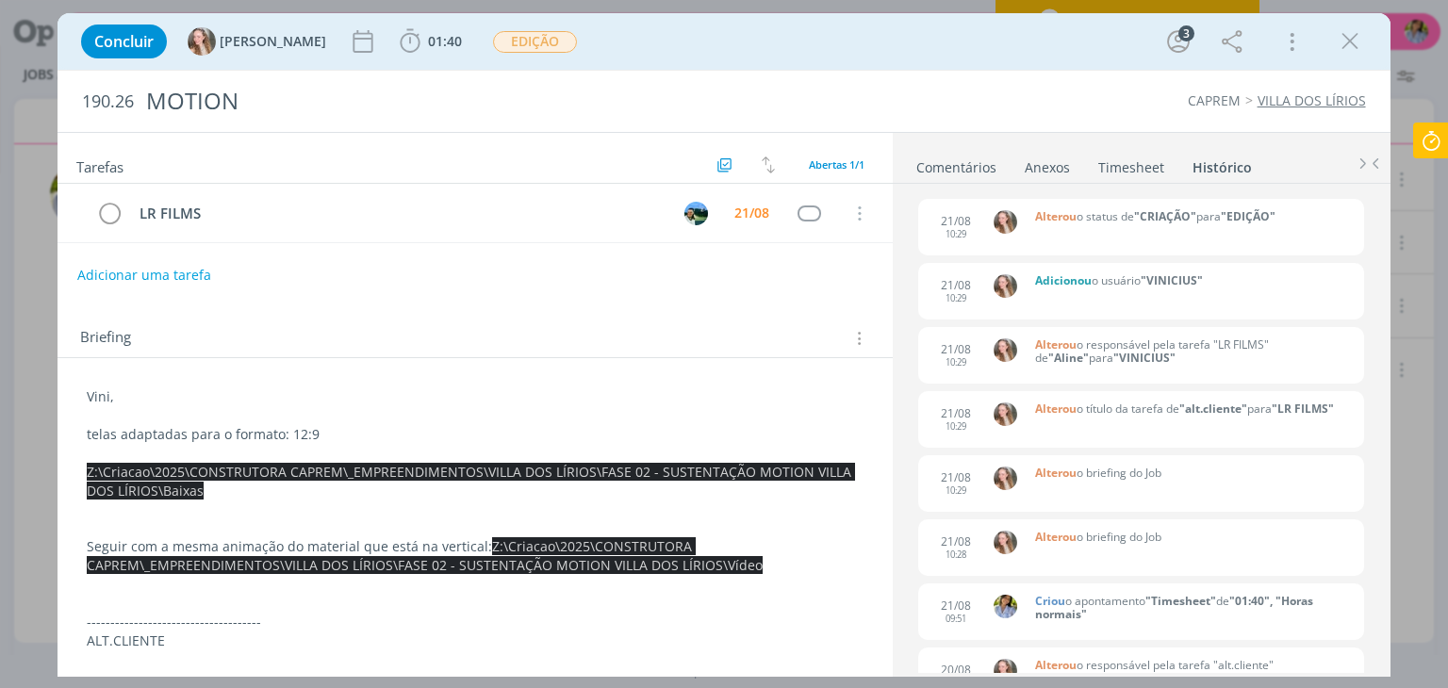
click at [1342, 44] on icon "dialog" at bounding box center [1350, 41] width 28 height 28
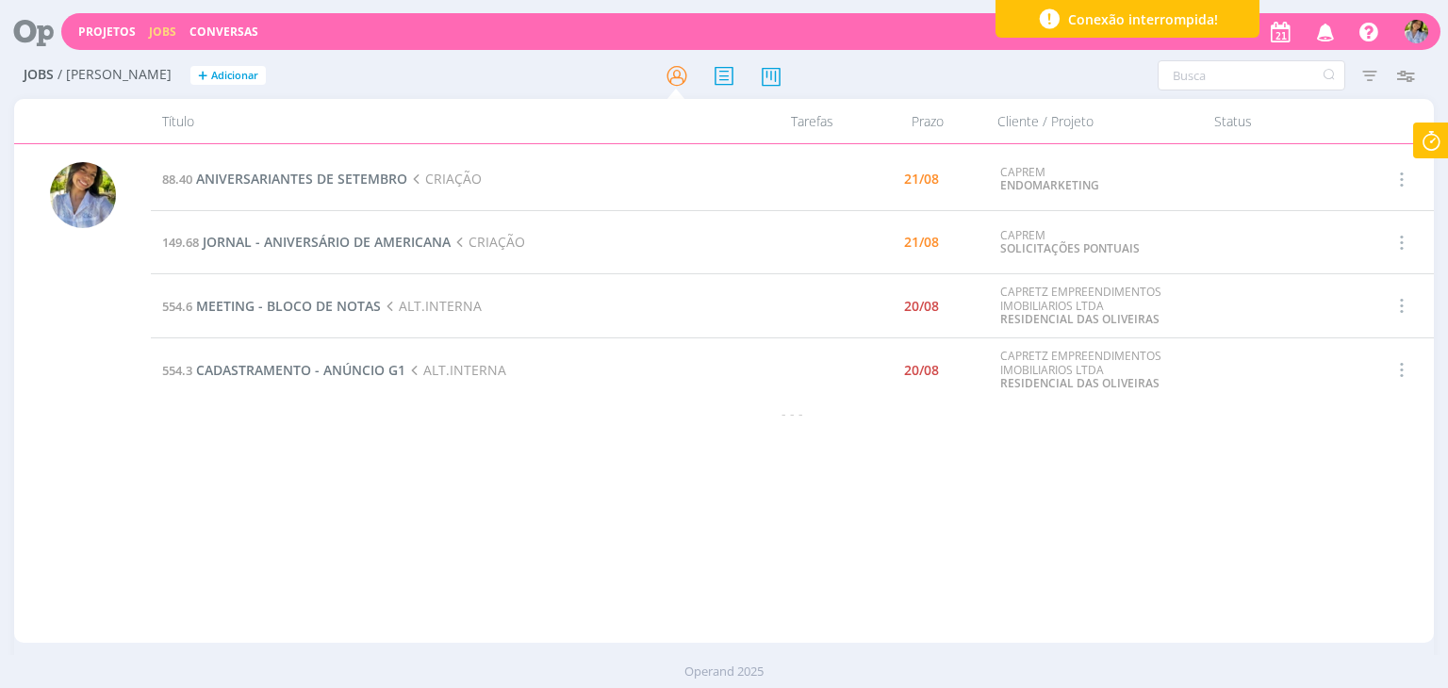
click at [792, 600] on div "88.40 ANIVERSARIANTES DE SETEMBRO CRIAÇÃO 21/08 CAPREM ENDOMARKETING Selecionar…" at bounding box center [792, 393] width 1282 height 491
click at [602, 548] on div "88.40 ANIVERSARIANTES DE SETEMBRO CRIAÇÃO 21/08 CAPREM ENDOMARKETING Selecionar…" at bounding box center [792, 393] width 1282 height 491
click at [758, 444] on div "88.40 ANIVERSARIANTES DE SETEMBRO CRIAÇÃO 21/08 CAPREM ENDOMARKETING Selecionar…" at bounding box center [792, 393] width 1282 height 491
click at [339, 236] on span "JORNAL - ANIVERSÁRIO DE AMERICANA" at bounding box center [327, 242] width 248 height 18
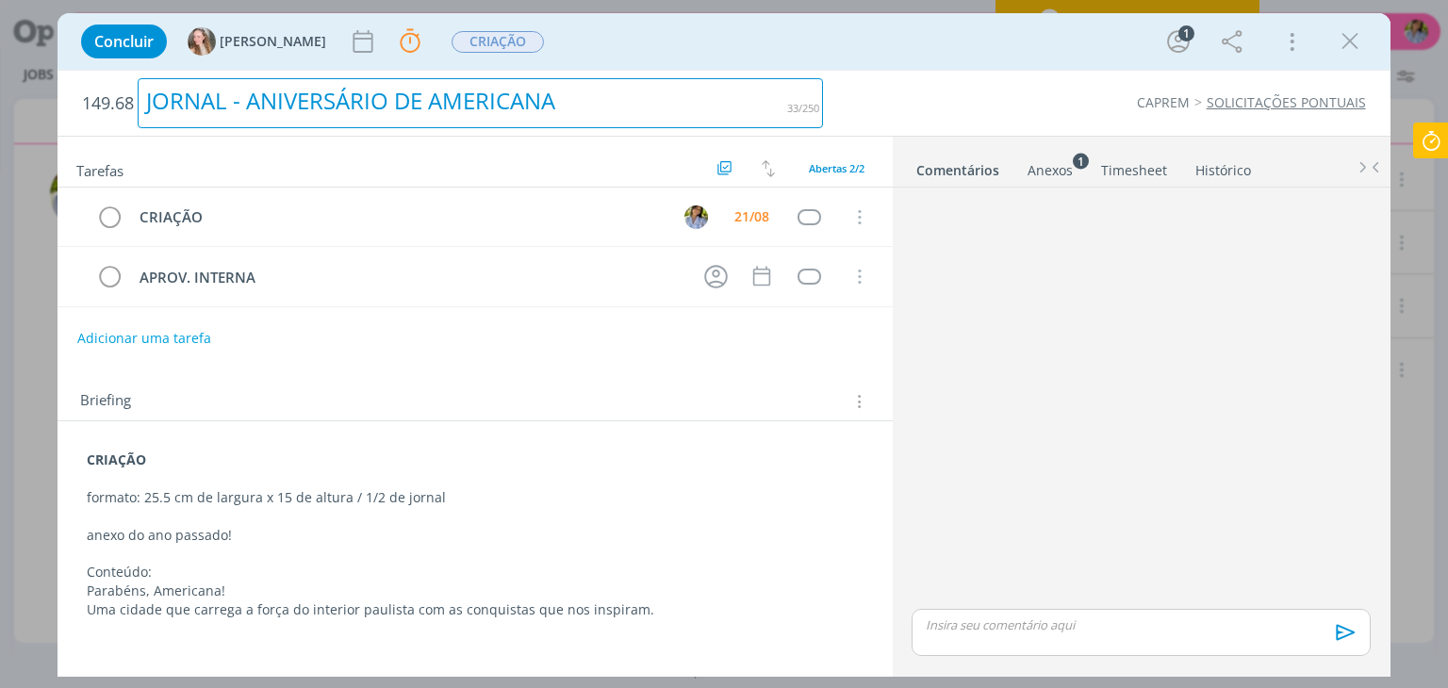
click at [347, 99] on div "JORNAL - ANIVERSÁRIO DE AMERICANA" at bounding box center [480, 103] width 685 height 50
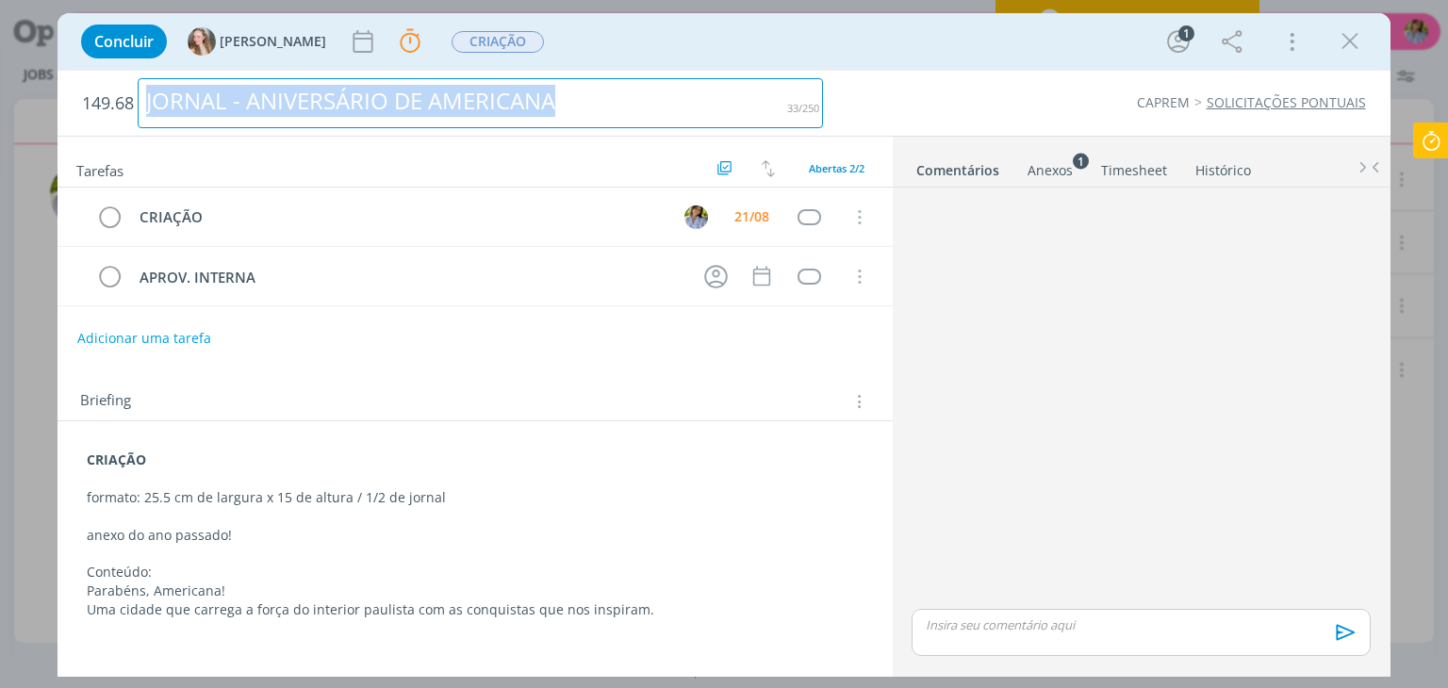
copy div "JORNAL - ANIVERSÁRIO DE AMERICANA"
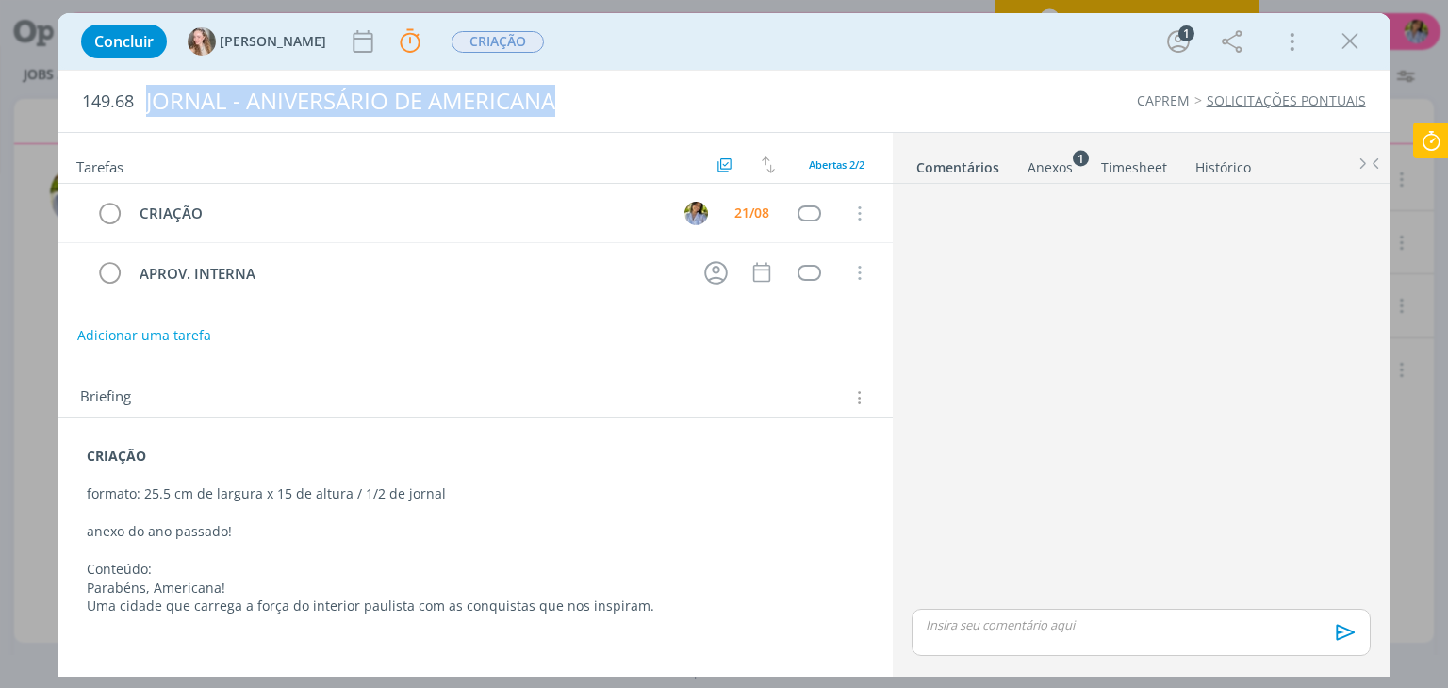
click at [1053, 166] on div "Anexos 1" at bounding box center [1049, 167] width 45 height 19
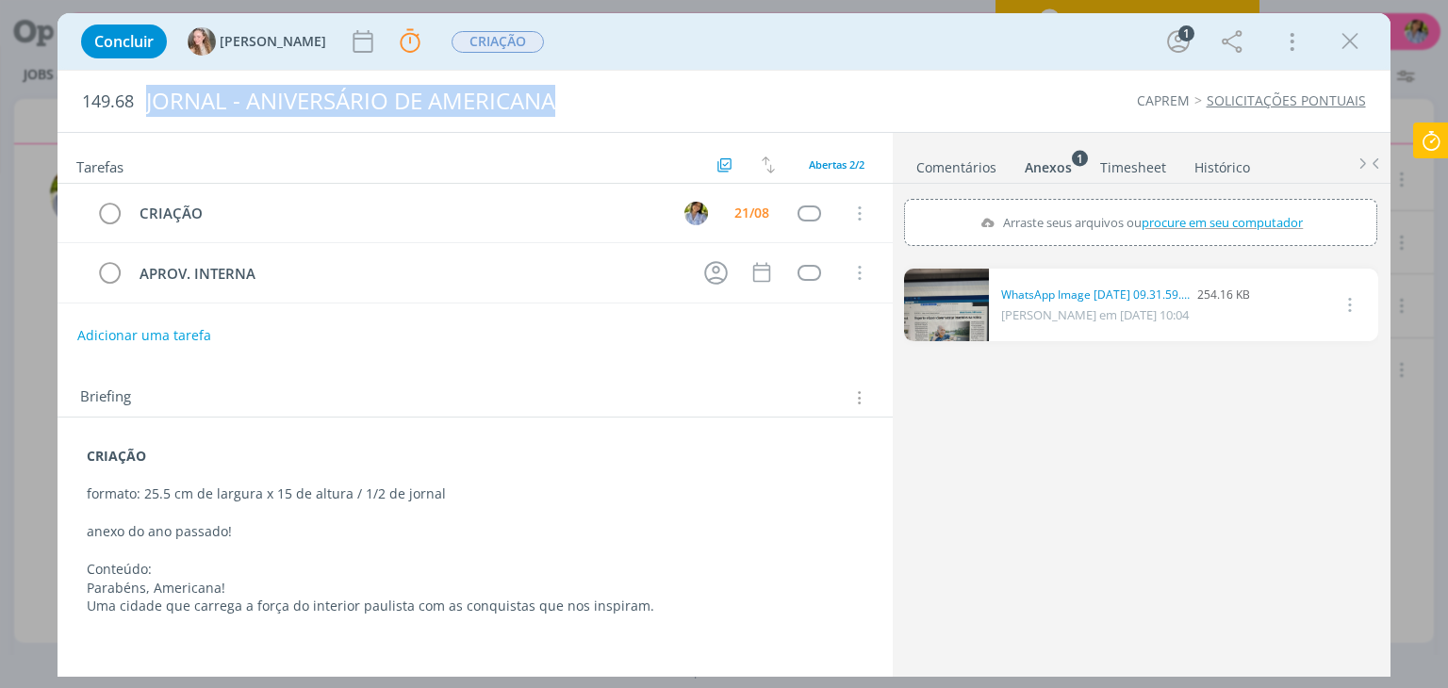
click at [975, 306] on link "dialog" at bounding box center [946, 305] width 85 height 73
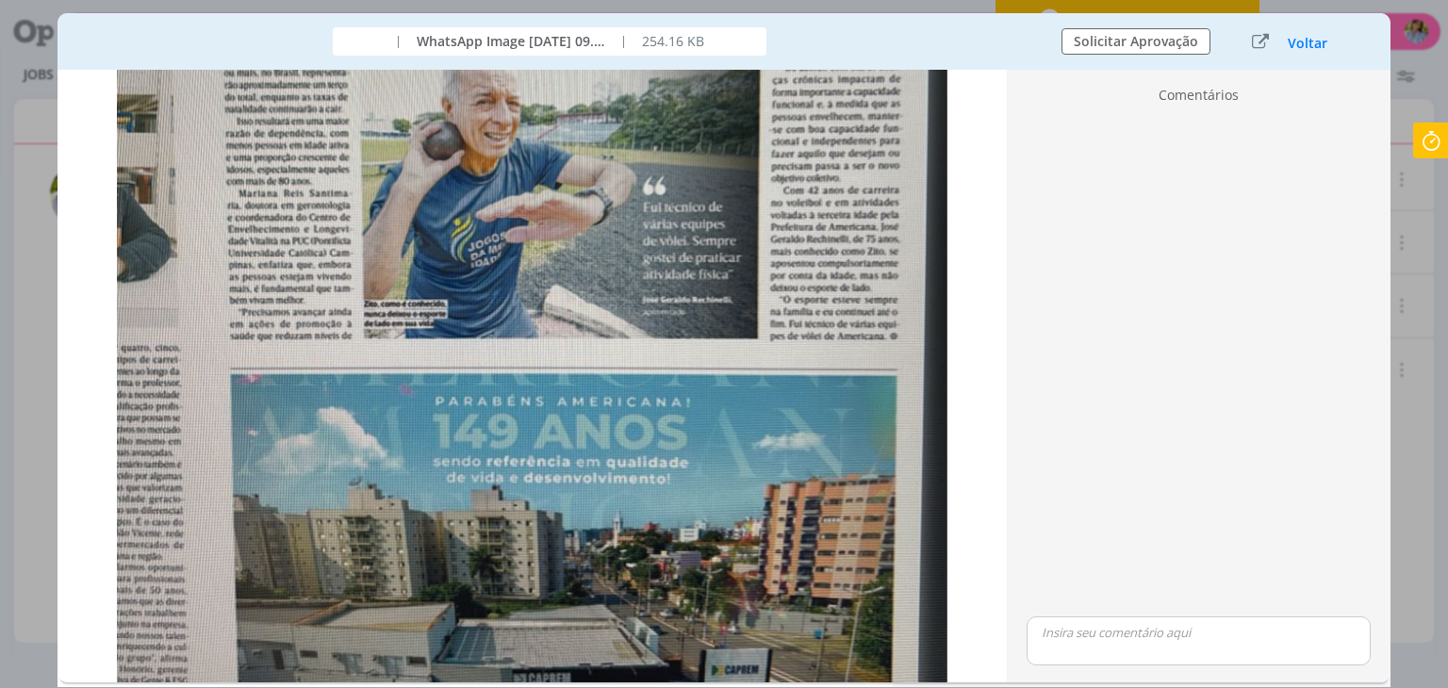
scroll to position [596, 0]
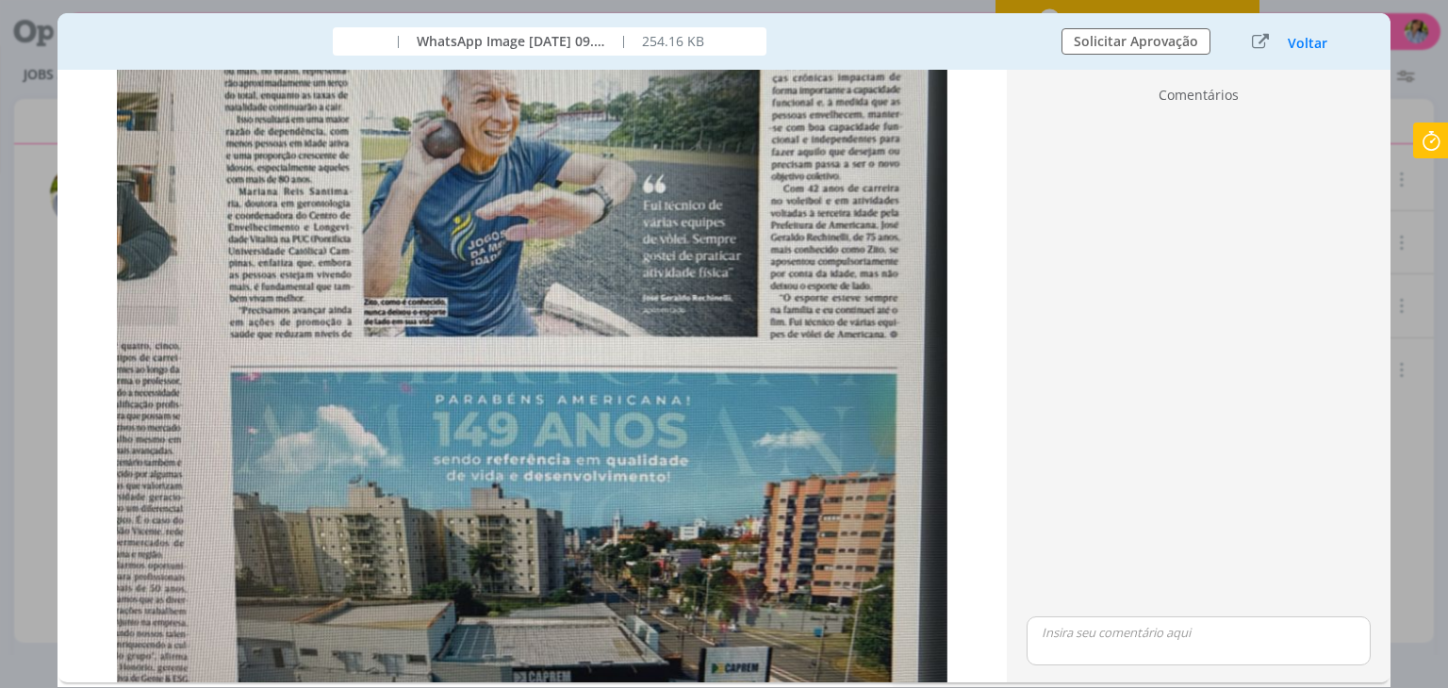
click at [1423, 518] on div "Concluir Gabriela Parar Apontar Data * 21/08/2025 Horas * 00:00 Tarefa Selecion…" at bounding box center [724, 344] width 1448 height 688
click at [1293, 54] on div "Voltar" at bounding box center [1292, 41] width 118 height 25
click at [1301, 42] on button "Voltar" at bounding box center [1307, 43] width 41 height 15
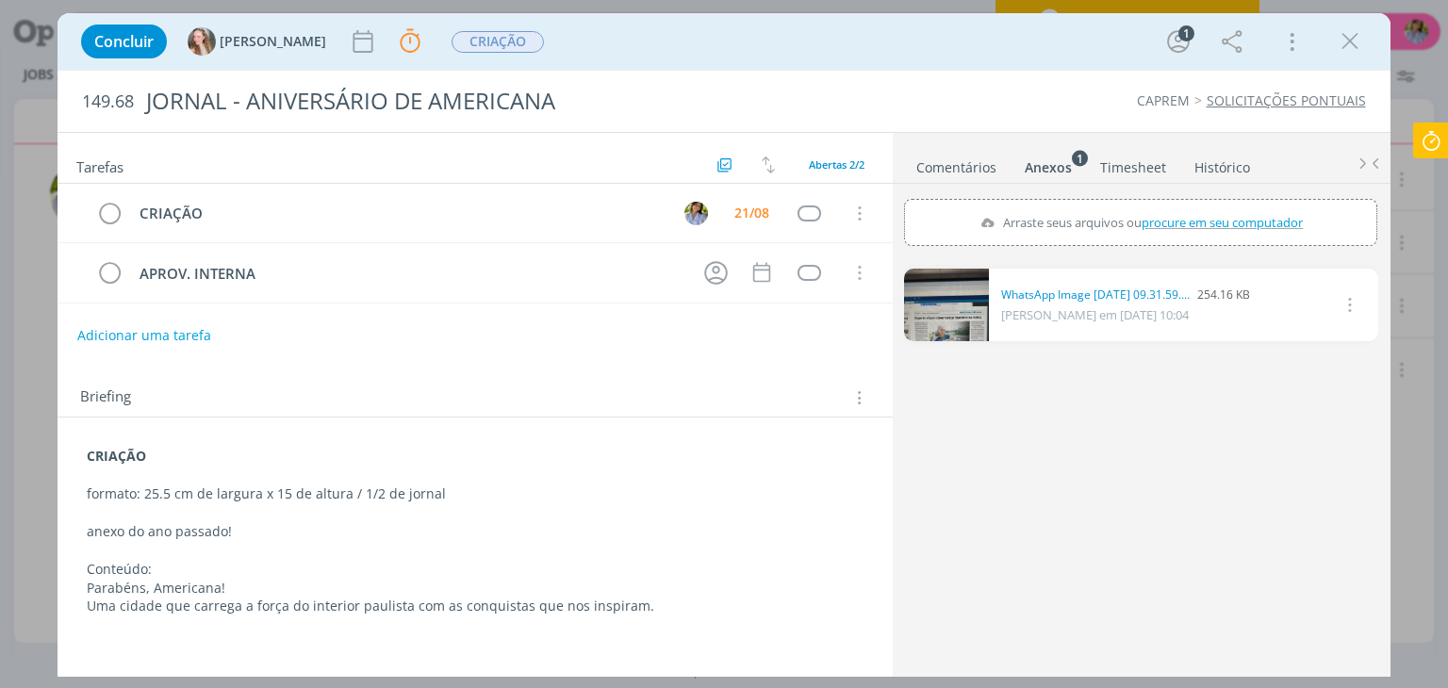
click at [648, 564] on p "Conteúdo:" at bounding box center [475, 569] width 776 height 19
click at [969, 326] on link "dialog" at bounding box center [946, 305] width 85 height 73
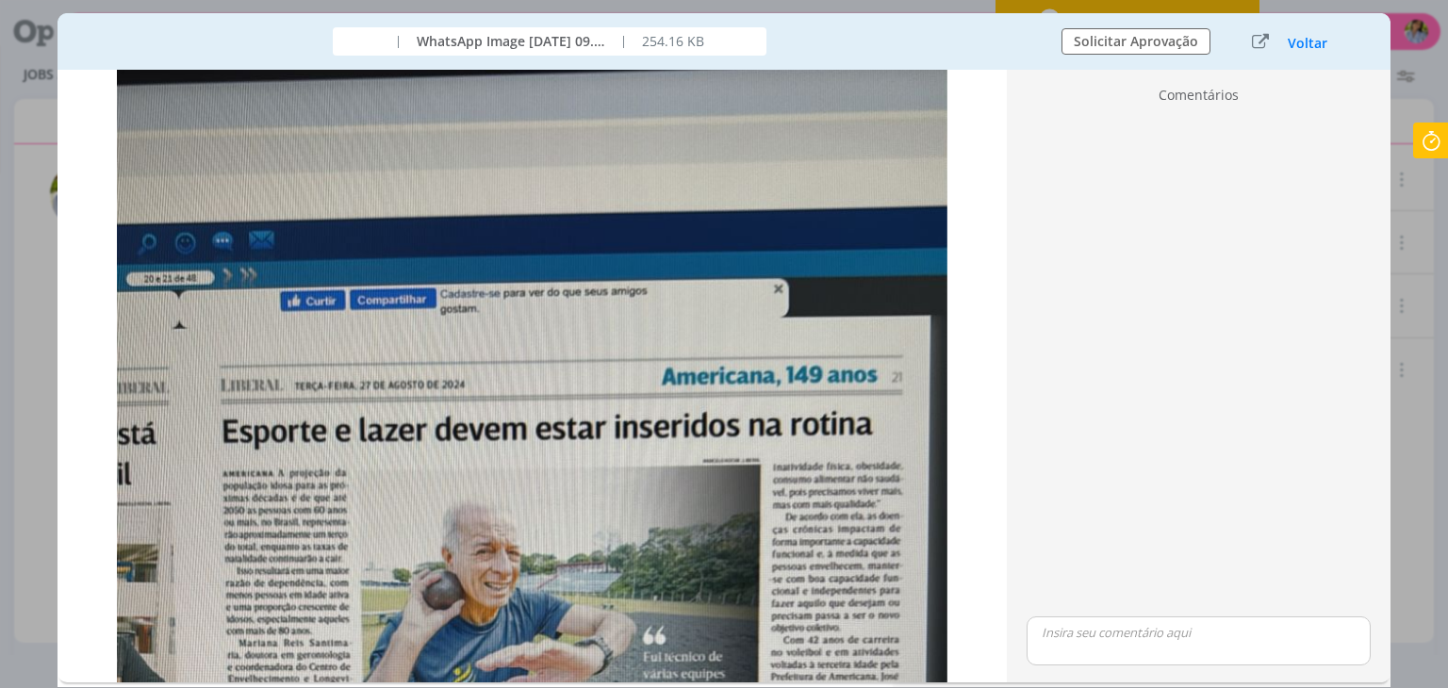
scroll to position [0, 0]
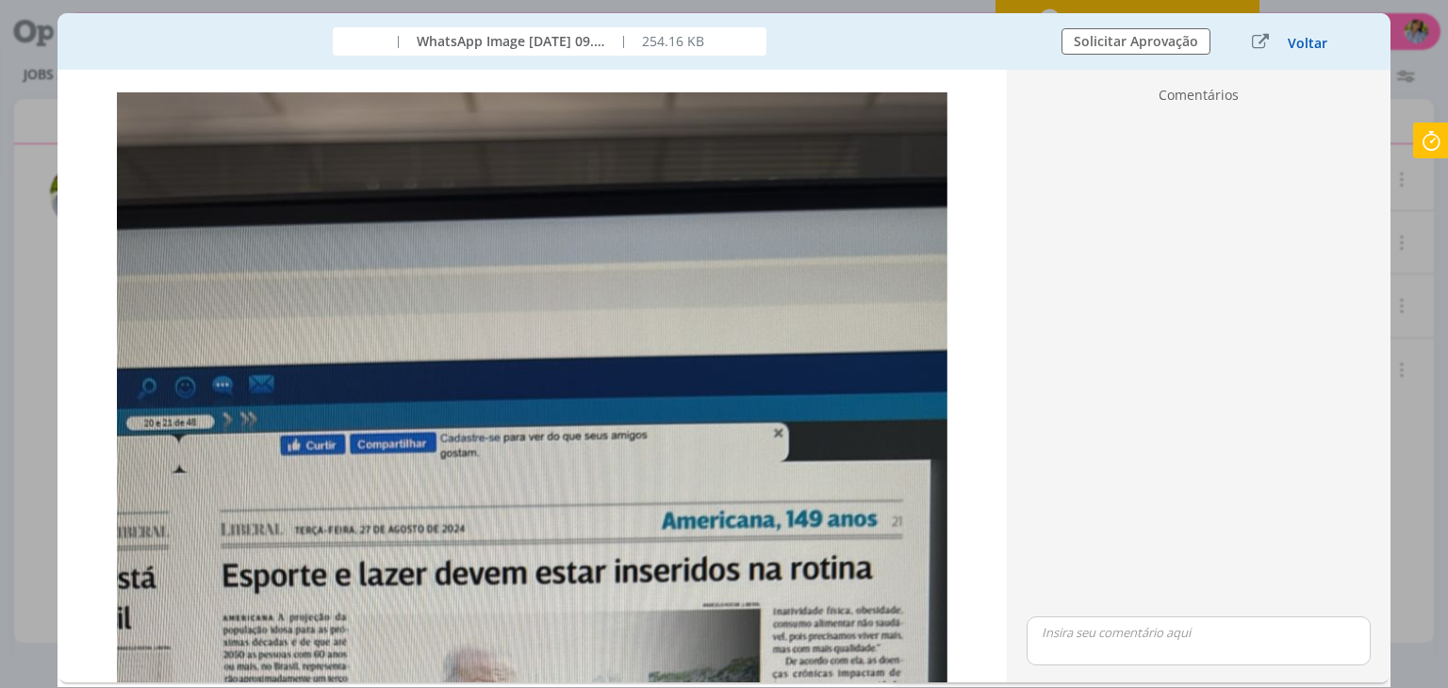
click at [1305, 40] on button "Voltar" at bounding box center [1307, 43] width 41 height 15
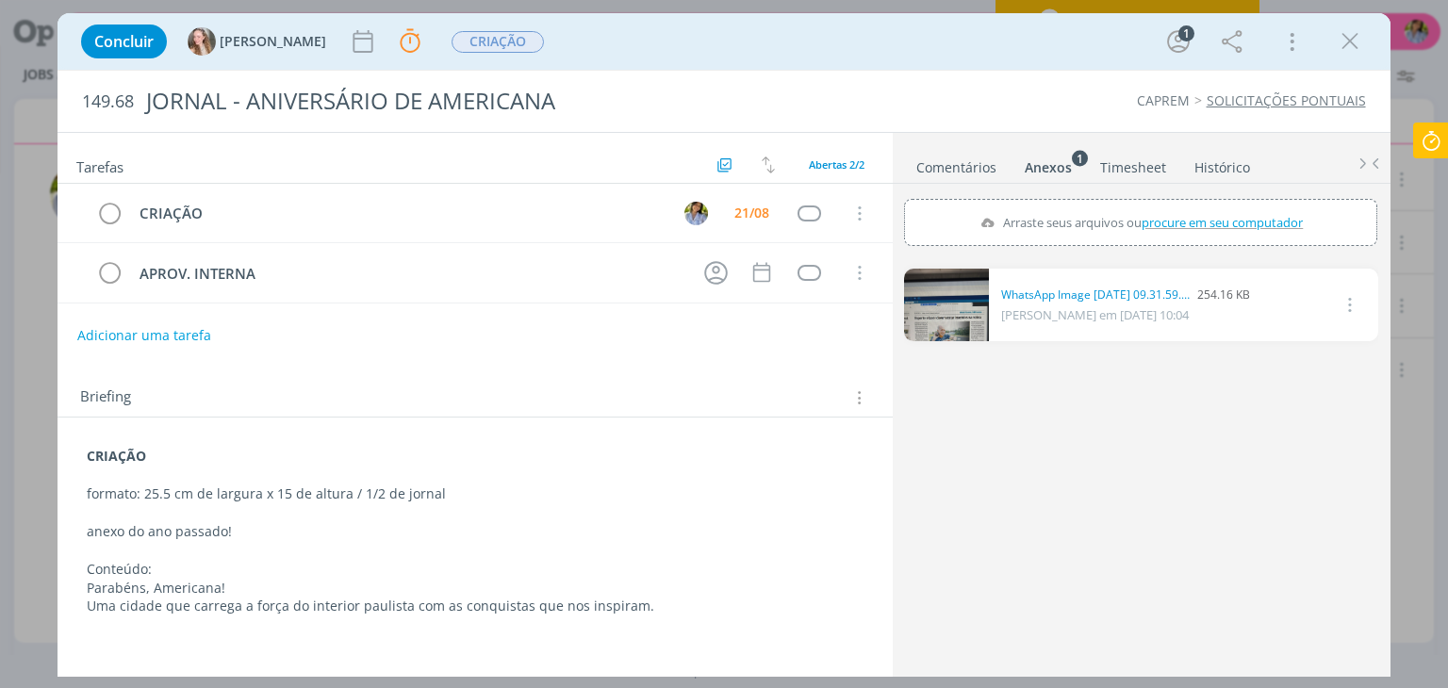
click at [1427, 139] on icon at bounding box center [1431, 141] width 34 height 37
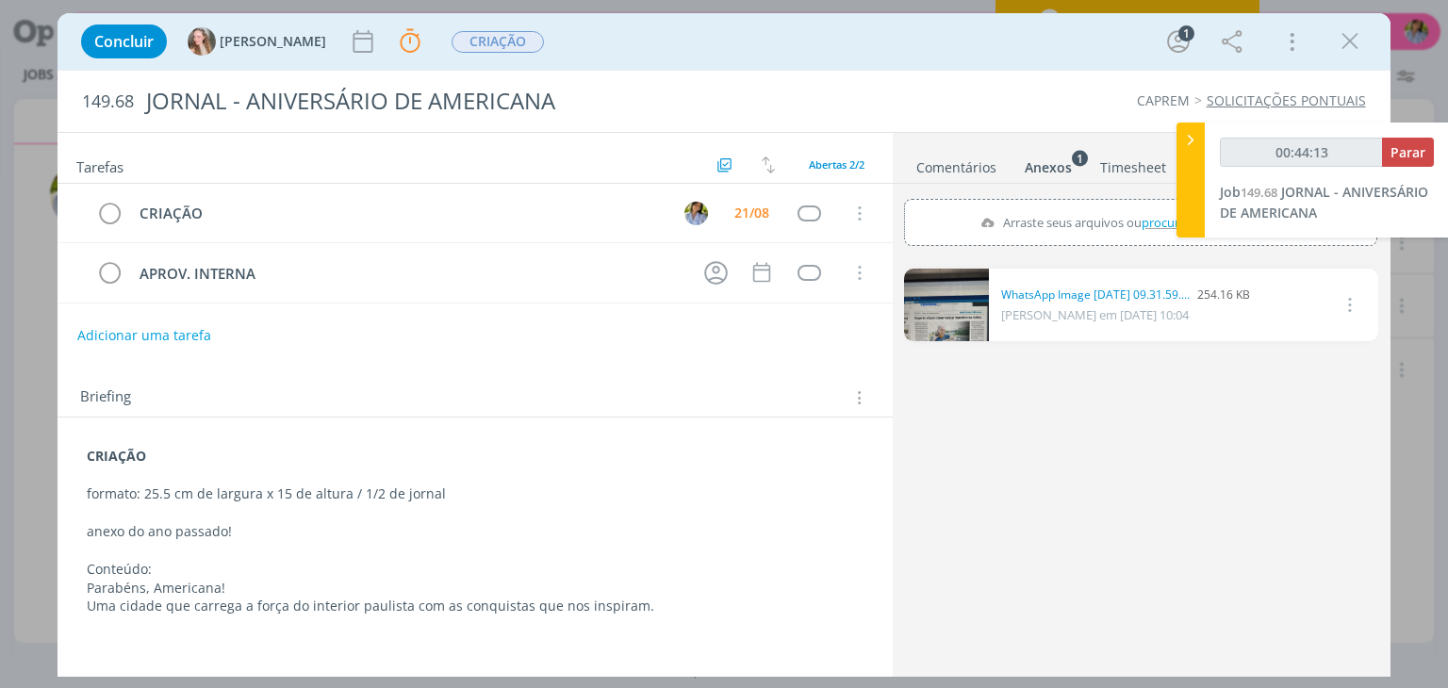
type input "00:44:14"
click at [1183, 138] on icon at bounding box center [1190, 140] width 19 height 20
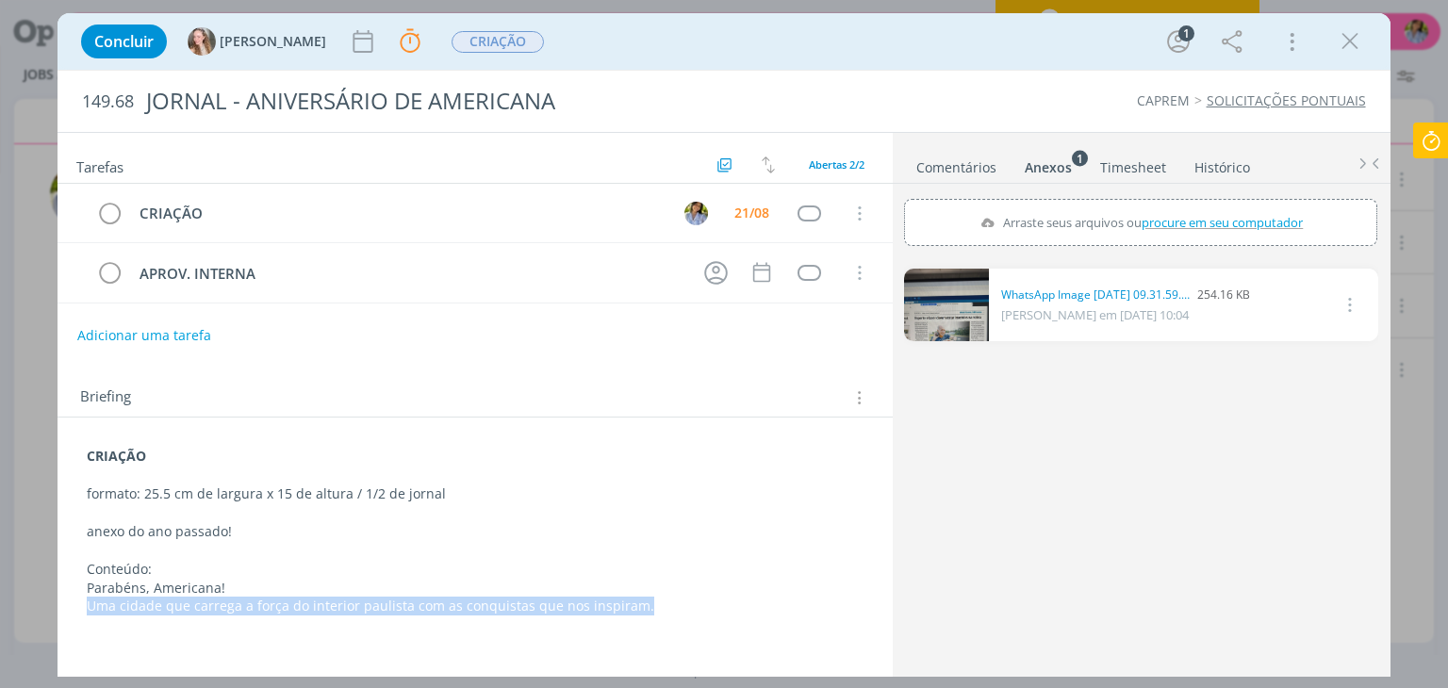
drag, startPoint x: 92, startPoint y: 601, endPoint x: 638, endPoint y: 615, distance: 545.9
click at [633, 616] on div "CRIAÇÃO formato: 25.5 cm de largura x 15 de altura / 1/2 de jornal anexo do ano…" at bounding box center [475, 531] width 804 height 182
copy p "Uma cidade que carrega a força do interior paulista com as conquistas que nos i…"
click at [184, 600] on p "Uma cidade que carrega a força do interior paulista com as conquistas que nos i…" at bounding box center [475, 606] width 776 height 19
click at [300, 568] on p "Conteúdo:" at bounding box center [475, 569] width 776 height 19
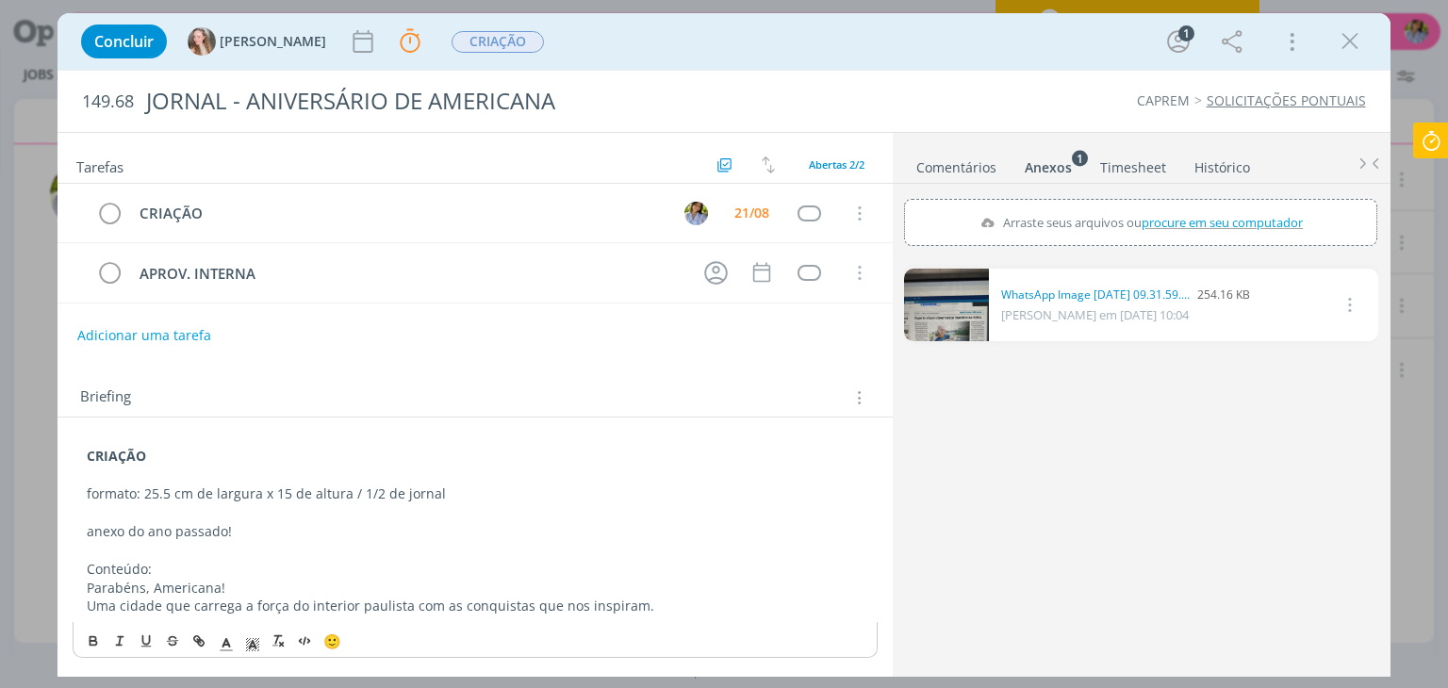
click at [961, 314] on link "dialog" at bounding box center [946, 305] width 85 height 73
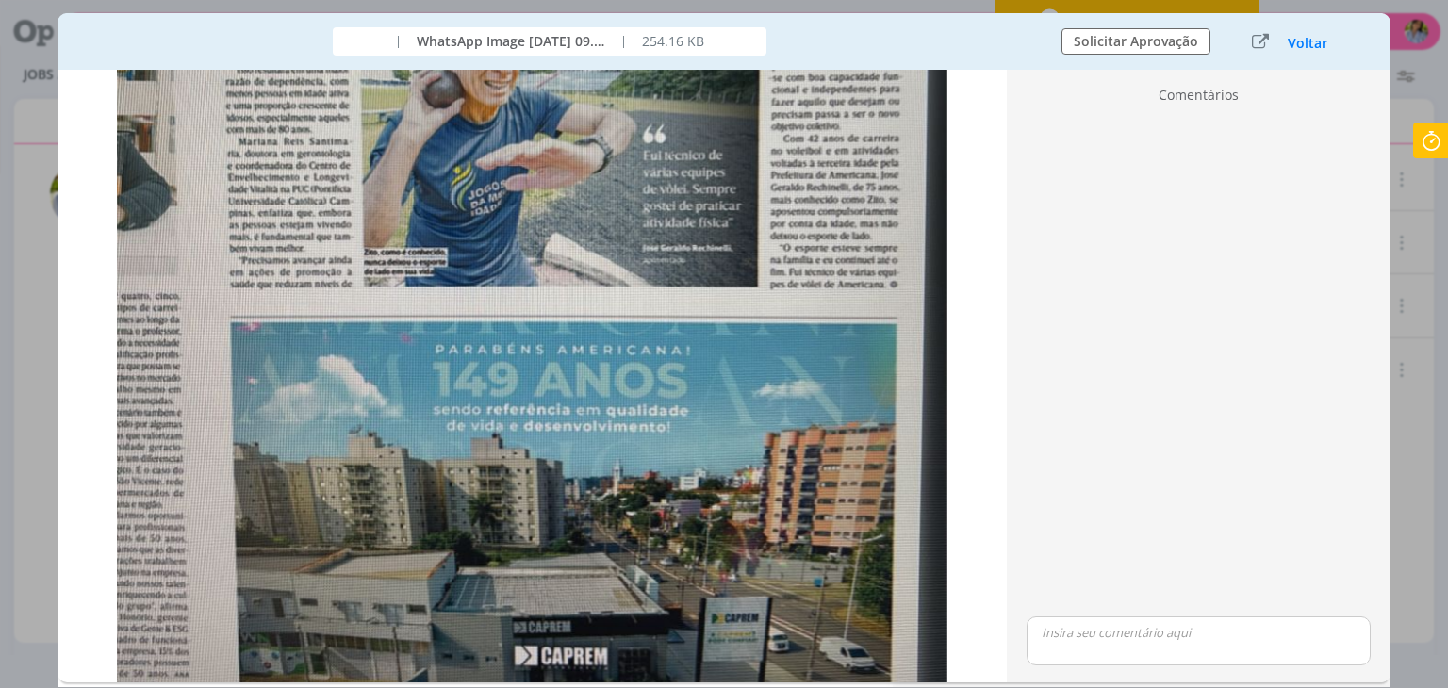
scroll to position [683, 0]
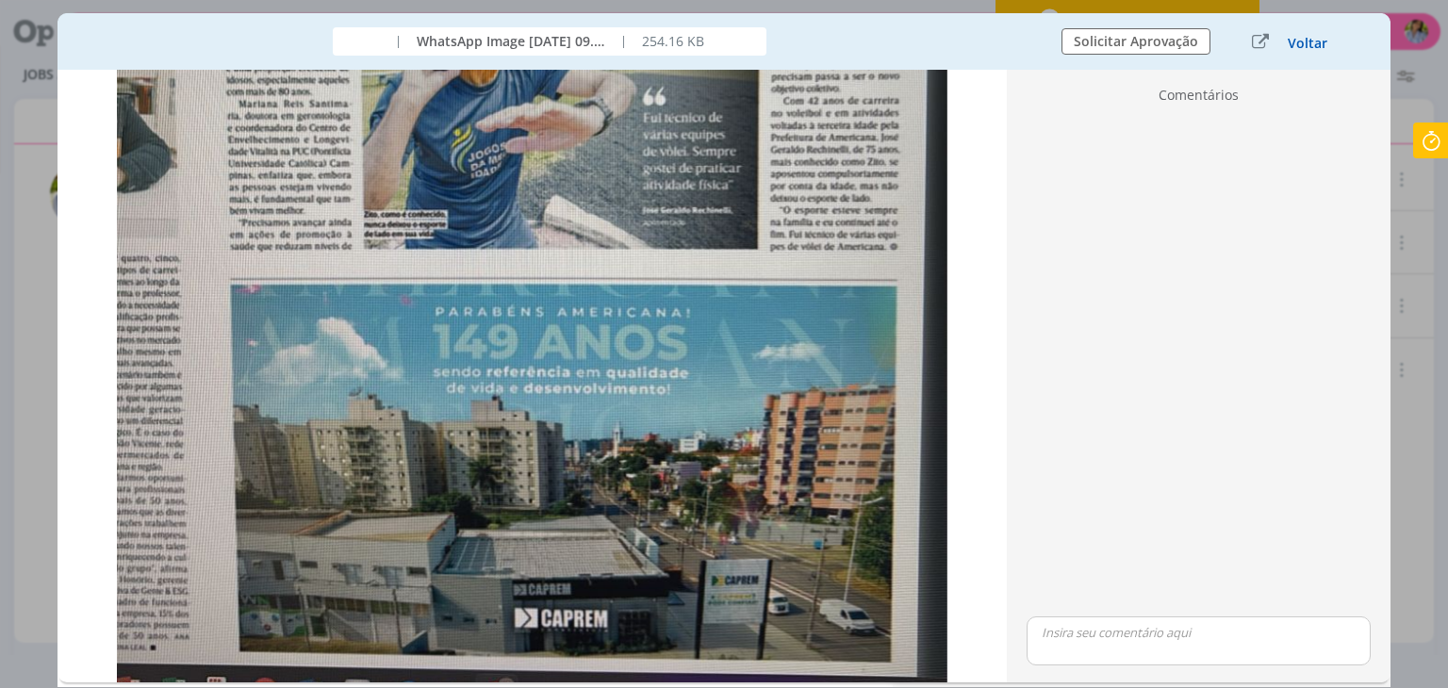
click at [1306, 50] on button "Voltar" at bounding box center [1307, 43] width 41 height 15
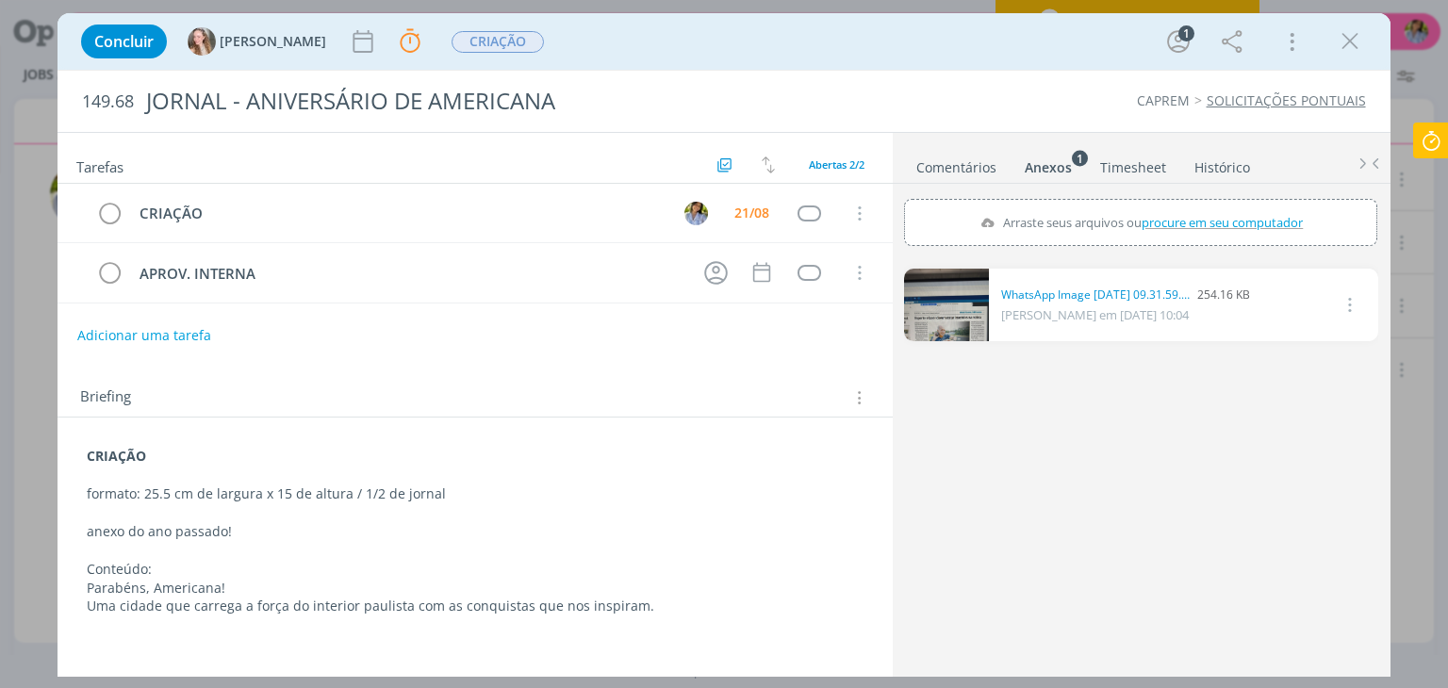
click at [1355, 41] on icon "dialog" at bounding box center [1350, 41] width 28 height 28
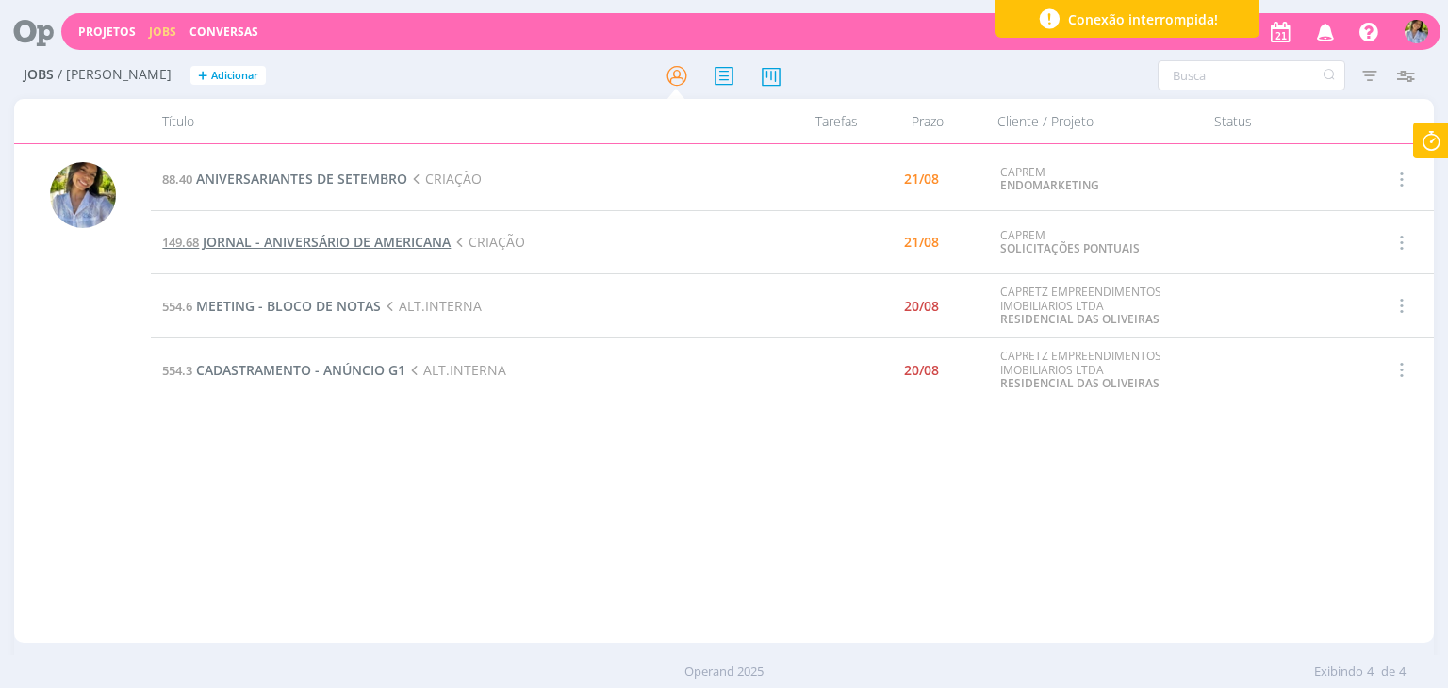
click at [331, 239] on span "JORNAL - ANIVERSÁRIO DE AMERICANA" at bounding box center [327, 242] width 248 height 18
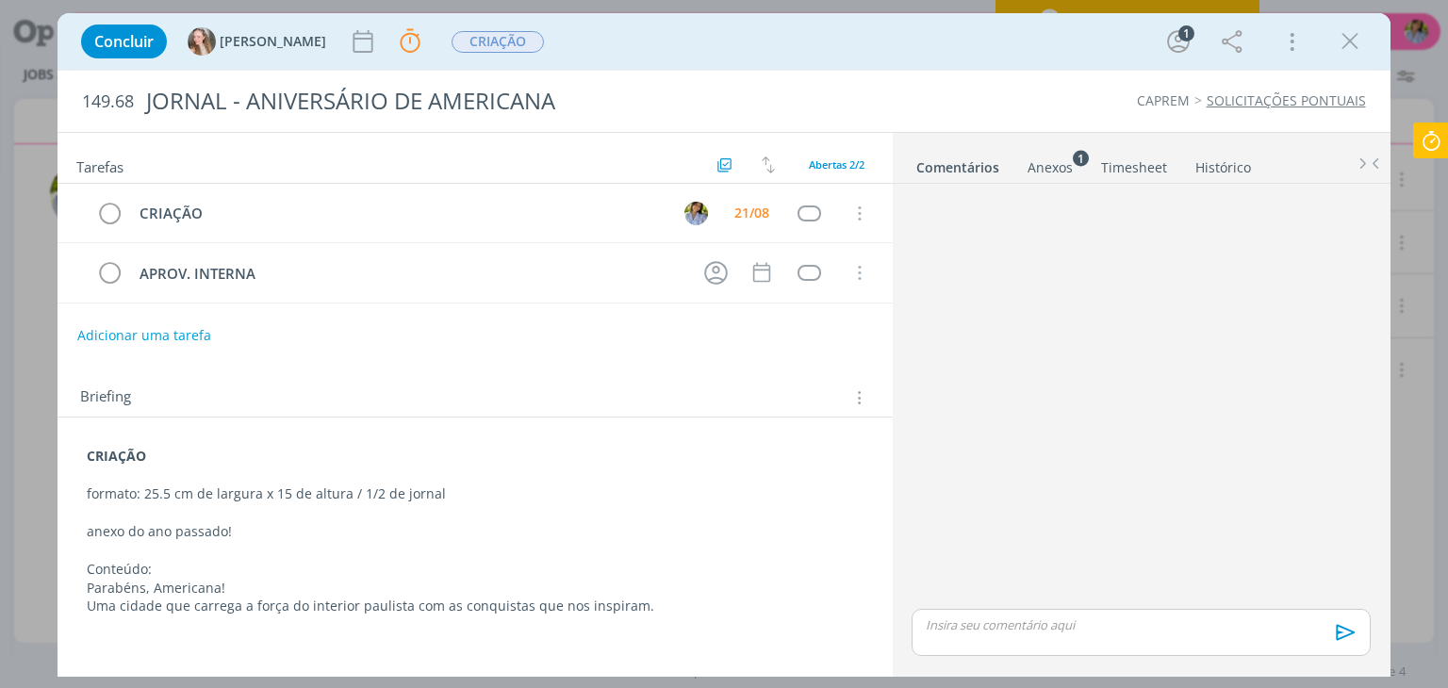
click at [1437, 140] on icon at bounding box center [1431, 141] width 34 height 37
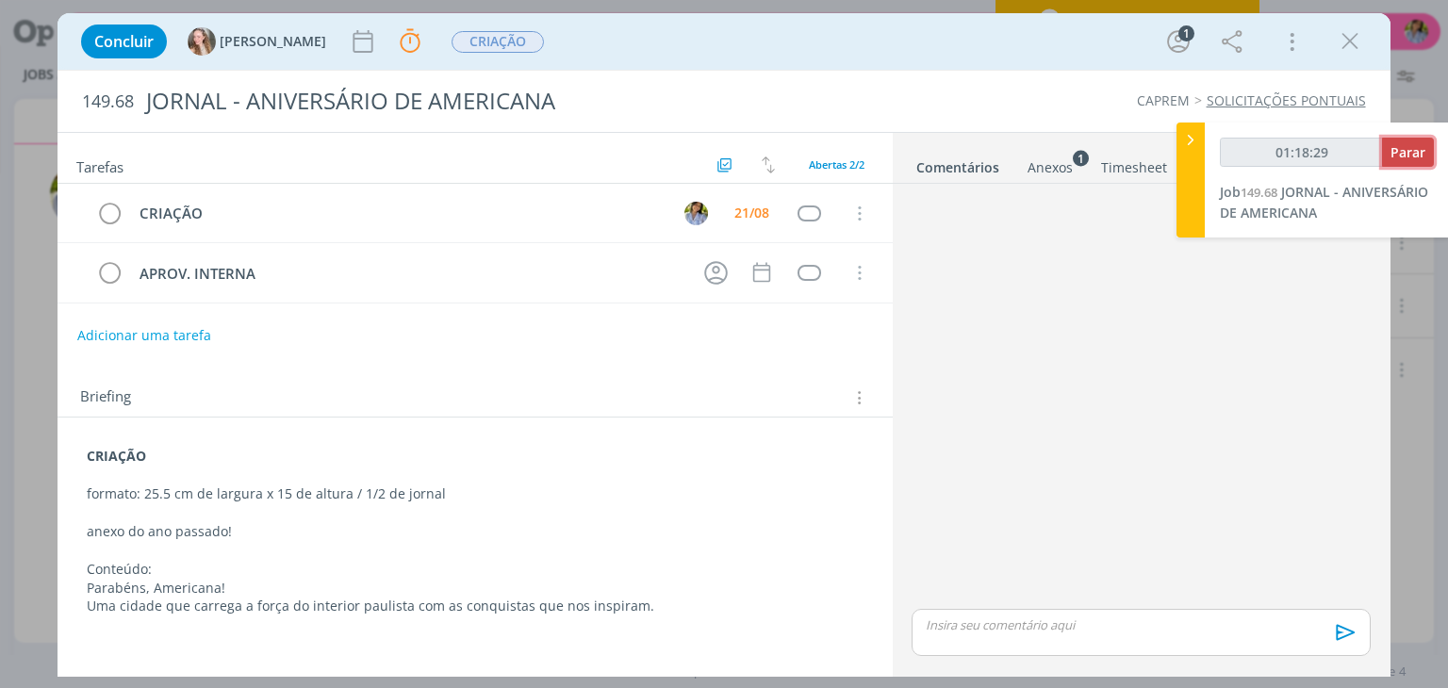
click at [1406, 156] on span "Parar" at bounding box center [1407, 152] width 35 height 18
click at [594, 480] on p "dialog" at bounding box center [475, 475] width 776 height 19
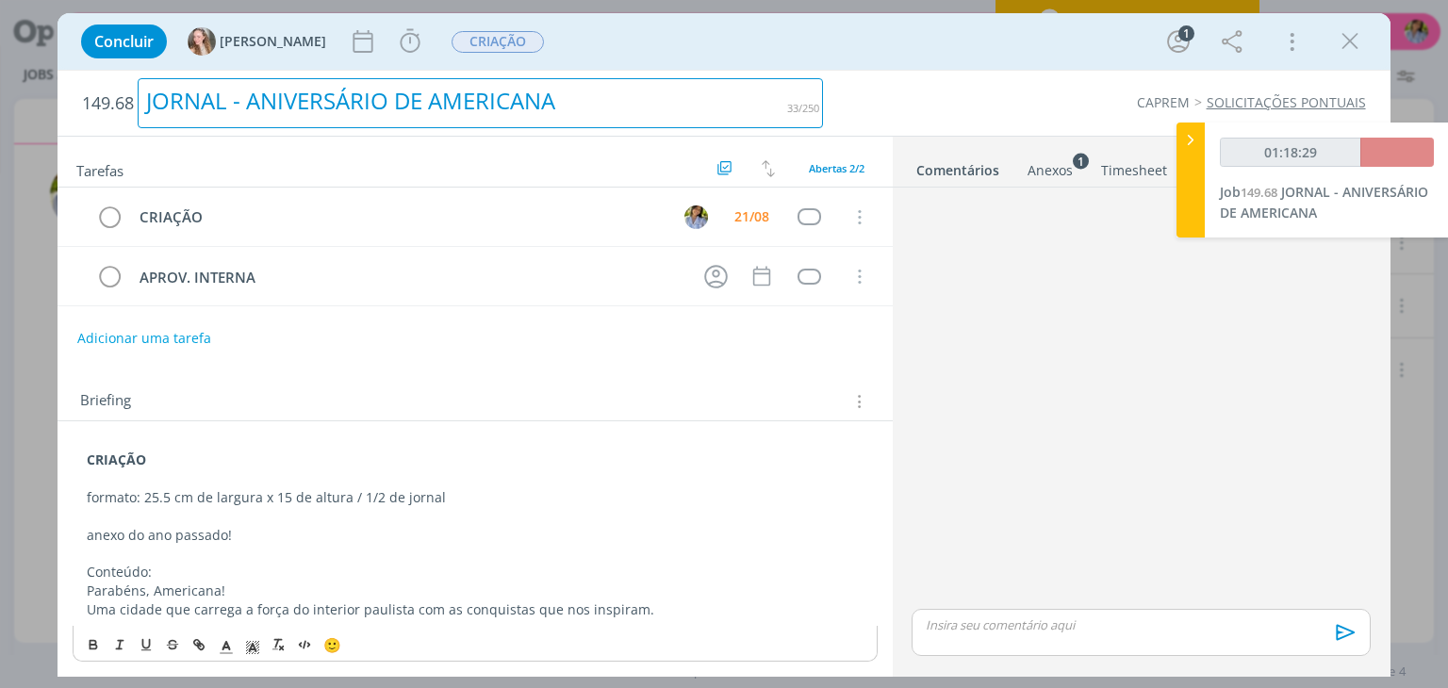
click at [220, 95] on div "JORNAL - ANIVERSÁRIO DE AMERICANA" at bounding box center [480, 103] width 685 height 50
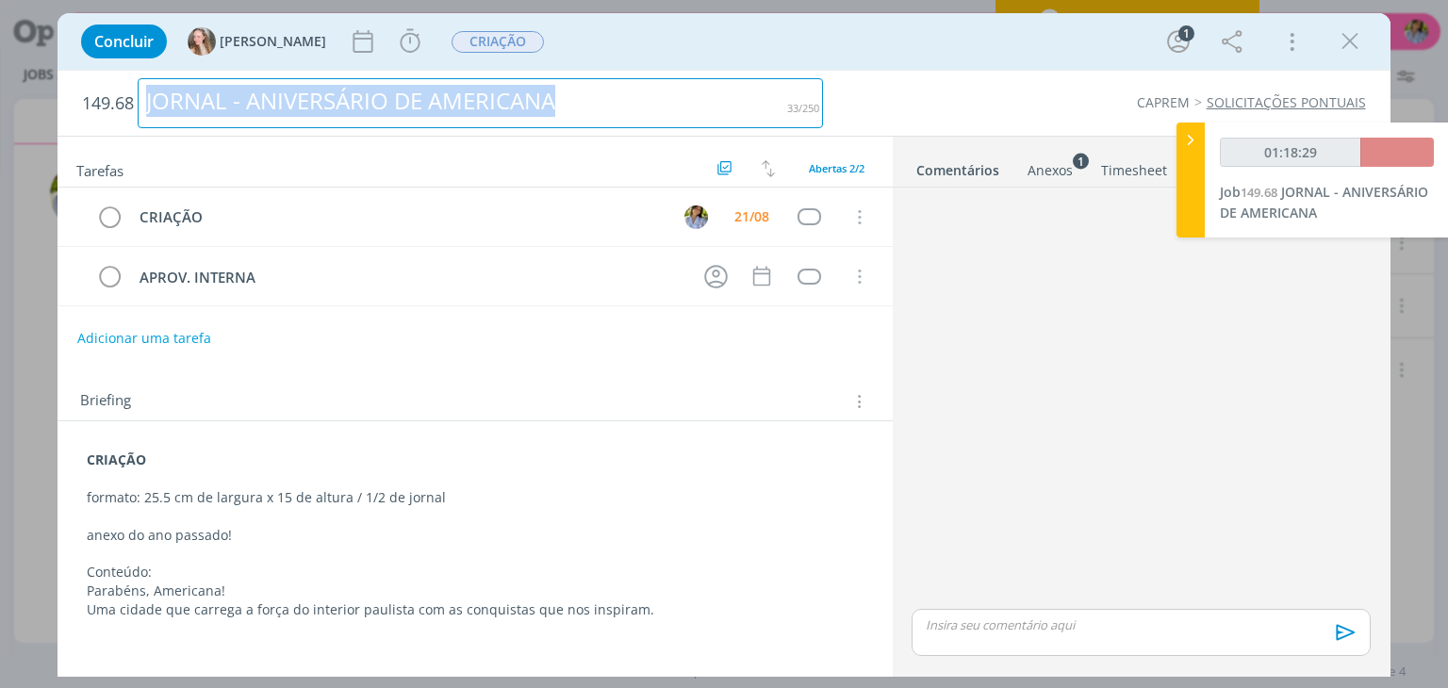
copy div "JORNAL - ANIVERSÁRIO DE AMERICANA"
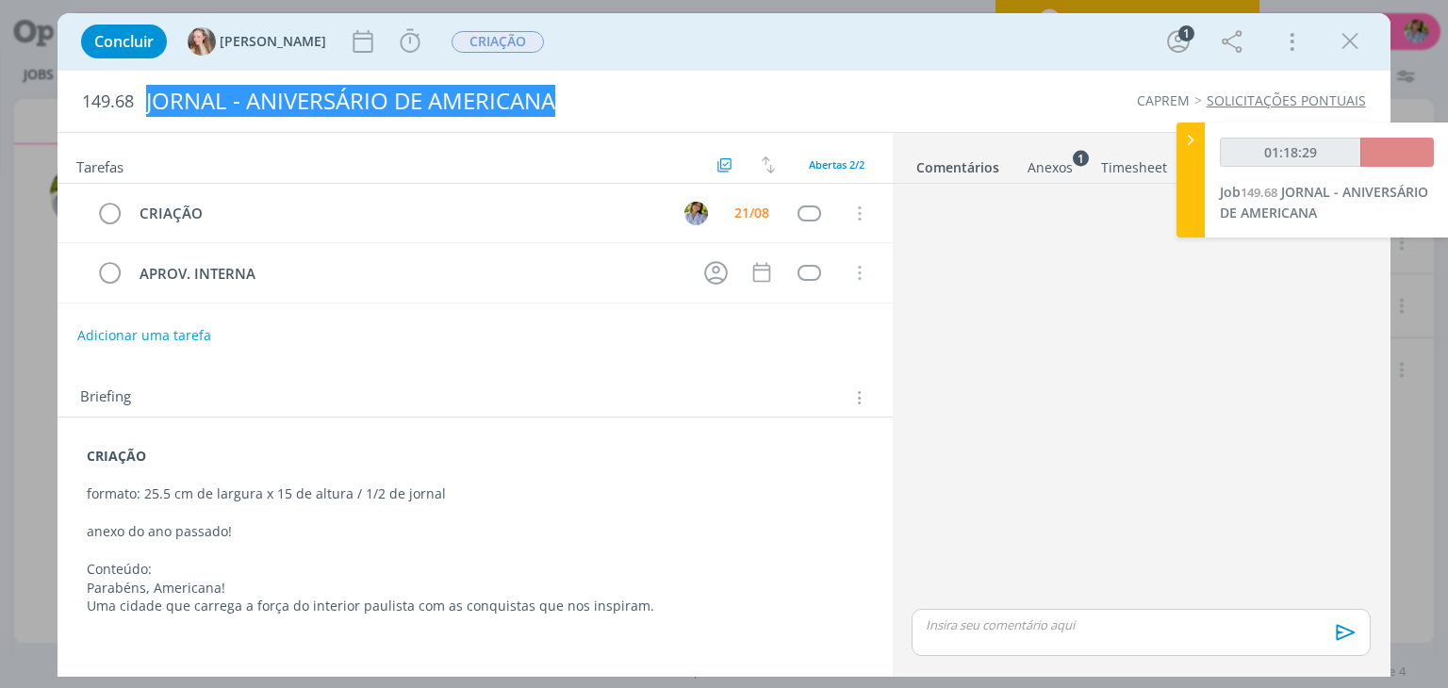
type input "01:19:00"
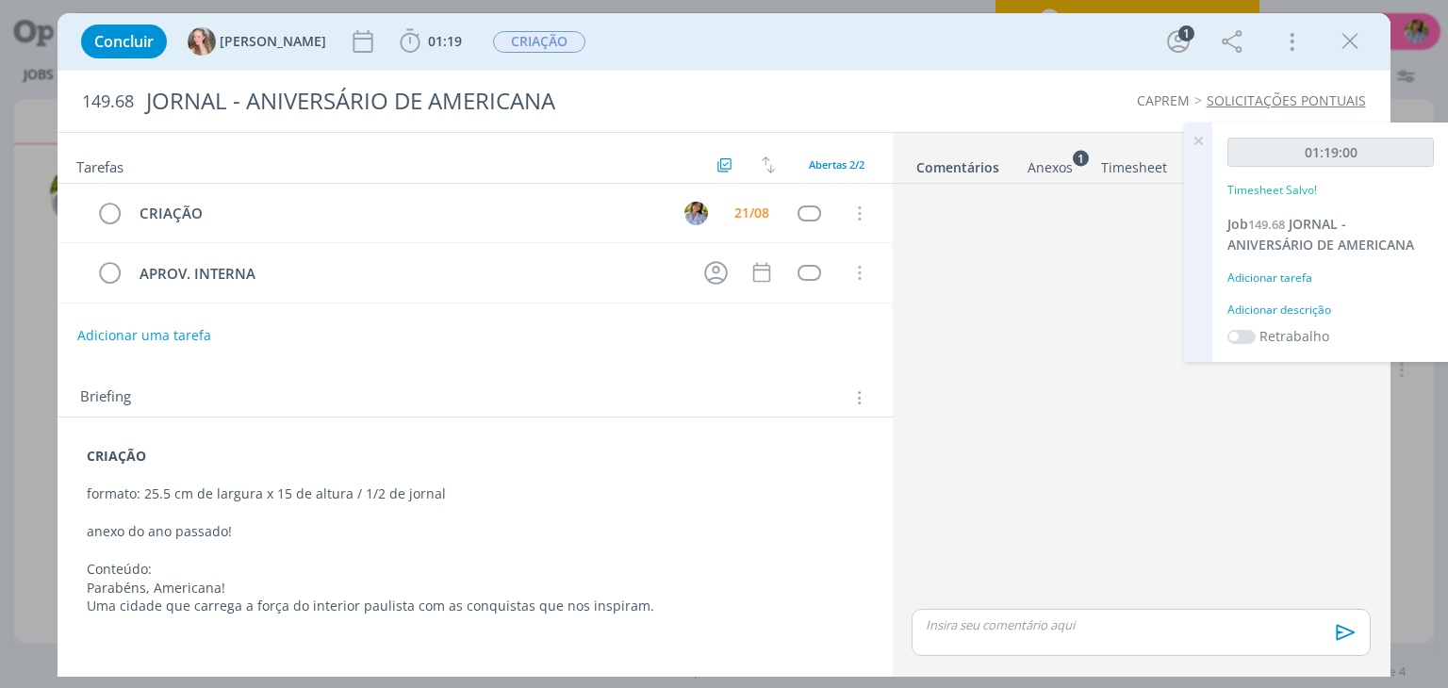
click at [1006, 631] on p "dialog" at bounding box center [1141, 624] width 428 height 17
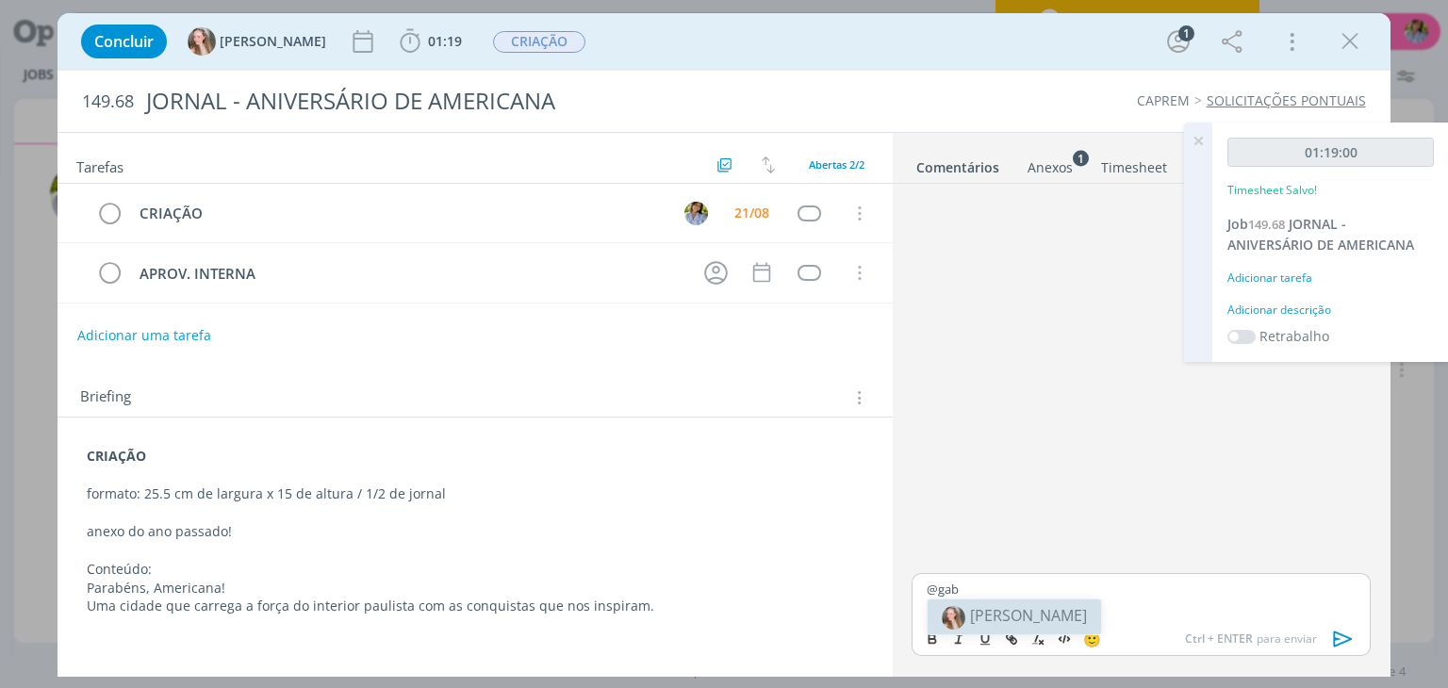
click at [987, 624] on span "[PERSON_NAME]" at bounding box center [1028, 615] width 117 height 21
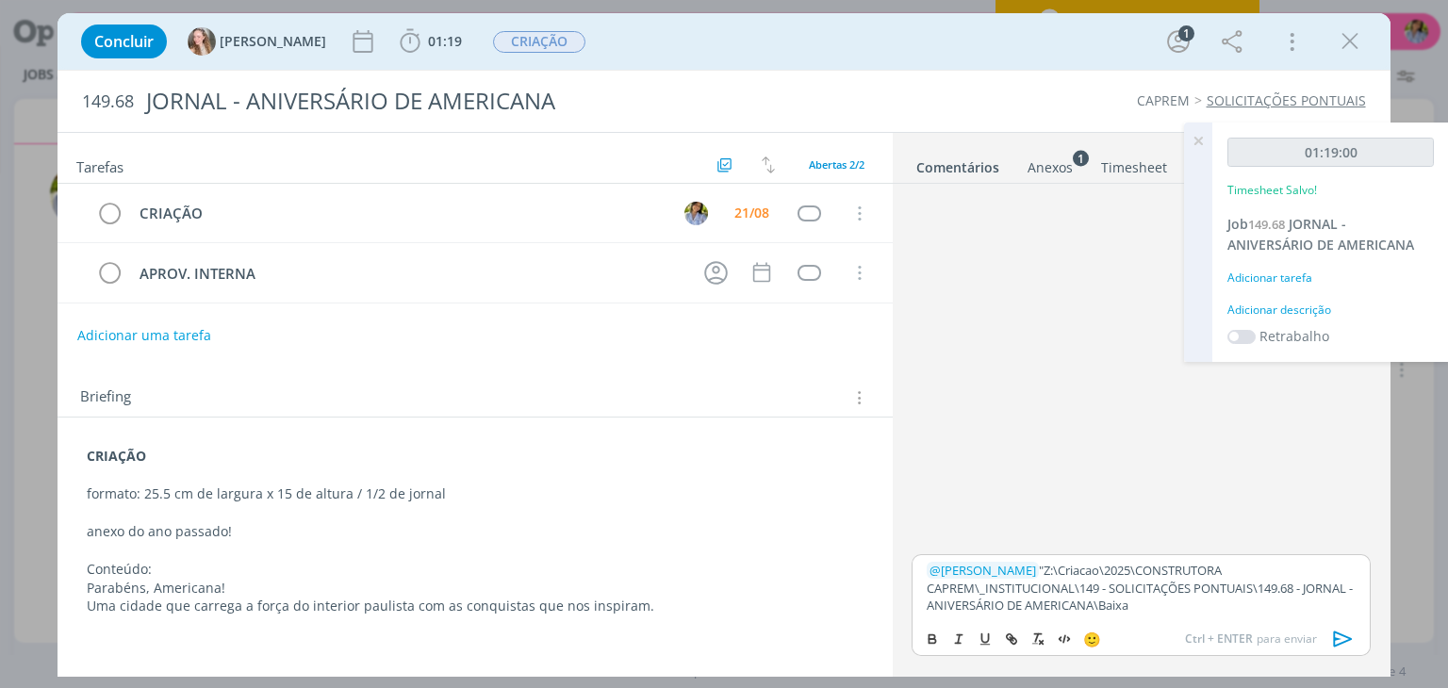
click at [1000, 570] on p "﻿ @ Gabriela ﻿ "Z:\Criacao\2025\CONSTRUTORA CAPREM\_INSTITUCIONAL\149 - SOLICIT…" at bounding box center [1141, 588] width 428 height 52
click at [1338, 637] on icon "dialog" at bounding box center [1343, 639] width 28 height 28
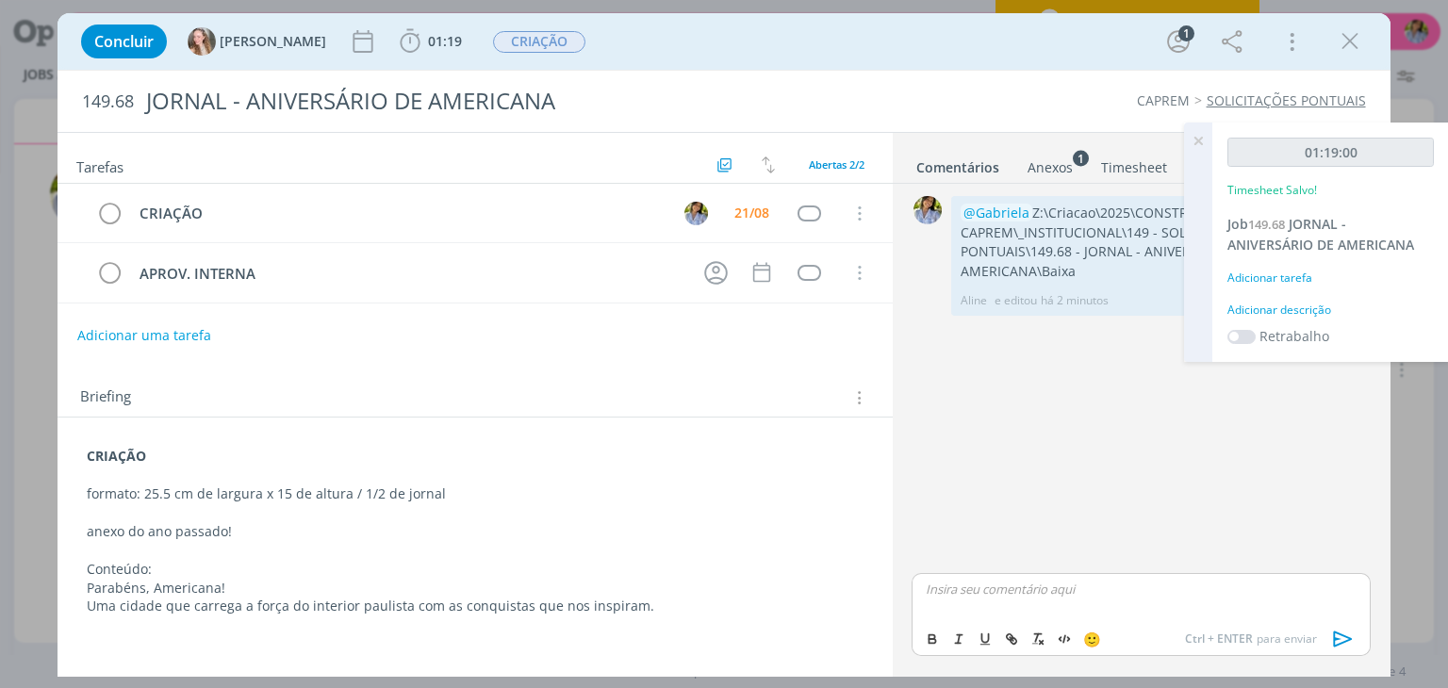
click at [1197, 140] on icon at bounding box center [1198, 141] width 34 height 37
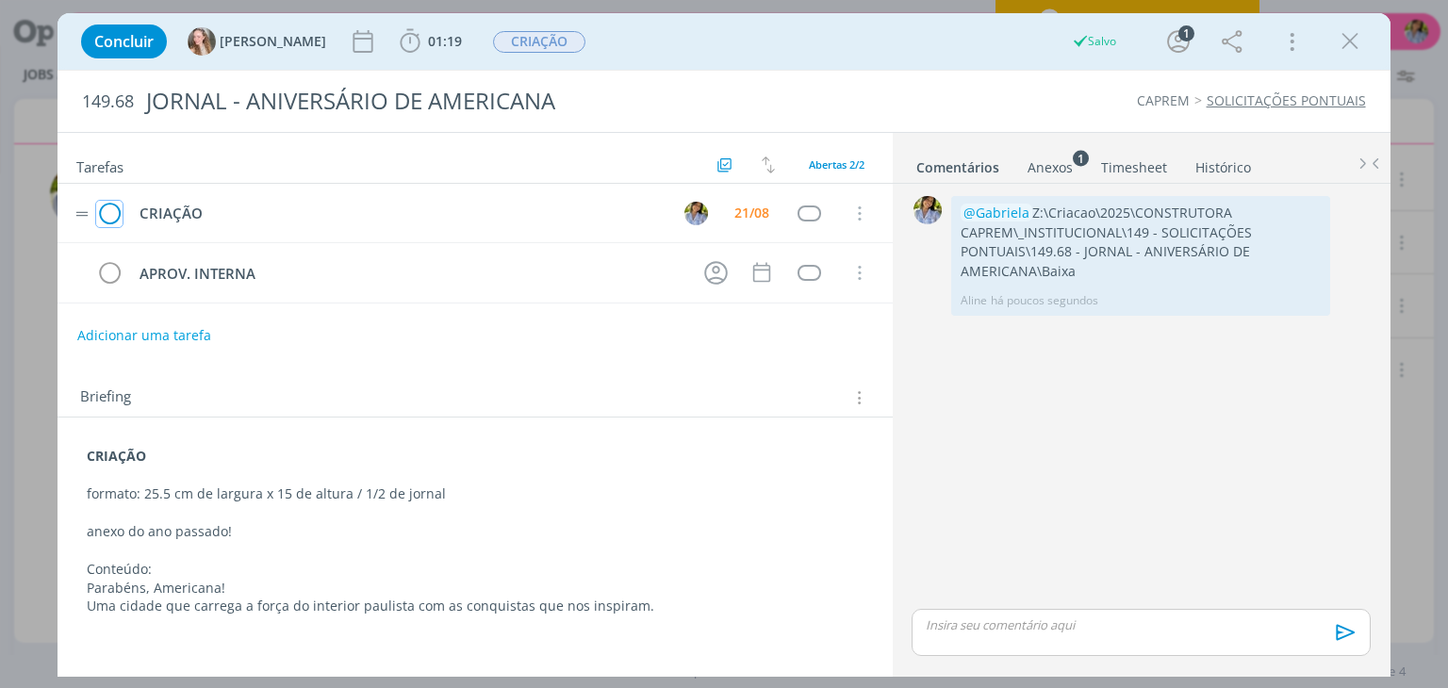
click at [113, 216] on icon "dialog" at bounding box center [109, 214] width 26 height 28
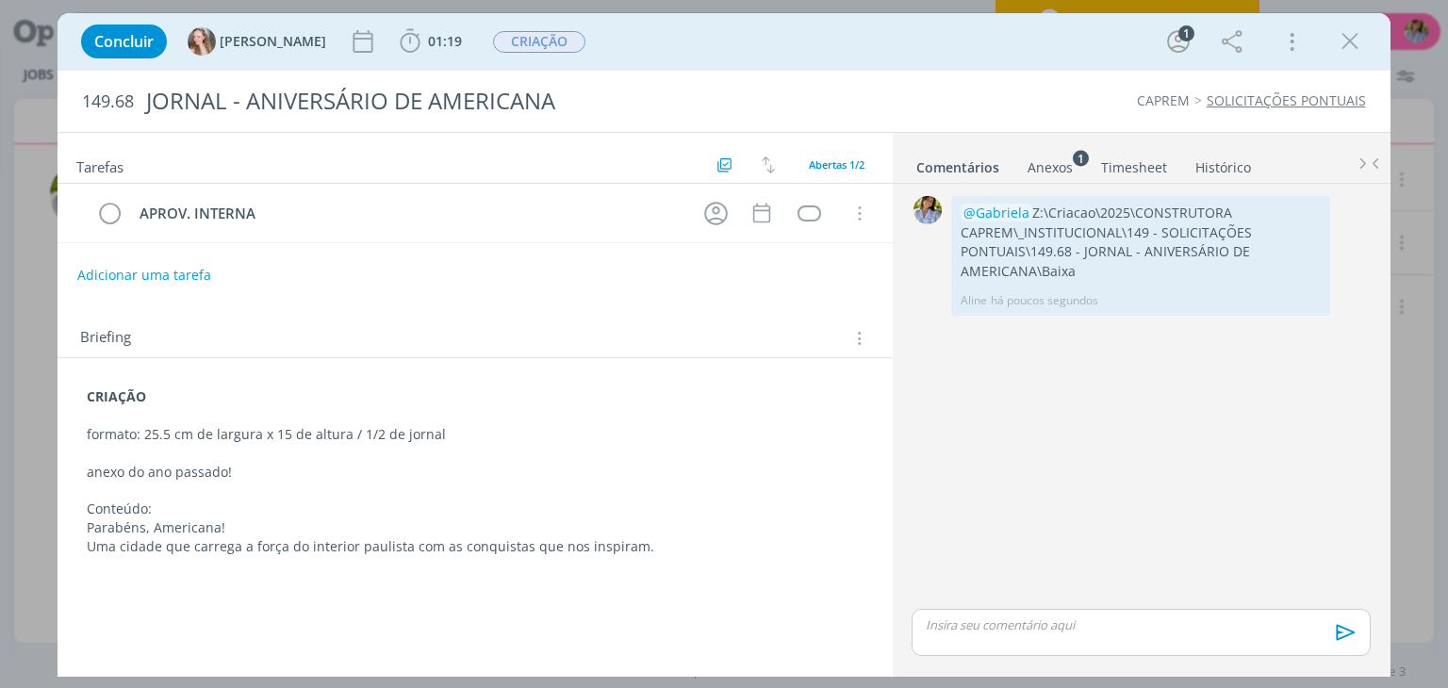
click at [1359, 37] on icon "dialog" at bounding box center [1350, 41] width 28 height 28
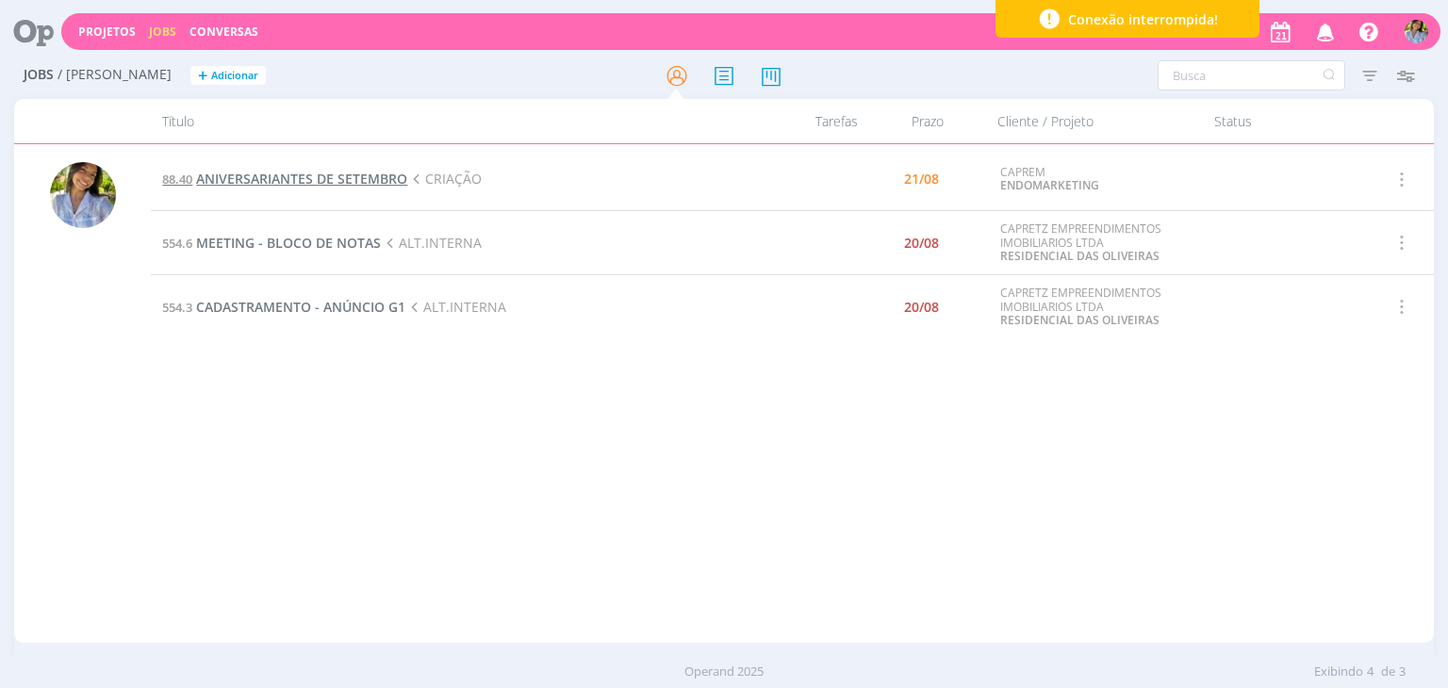
click at [316, 177] on span "ANIVERSARIANTES DE SETEMBRO" at bounding box center [301, 179] width 211 height 18
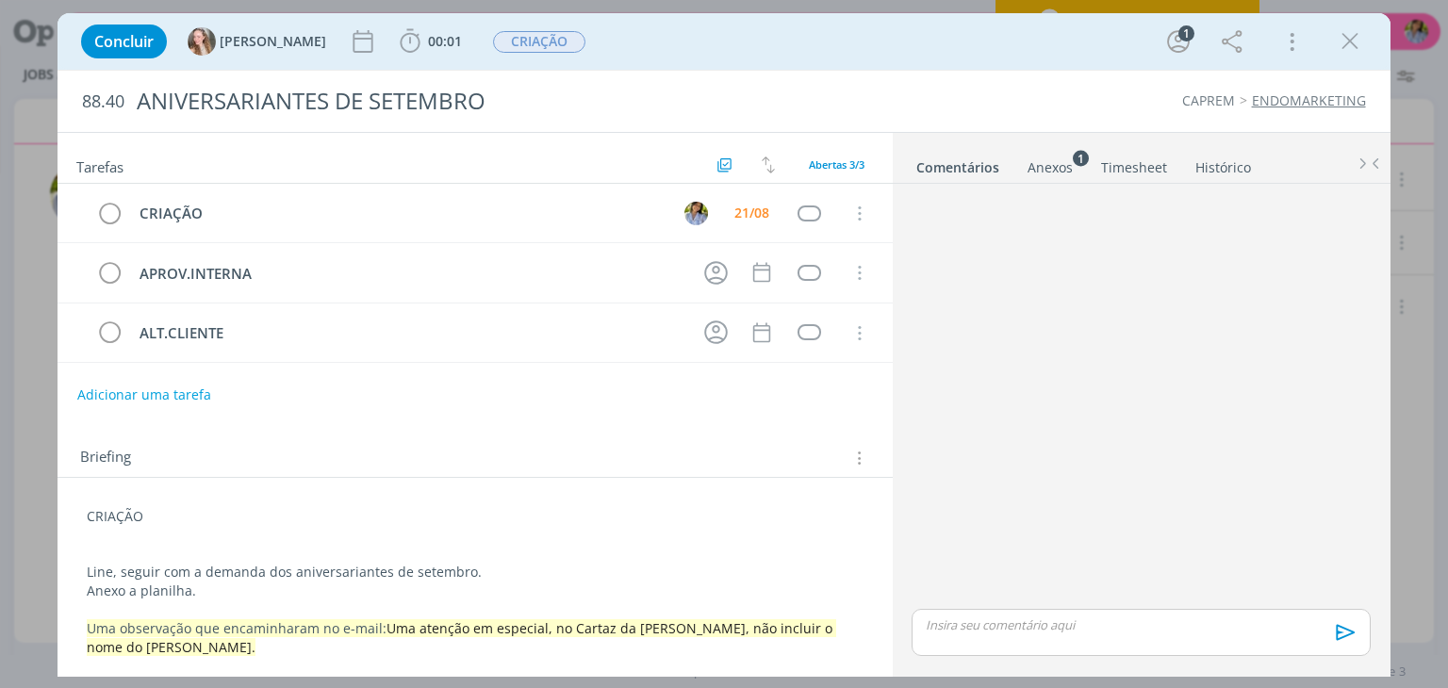
click at [587, 628] on span "Uma atenção em especial, no Cartaz da Capretz, não incluir o nome do Emilio." at bounding box center [461, 637] width 749 height 37
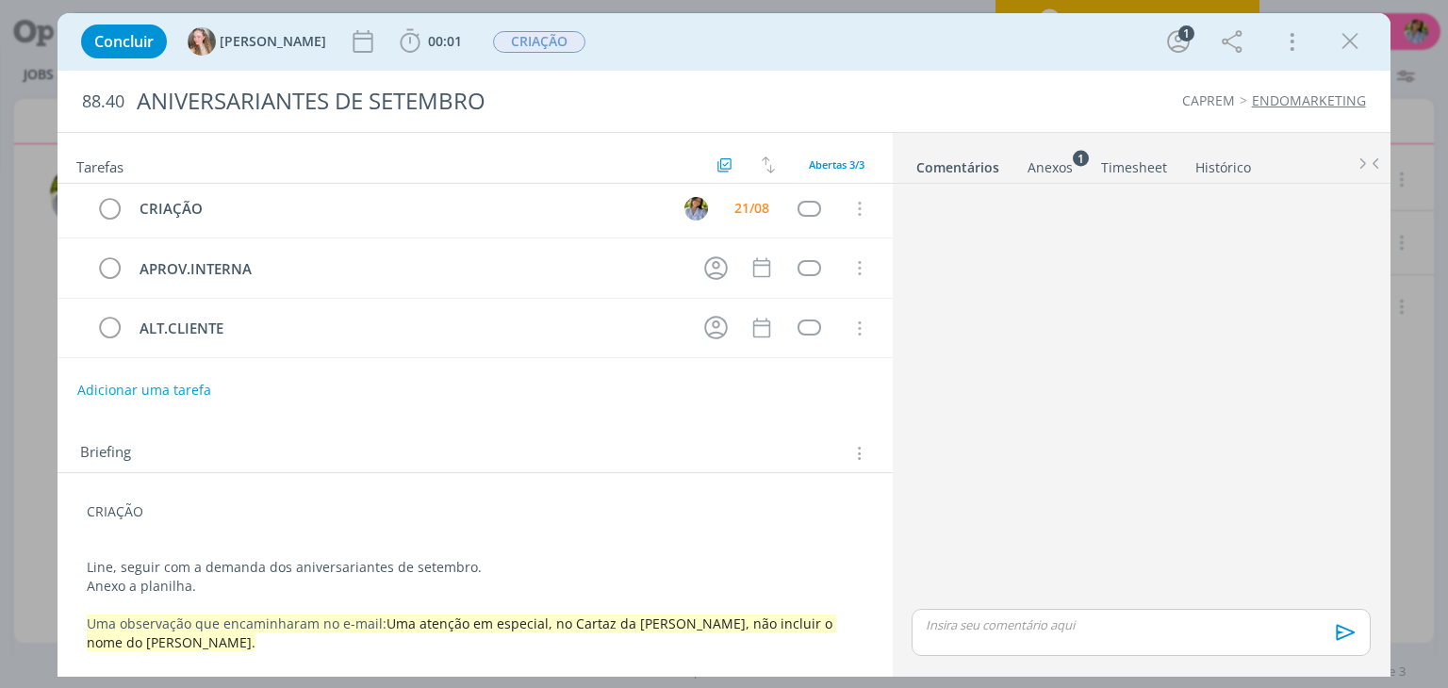
scroll to position [1, 0]
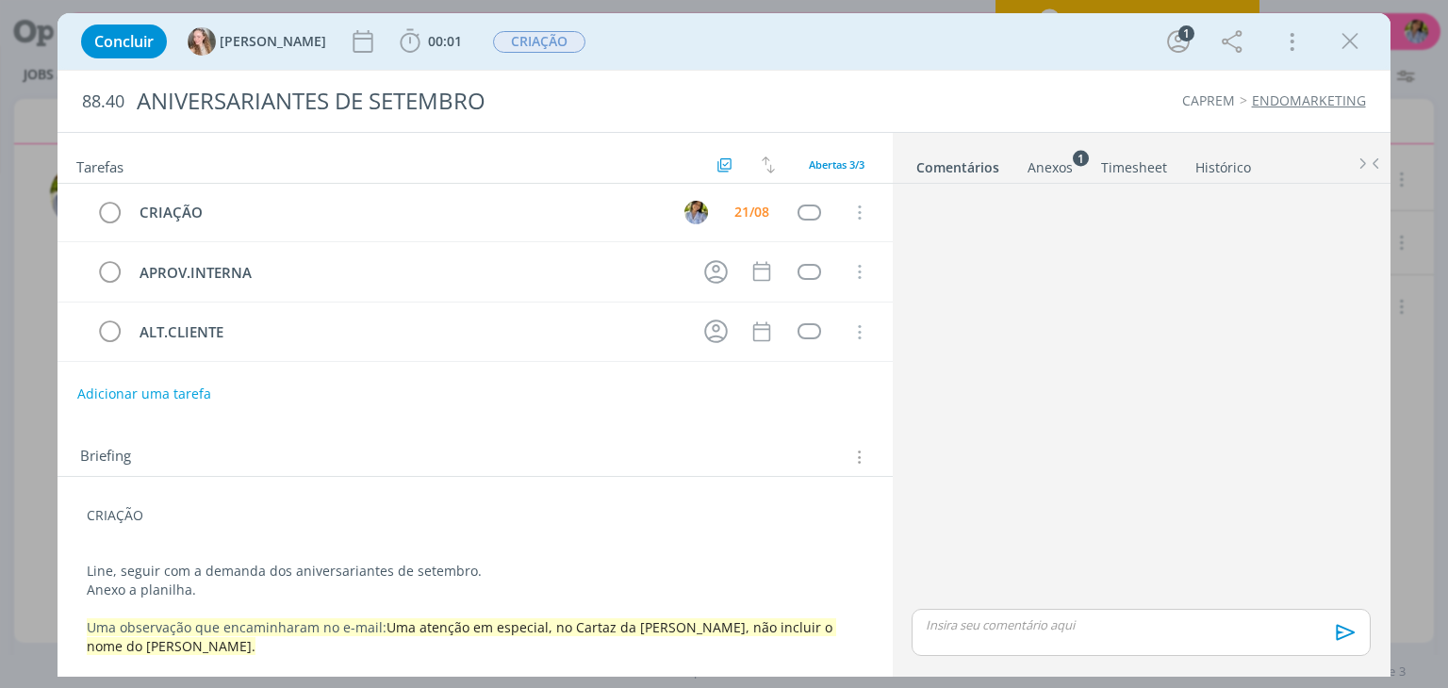
click at [1050, 166] on div "Anexos 1" at bounding box center [1049, 167] width 45 height 19
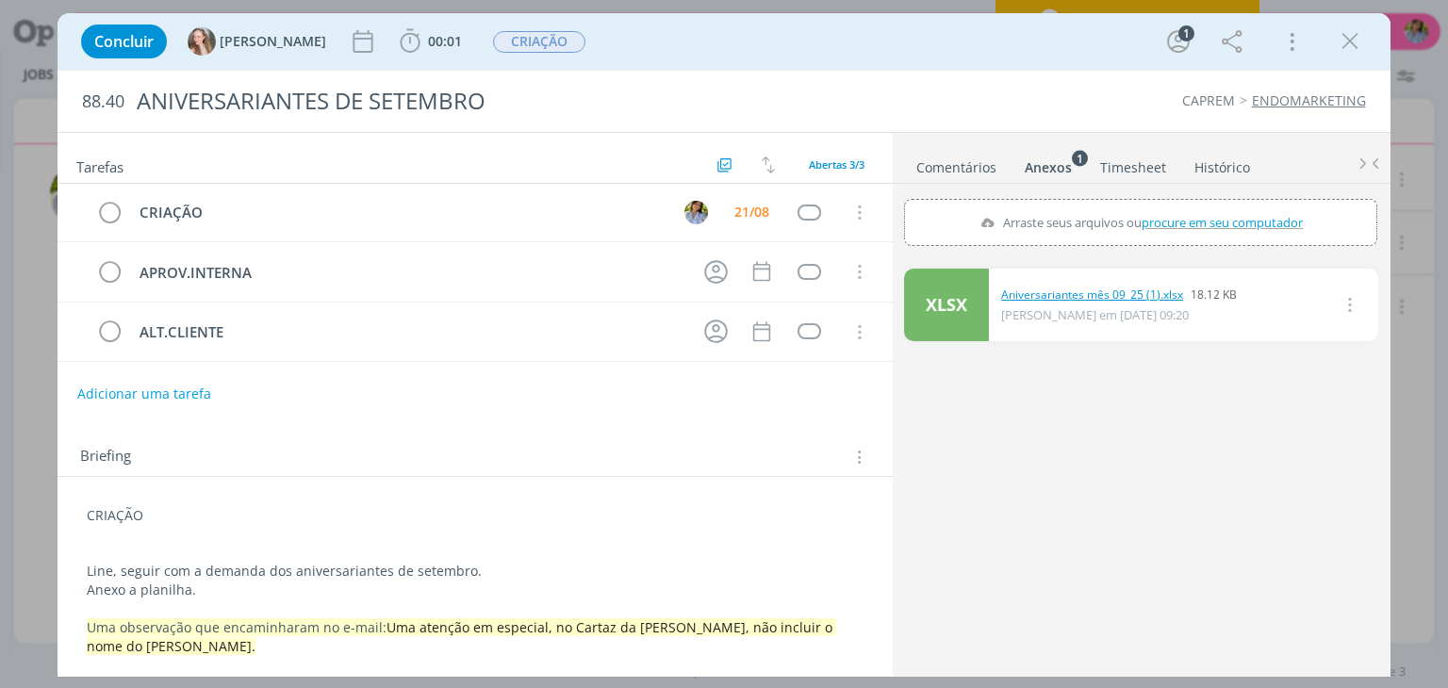
click at [1037, 295] on link "Aniversariantes mês 09_25 (1).xlsx" at bounding box center [1092, 295] width 182 height 17
click at [1331, 52] on div "Concluir Gabriela 00:01 Iniciar Apontar Data * 21/08/2025 Horas * 00:00 Tarefa …" at bounding box center [724, 41] width 1304 height 45
click at [1344, 49] on icon "dialog" at bounding box center [1350, 41] width 28 height 28
